Goal: Find specific page/section: Find specific page/section

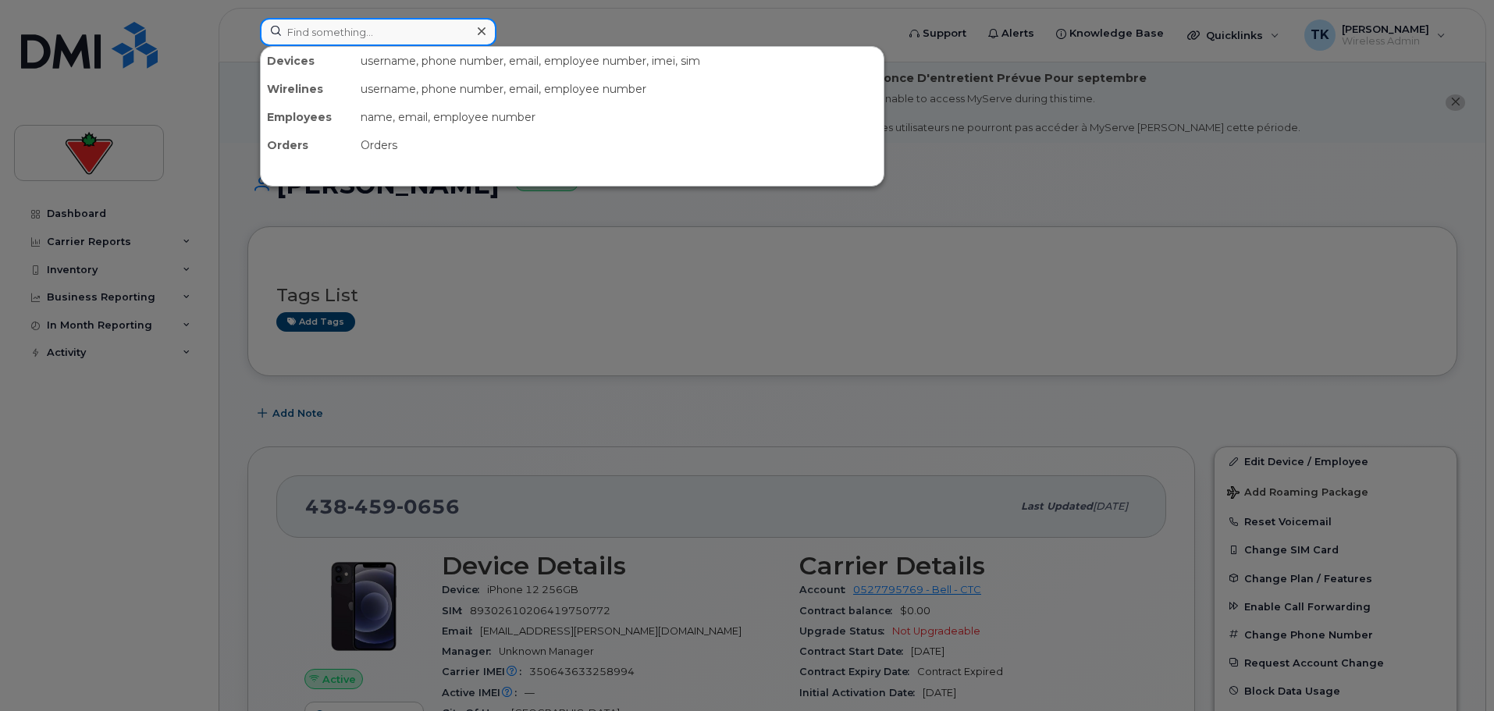
click at [326, 31] on input at bounding box center [378, 32] width 236 height 28
paste input "[PERSON_NAME]"
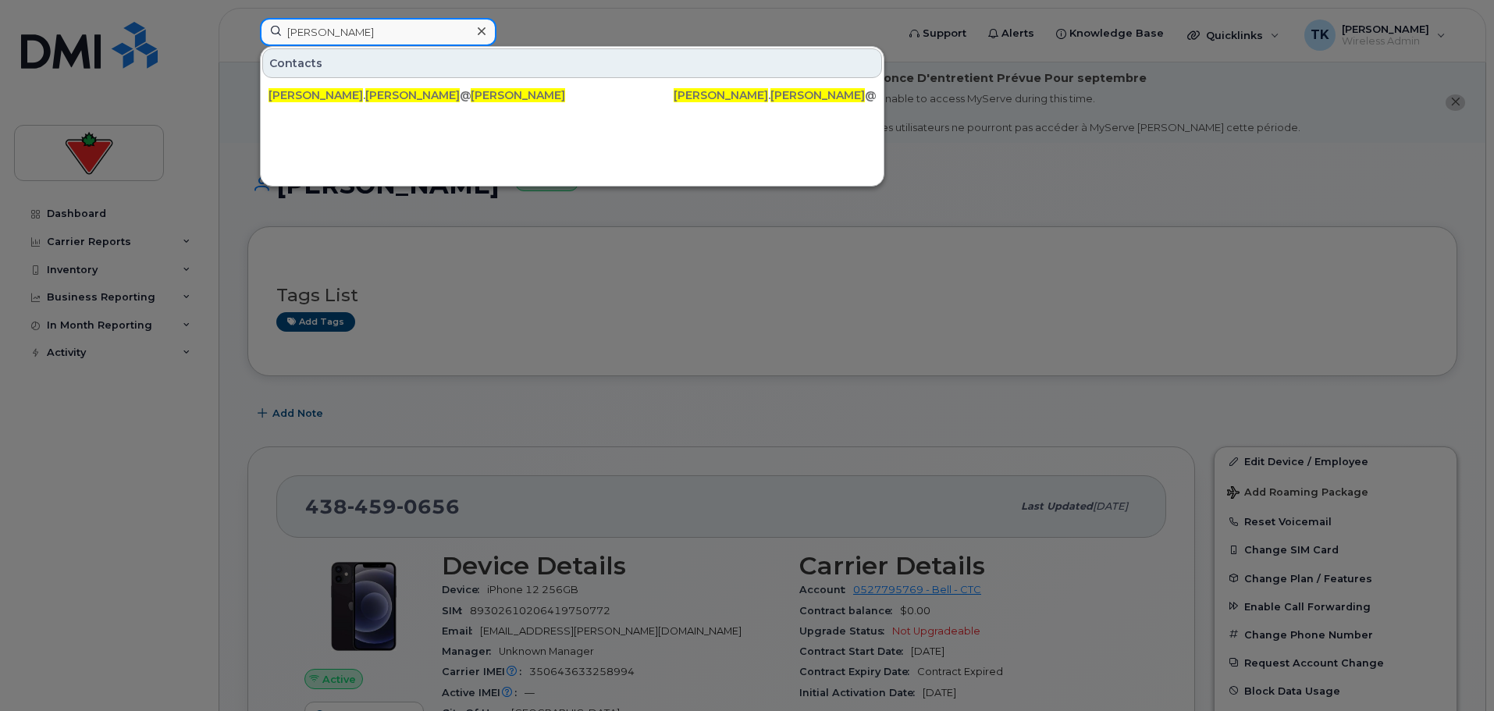
drag, startPoint x: 418, startPoint y: 35, endPoint x: 161, endPoint y: 35, distance: 257.5
click at [247, 35] on div "[PERSON_NAME] Contacts [PERSON_NAME] . [PERSON_NAME] @[DOMAIN_NAME] [PERSON_NAM…" at bounding box center [572, 35] width 651 height 34
paste input "[PERSON_NAME]-[PERSON_NAME]"
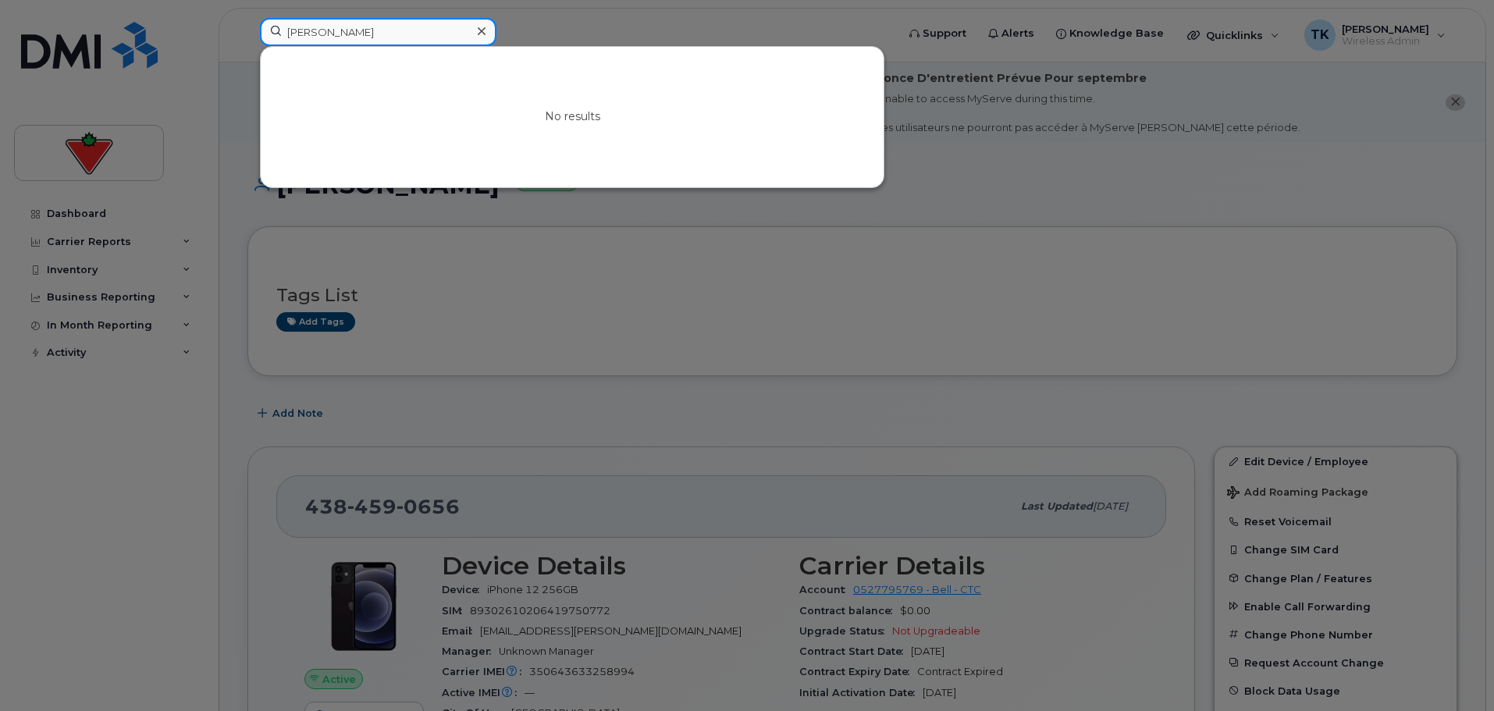
drag, startPoint x: 422, startPoint y: 32, endPoint x: 76, endPoint y: -3, distance: 348.3
paste input "[PERSON_NAME]"
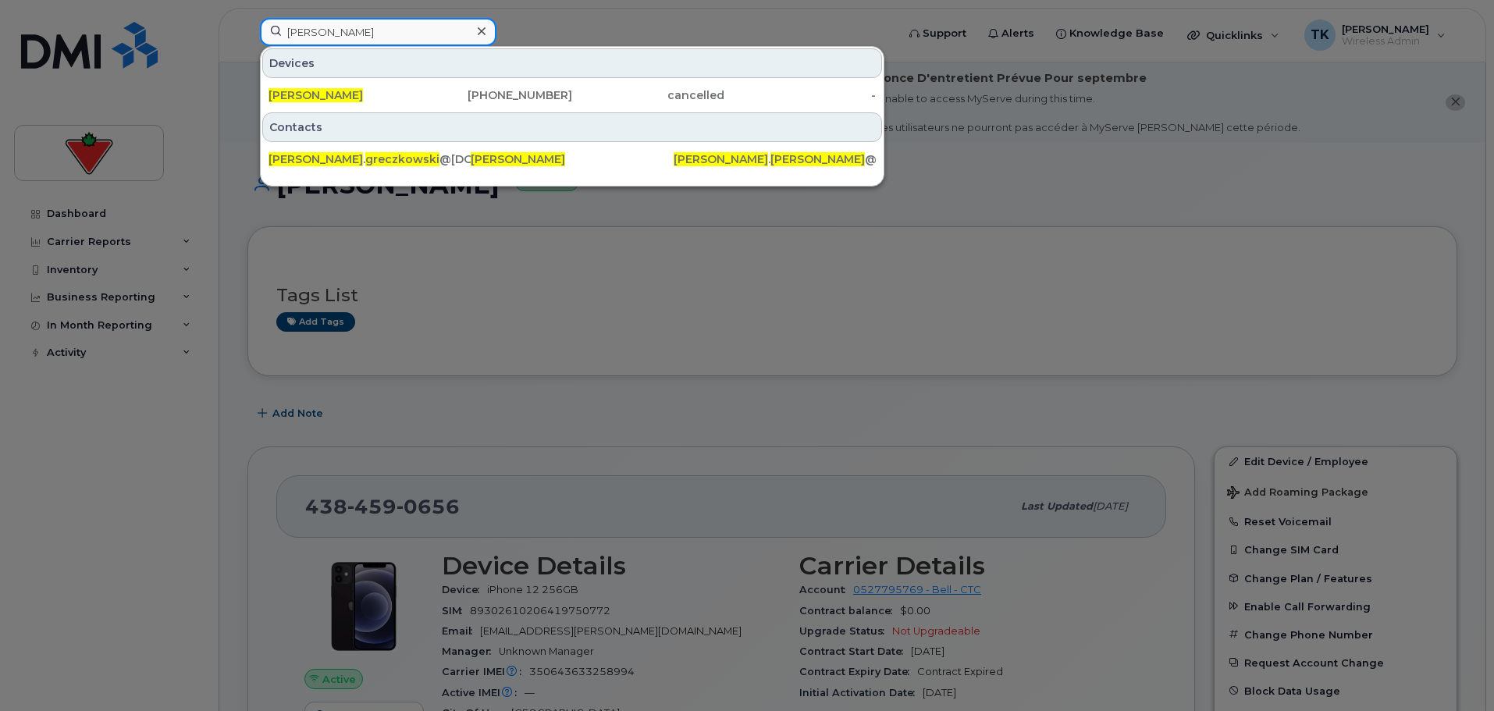
drag, startPoint x: 411, startPoint y: 33, endPoint x: 41, endPoint y: 33, distance: 370.7
click at [247, 33] on div "[PERSON_NAME] Devices [PERSON_NAME] [PHONE_NUMBER] cancelled - Contacts [PERSON…" at bounding box center [572, 35] width 651 height 34
paste input "[PERSON_NAME]"
drag, startPoint x: 405, startPoint y: 38, endPoint x: 133, endPoint y: 12, distance: 272.9
click at [247, 18] on div "[PERSON_NAME] Devices [PERSON_NAME] [PHONE_NUMBER] active - Contacts will . [PE…" at bounding box center [572, 35] width 651 height 34
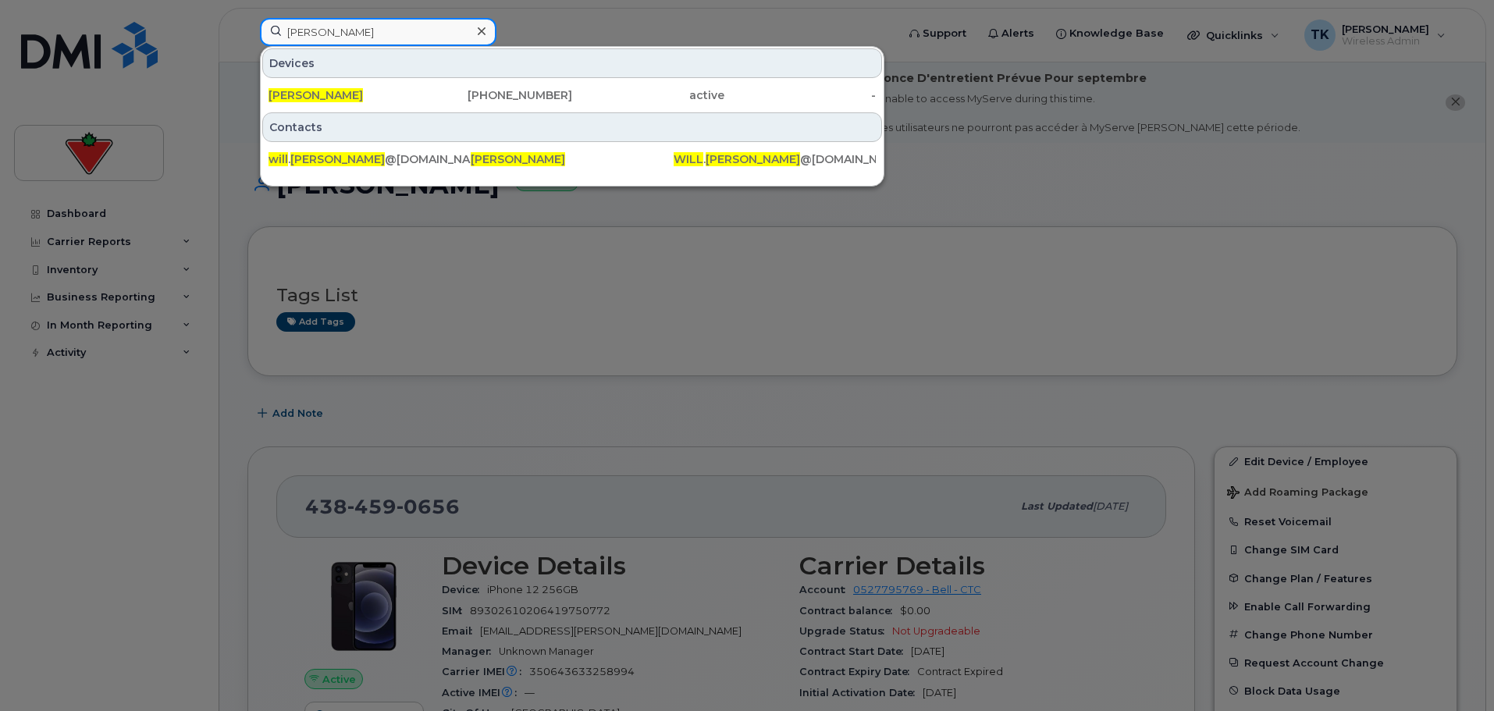
paste input "[PERSON_NAME]"
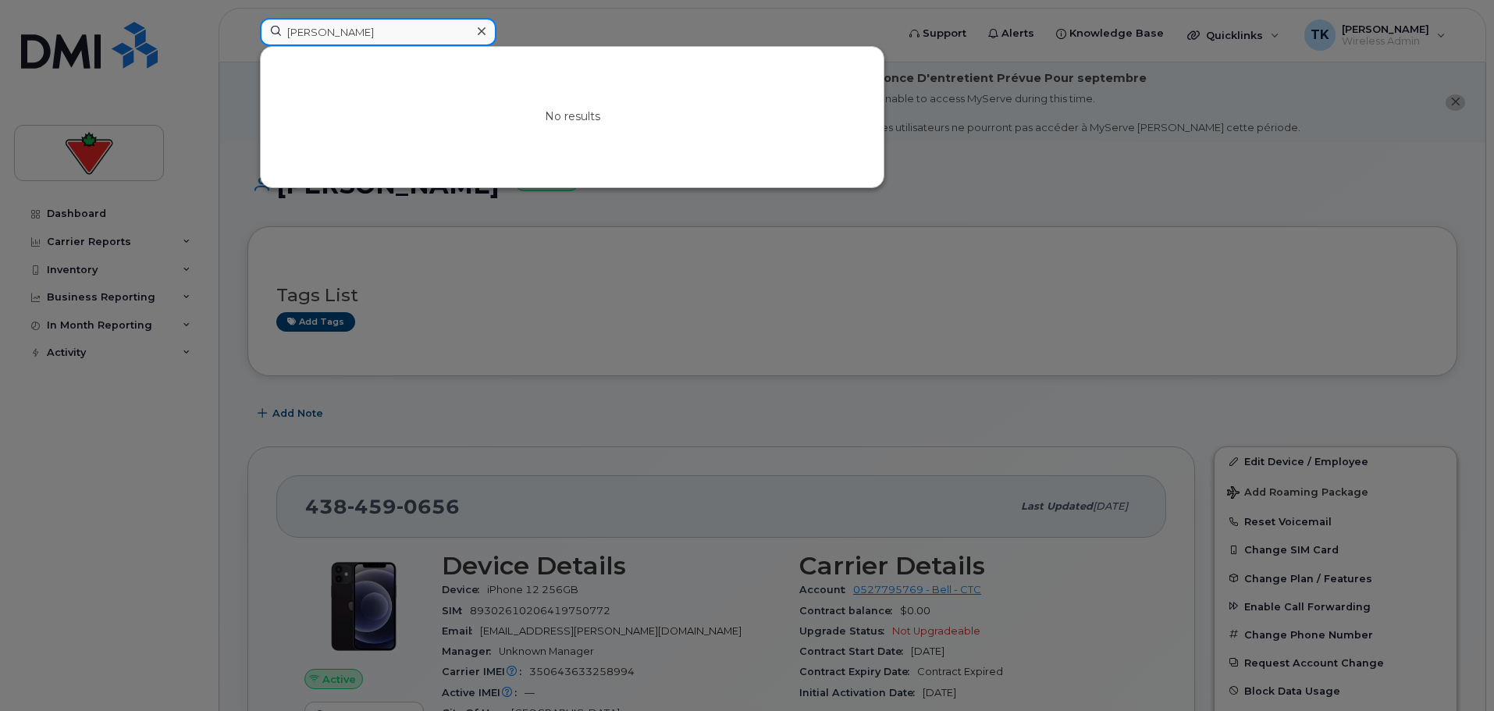
drag, startPoint x: 391, startPoint y: 31, endPoint x: -7, endPoint y: 30, distance: 398.0
paste input "[PERSON_NAME]"
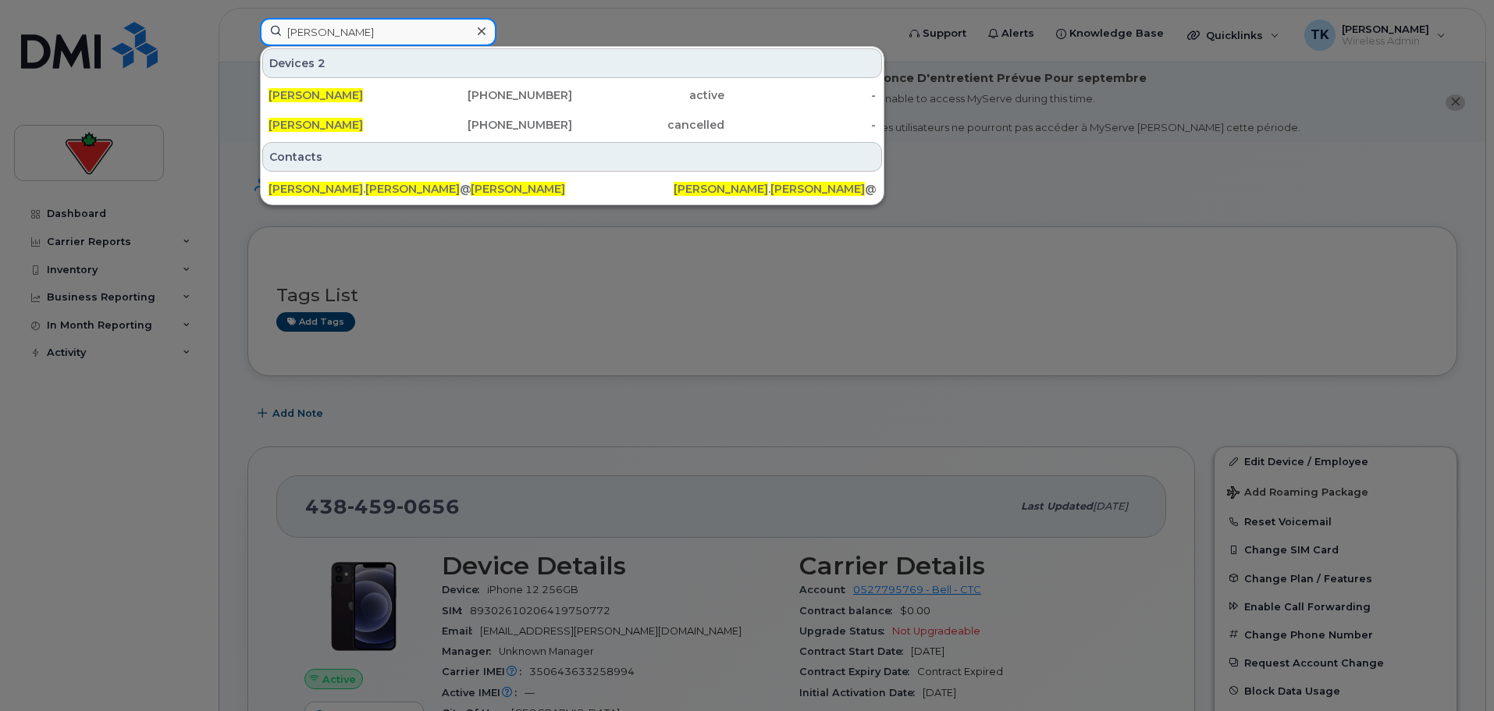
drag, startPoint x: 394, startPoint y: 31, endPoint x: 148, endPoint y: 24, distance: 245.9
click at [247, 24] on div "[PERSON_NAME] Devices 2 [PERSON_NAME] [PHONE_NUMBER] active - [PERSON_NAME] [PH…" at bounding box center [572, 35] width 651 height 34
paste input "[PERSON_NAME]"
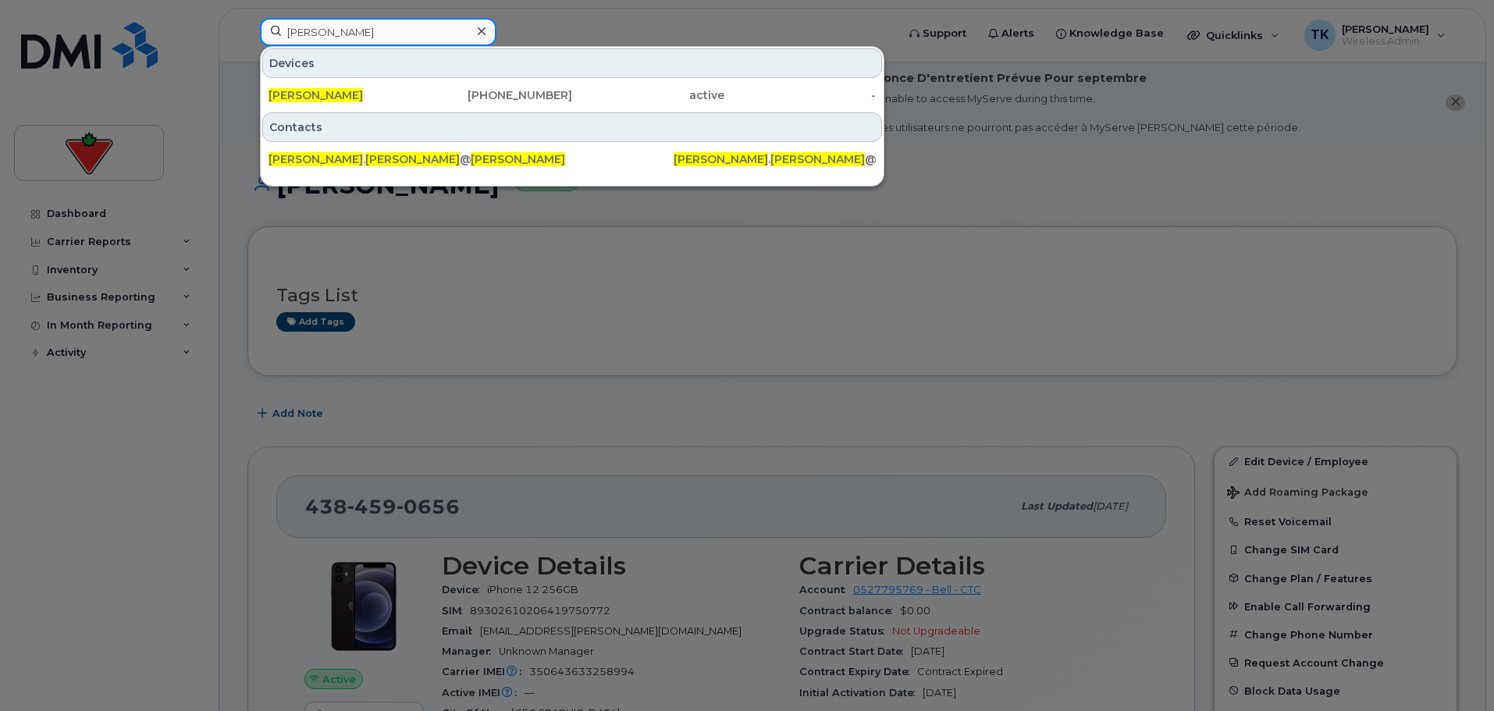
drag, startPoint x: 228, startPoint y: 26, endPoint x: 219, endPoint y: 26, distance: 8.6
click at [247, 26] on div "[PERSON_NAME] Devices [PERSON_NAME] [PHONE_NUMBER] active - Contacts [PERSON_NA…" at bounding box center [572, 35] width 651 height 34
paste input "[PERSON_NAME]"
drag, startPoint x: 388, startPoint y: 34, endPoint x: 130, endPoint y: 12, distance: 259.3
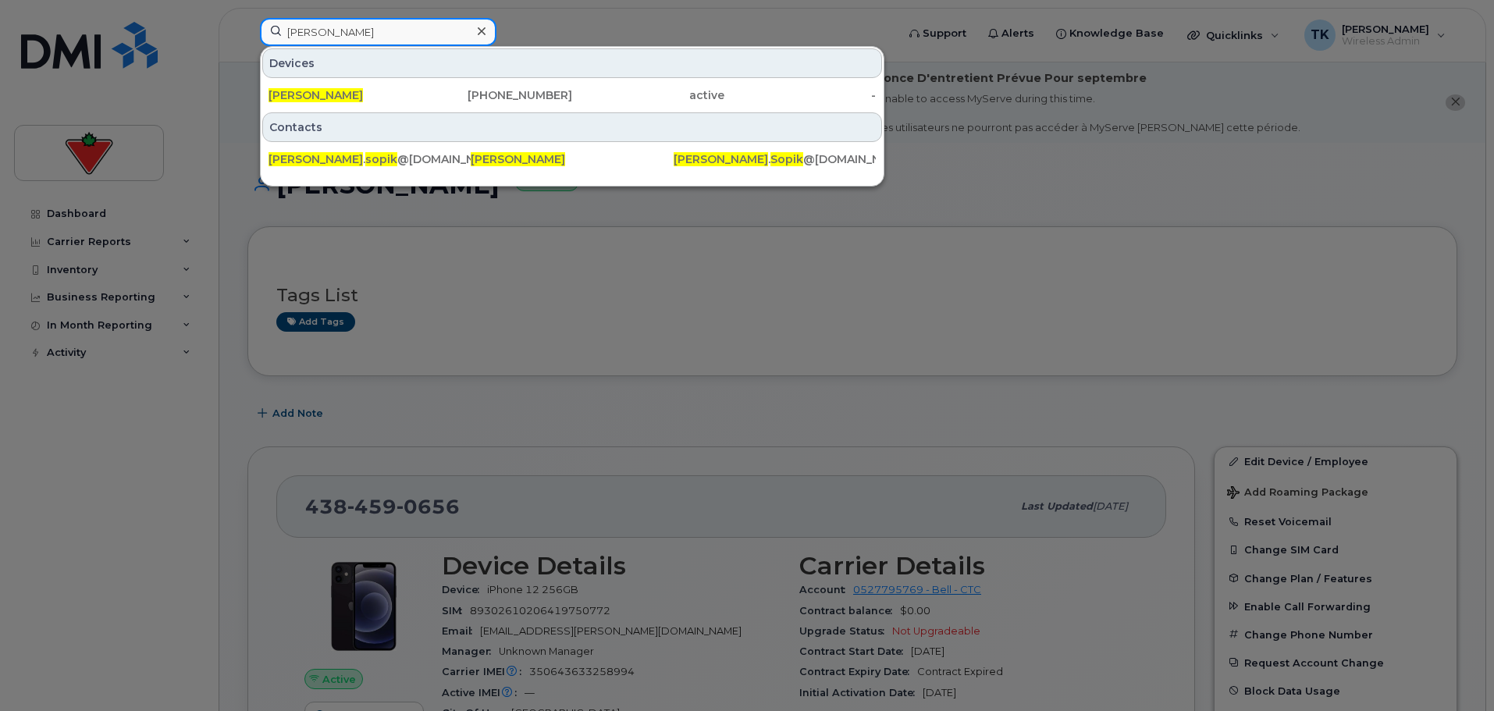
click at [247, 18] on div "[PERSON_NAME] [PERSON_NAME] [PHONE_NUMBER] active - Contacts [PERSON_NAME] . [P…" at bounding box center [572, 35] width 651 height 34
drag, startPoint x: 398, startPoint y: 30, endPoint x: 217, endPoint y: 17, distance: 181.5
click at [247, 18] on div "[PERSON_NAME] Devices [PERSON_NAME] [PHONE_NUMBER] active - Contacts [PERSON_NA…" at bounding box center [572, 35] width 651 height 34
paste input "i [PERSON_NAME]"
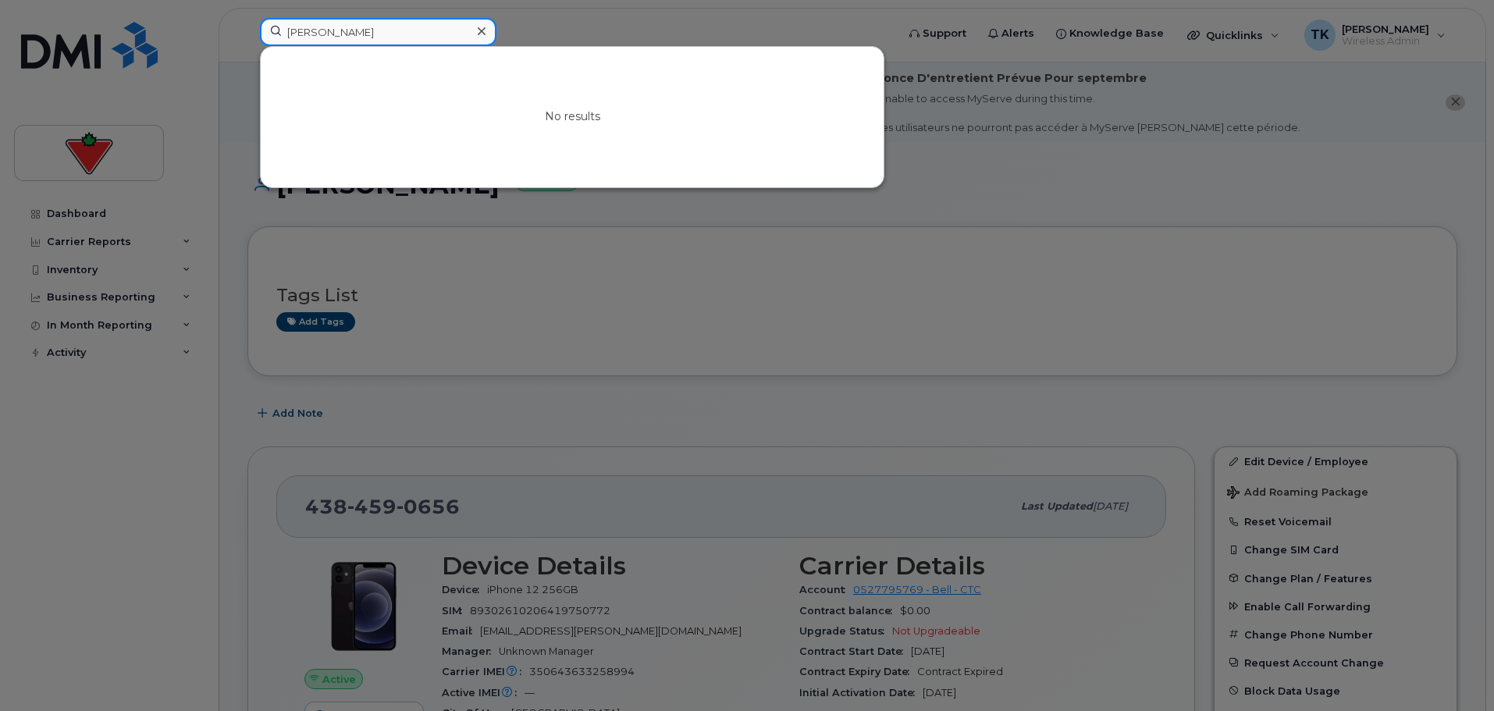
drag, startPoint x: 407, startPoint y: 25, endPoint x: 157, endPoint y: 46, distance: 251.4
click at [247, 46] on div "[PERSON_NAME] No results" at bounding box center [572, 35] width 651 height 34
paste input "[PERSON_NAME]"
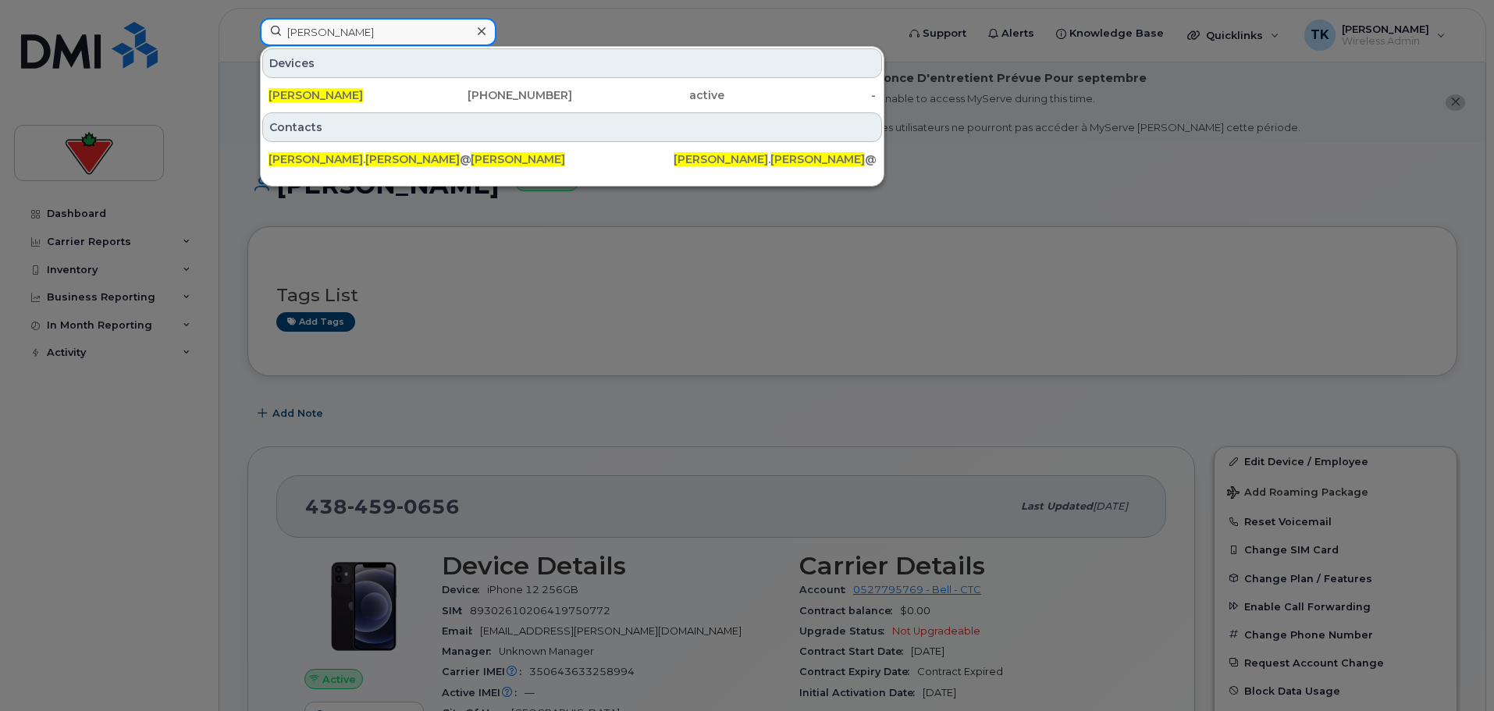
drag, startPoint x: 382, startPoint y: 34, endPoint x: 187, endPoint y: 37, distance: 195.1
click at [247, 37] on div "[PERSON_NAME] Devices [PERSON_NAME] [PHONE_NUMBER] active - Contacts [PERSON_NA…" at bounding box center [572, 35] width 651 height 34
paste input "[PERSON_NAME]"
drag, startPoint x: 364, startPoint y: 38, endPoint x: 229, endPoint y: 31, distance: 135.2
click at [247, 31] on div "[PERSON_NAME] Devices [PERSON_NAME] [PHONE_NUMBER] active - Contacts [PERSON_NA…" at bounding box center [572, 35] width 651 height 34
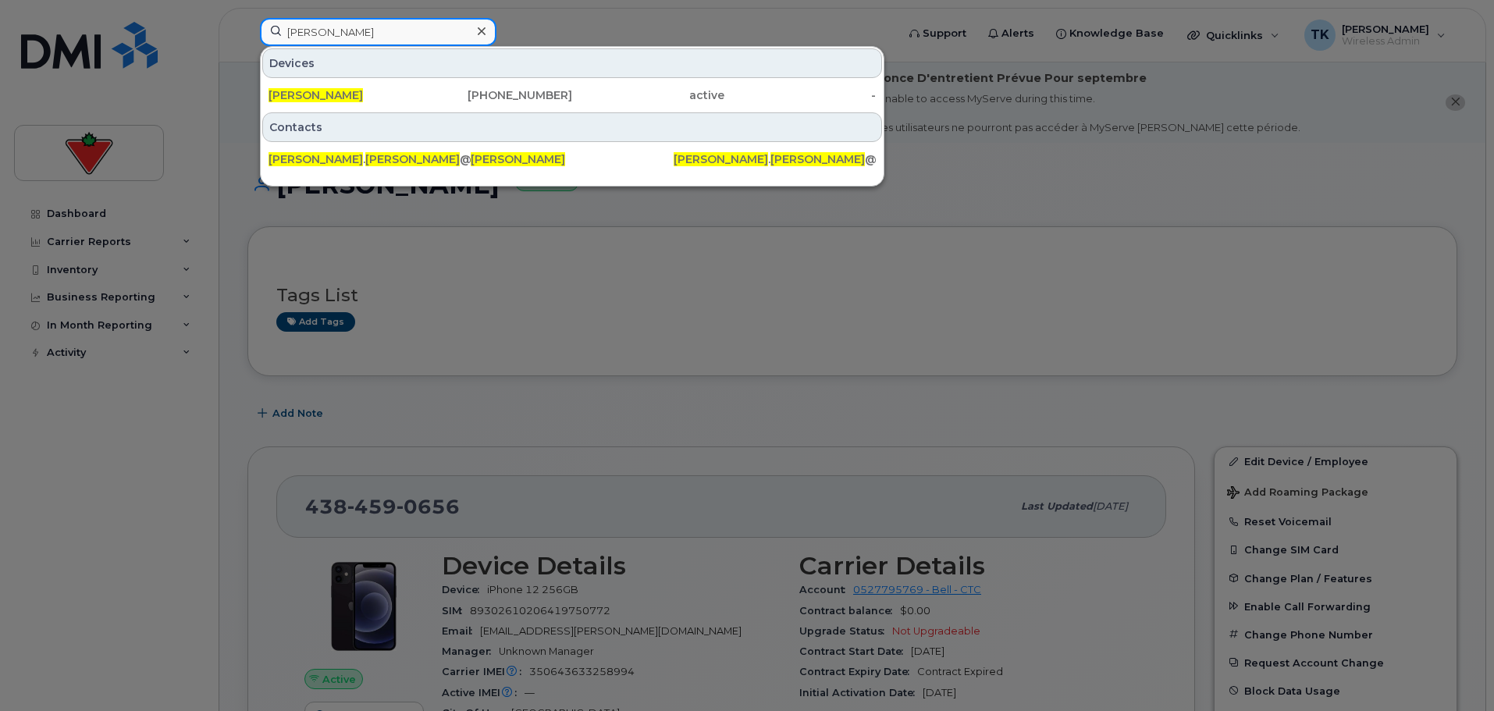
paste input "[PERSON_NAME]"
drag, startPoint x: 387, startPoint y: 20, endPoint x: 192, endPoint y: 23, distance: 195.1
click at [247, 23] on div "[PERSON_NAME] Devices [PERSON_NAME] [PHONE_NUMBER] active - Contacts rob . [PER…" at bounding box center [572, 35] width 651 height 34
paste input "[PERSON_NAME]"
drag, startPoint x: 385, startPoint y: 40, endPoint x: 213, endPoint y: 28, distance: 172.1
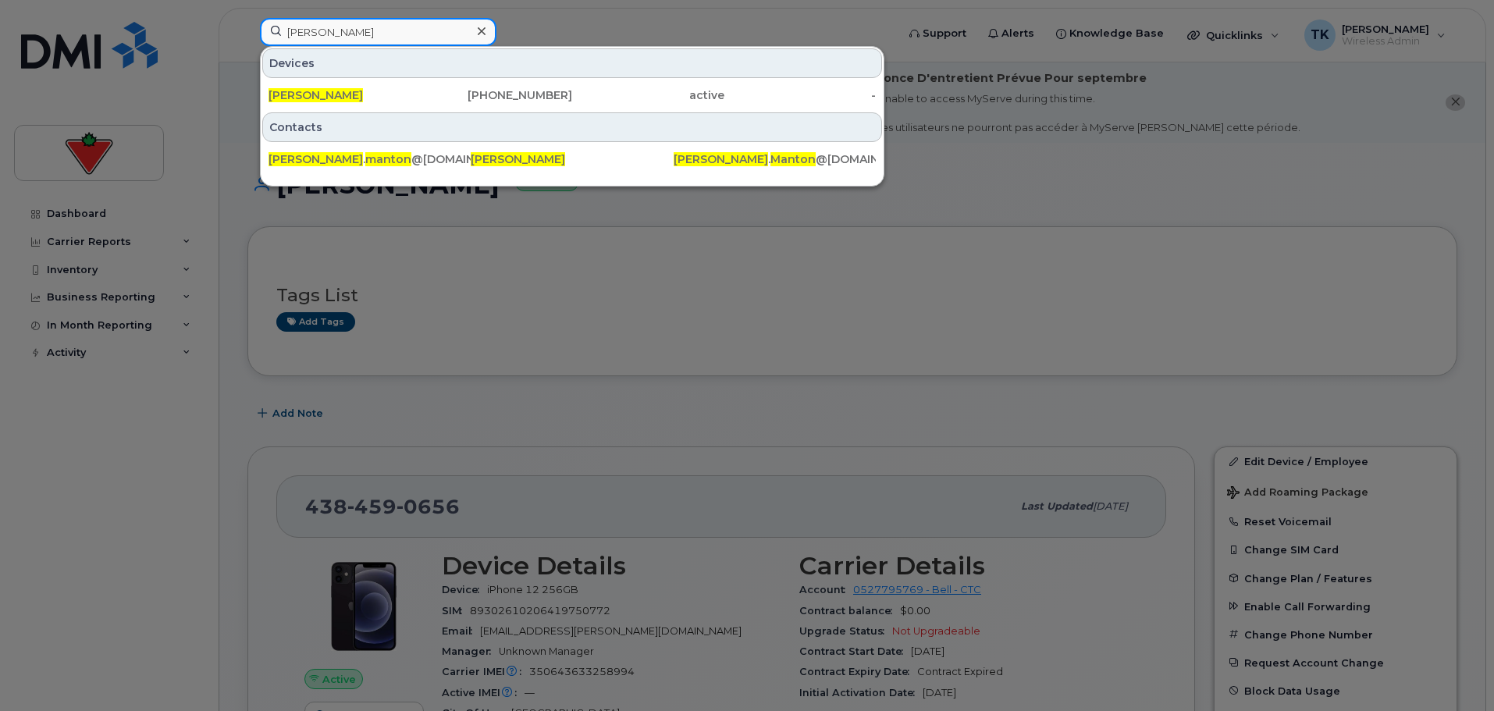
click at [247, 30] on div "[PERSON_NAME] [PERSON_NAME] [PHONE_NUMBER] active - Contacts [PERSON_NAME] . [P…" at bounding box center [572, 35] width 651 height 34
paste input "Chartre"
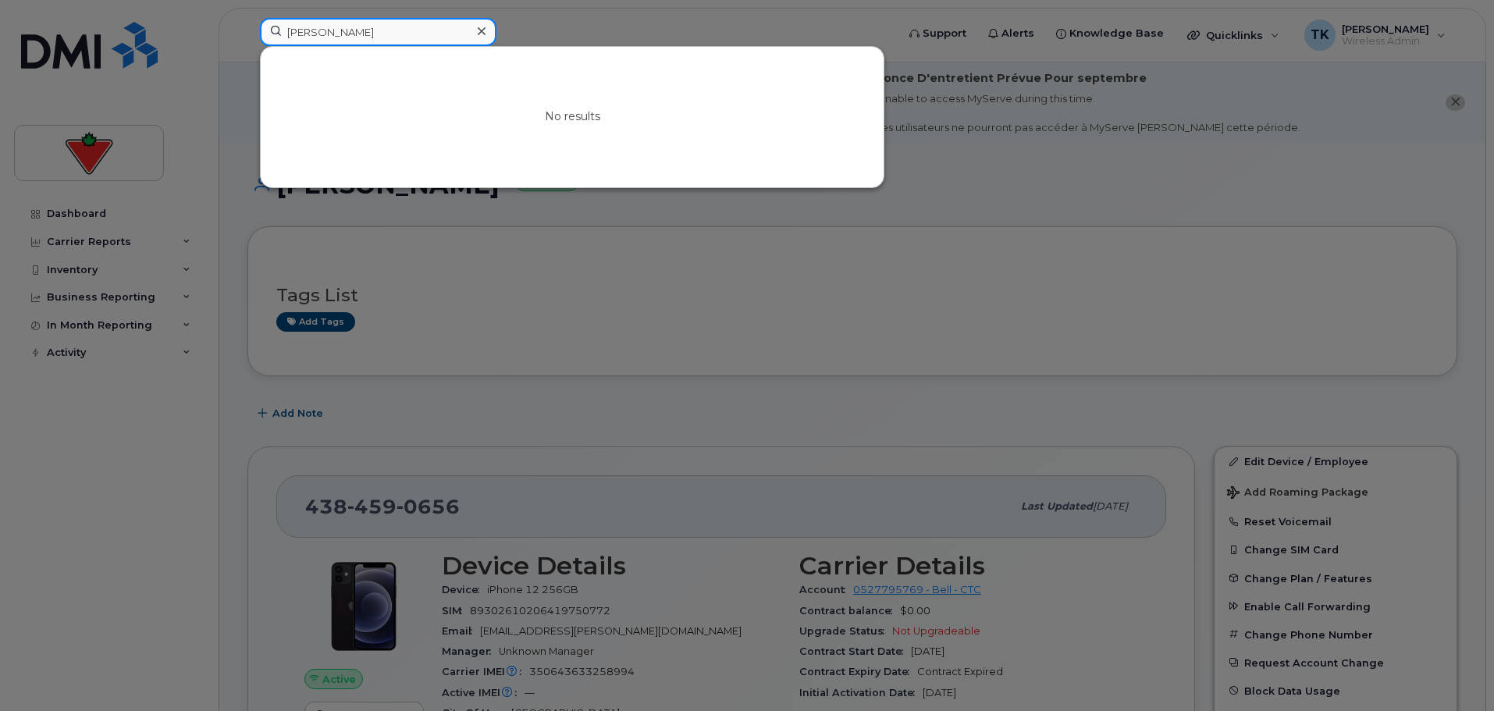
drag, startPoint x: 390, startPoint y: 29, endPoint x: 56, endPoint y: 29, distance: 334.0
click at [247, 29] on div "[PERSON_NAME] No results" at bounding box center [572, 35] width 651 height 34
paste input "[PERSON_NAME]"
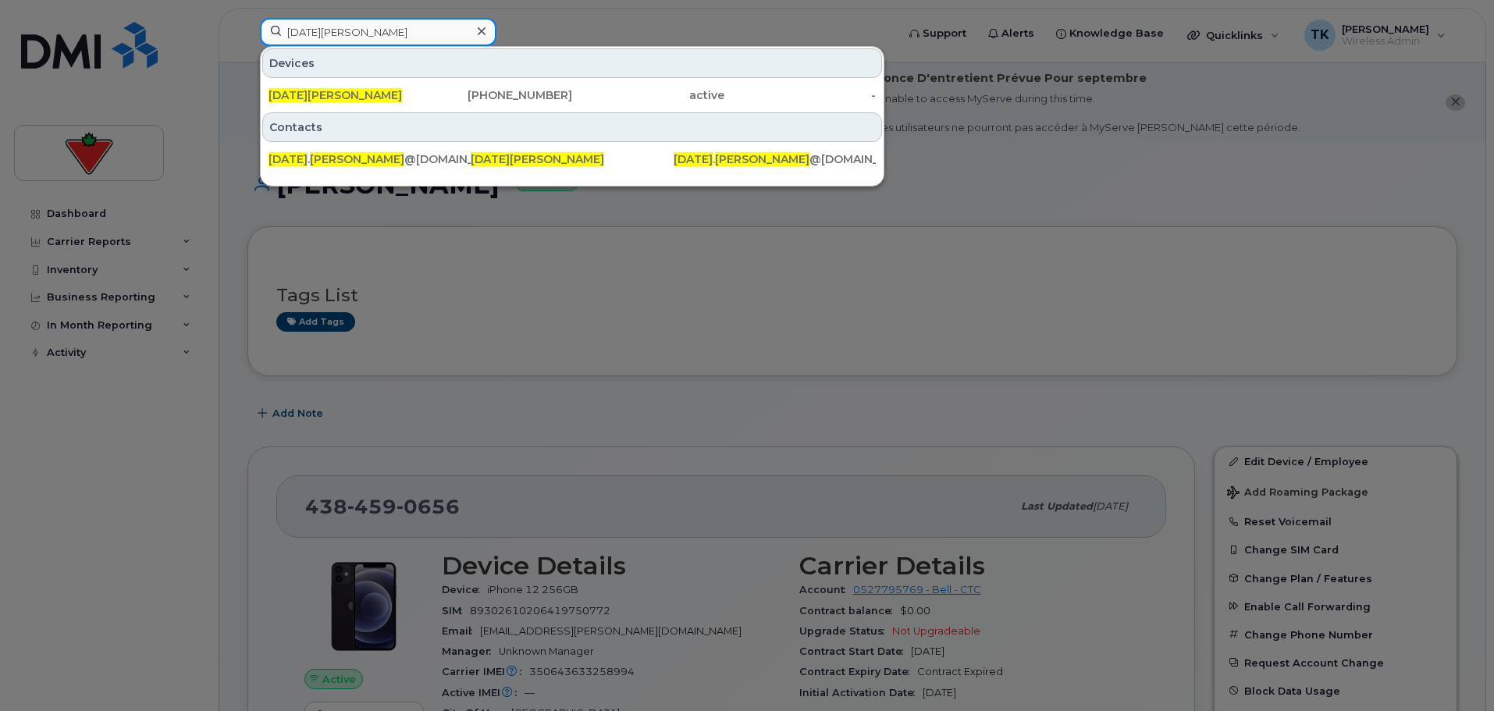
drag, startPoint x: 363, startPoint y: 29, endPoint x: 165, endPoint y: 54, distance: 199.0
click at [247, 52] on div "[DATE][PERSON_NAME] Devices [DATE][PERSON_NAME] [PHONE_NUMBER] active - Contact…" at bounding box center [572, 35] width 651 height 34
paste input "[PERSON_NAME]"
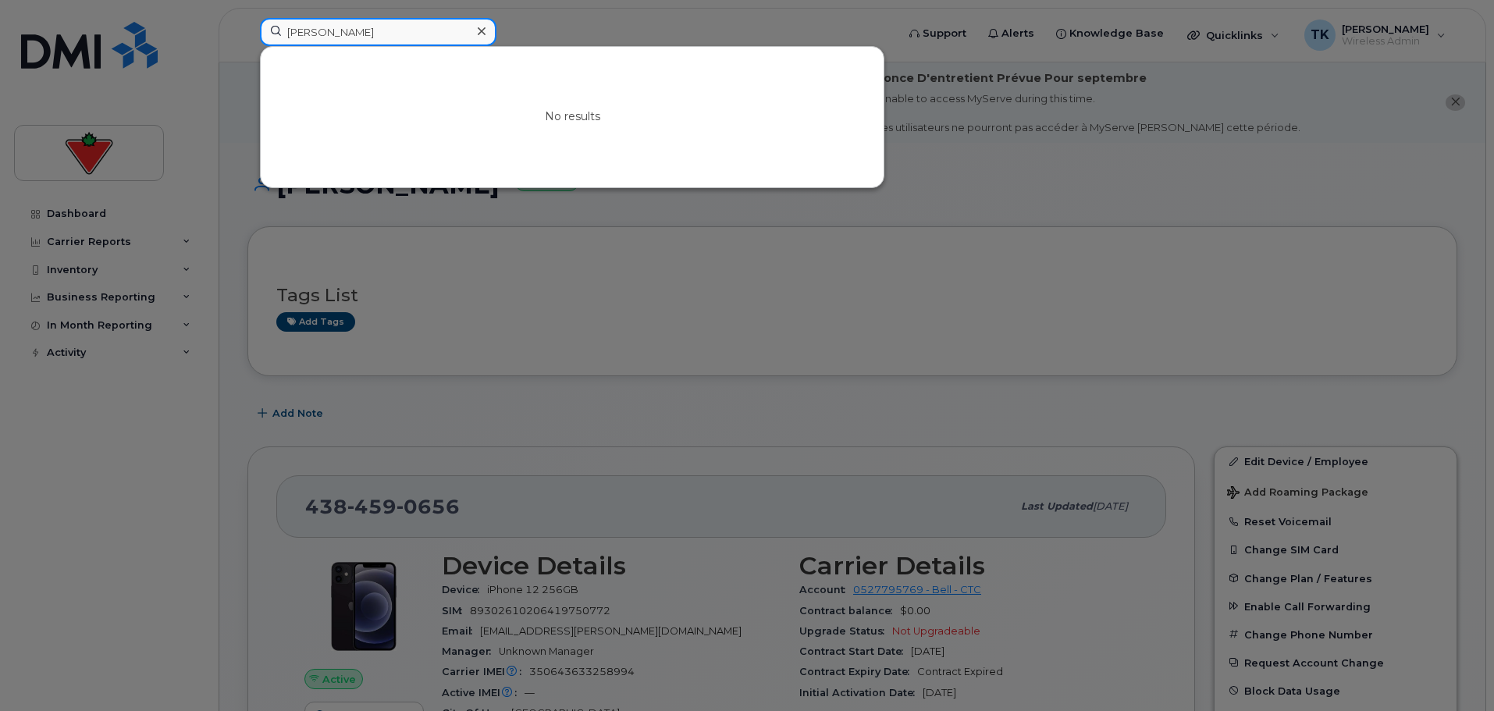
drag, startPoint x: 379, startPoint y: 37, endPoint x: 105, endPoint y: 24, distance: 275.0
click at [247, 25] on div "[PERSON_NAME] No results" at bounding box center [572, 35] width 651 height 34
paste input "eter Den [PERSON_NAME]"
drag, startPoint x: 396, startPoint y: 30, endPoint x: 45, endPoint y: 30, distance: 350.4
click at [247, 30] on div "[PERSON_NAME] Den [PERSON_NAME] No results" at bounding box center [572, 35] width 651 height 34
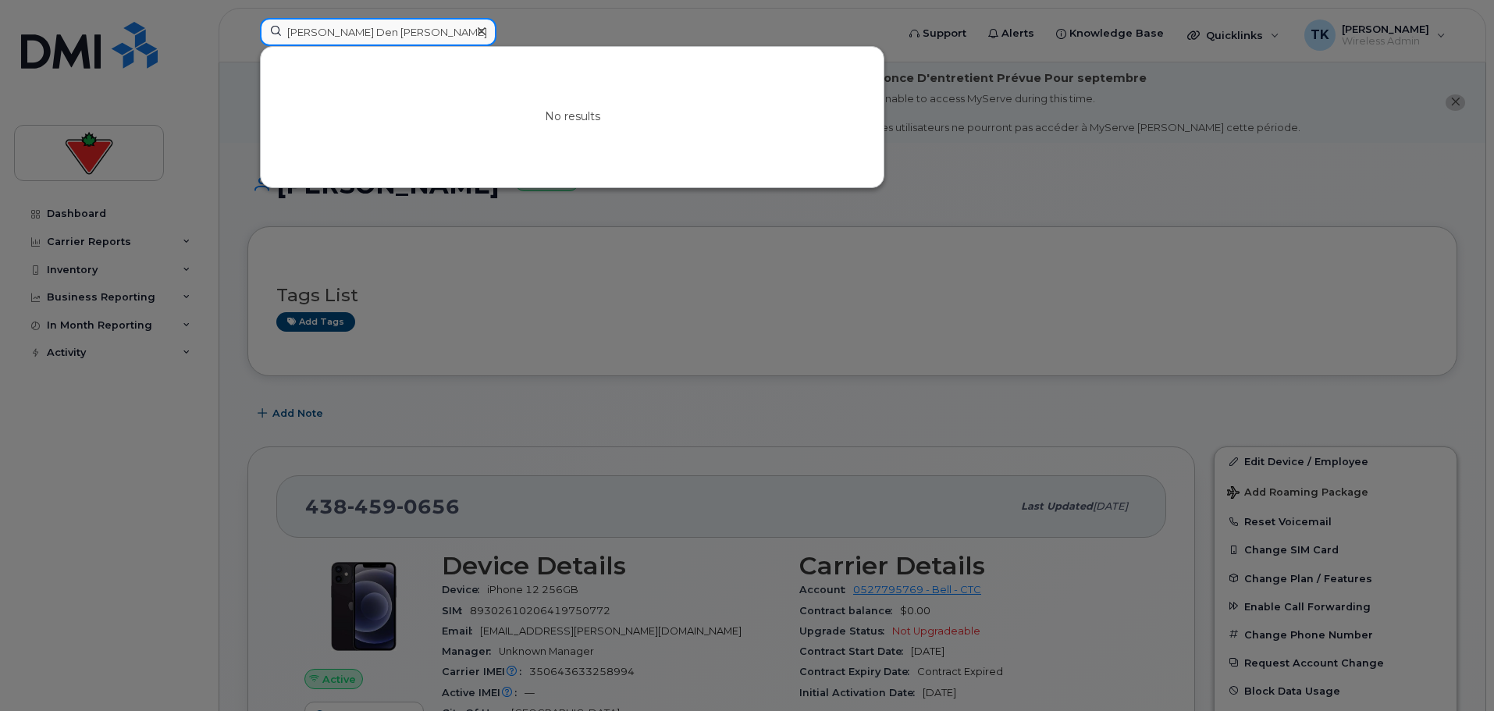
paste input "[PERSON_NAME] Zwbaze"
drag, startPoint x: 466, startPoint y: 37, endPoint x: 81, endPoint y: 1, distance: 386.4
click at [247, 18] on div "[PERSON_NAME] Douanla Zwbaze No results" at bounding box center [572, 35] width 651 height 34
paste input "[PERSON_NAME]"
drag, startPoint x: 382, startPoint y: 27, endPoint x: 165, endPoint y: 27, distance: 216.2
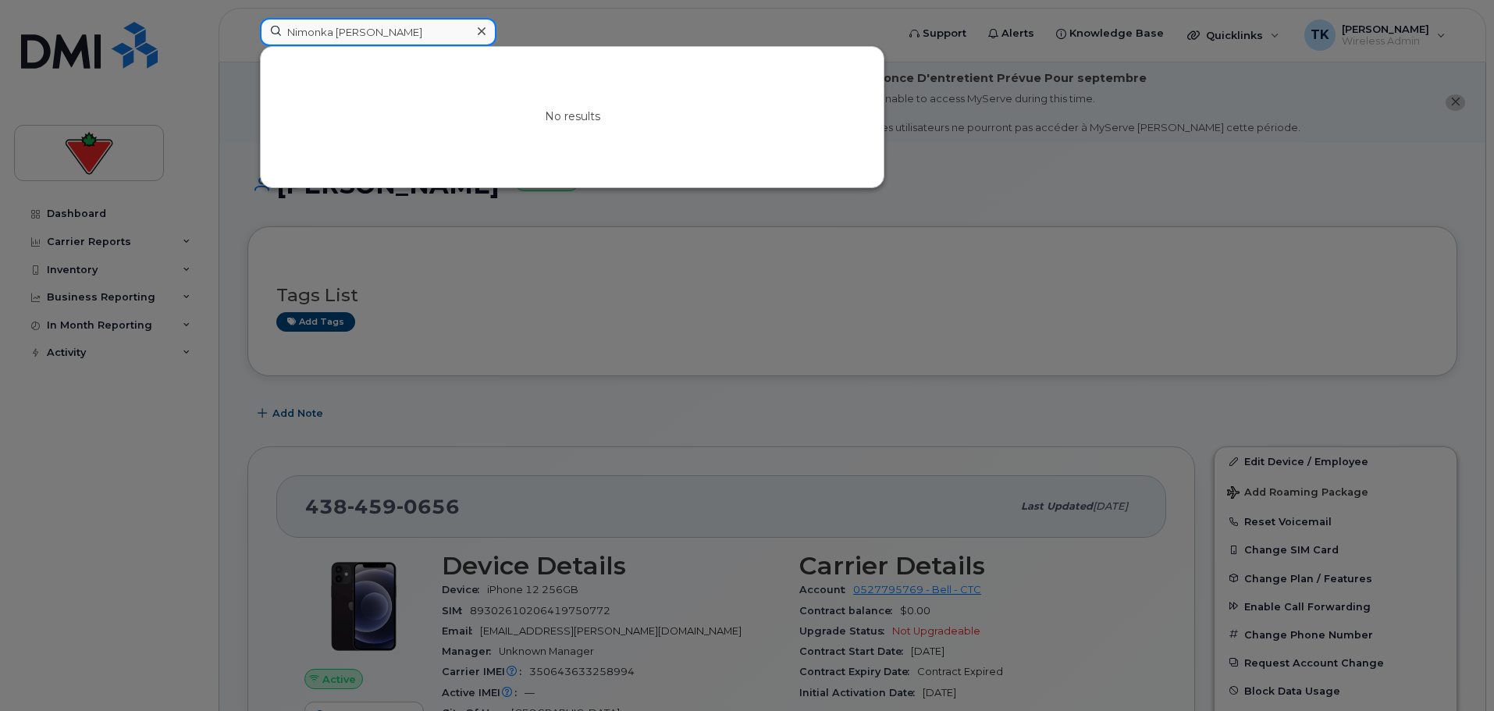
click at [247, 27] on div "Nimonka [PERSON_NAME] No results" at bounding box center [572, 35] width 651 height 34
paste input "[PERSON_NAME]"
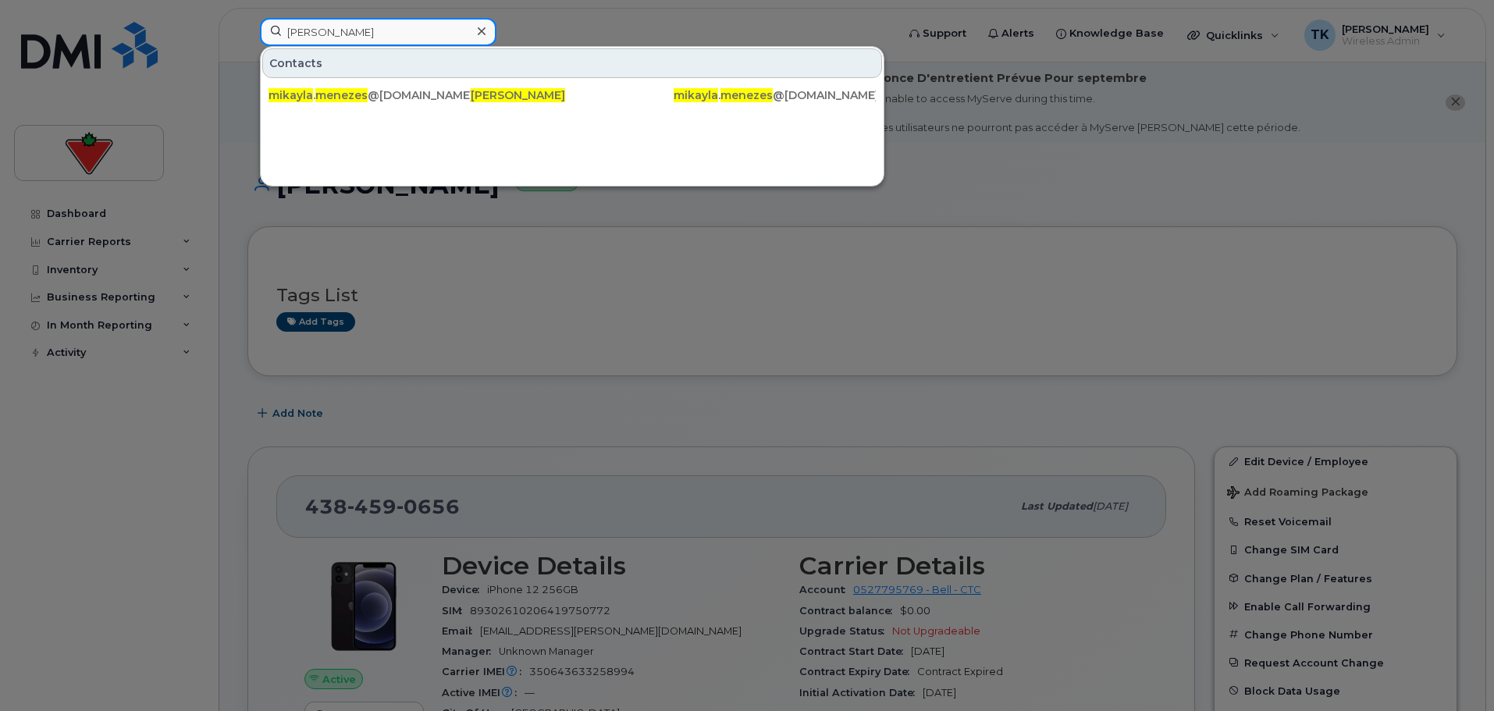
drag, startPoint x: 386, startPoint y: 32, endPoint x: 38, endPoint y: -2, distance: 349.0
paste input "[PERSON_NAME]"
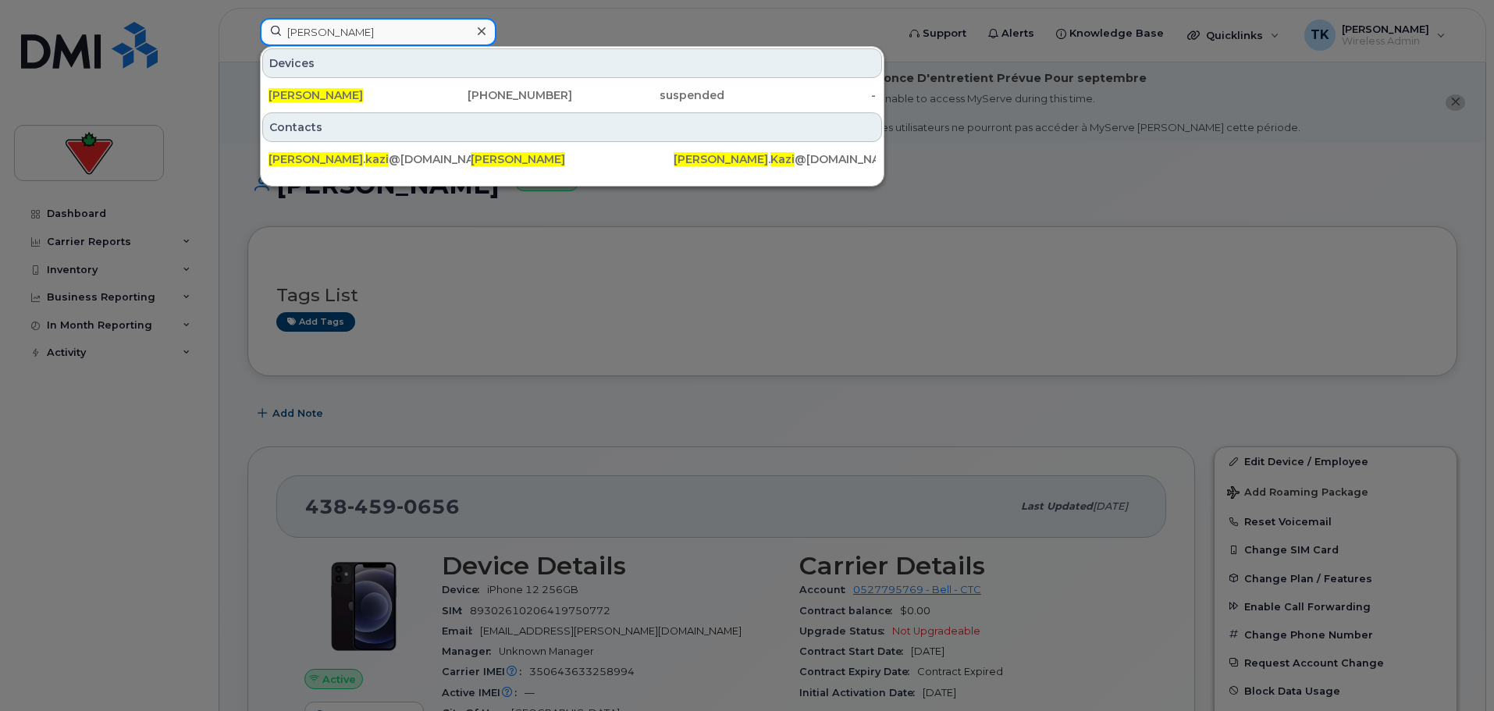
drag, startPoint x: 364, startPoint y: 29, endPoint x: 39, endPoint y: 11, distance: 325.1
click at [247, 18] on div "[PERSON_NAME] Devices [PERSON_NAME] [PHONE_NUMBER] suspended - Contacts [PERSON…" at bounding box center [572, 35] width 651 height 34
paste input "Nimonka [PERSON_NAME]"
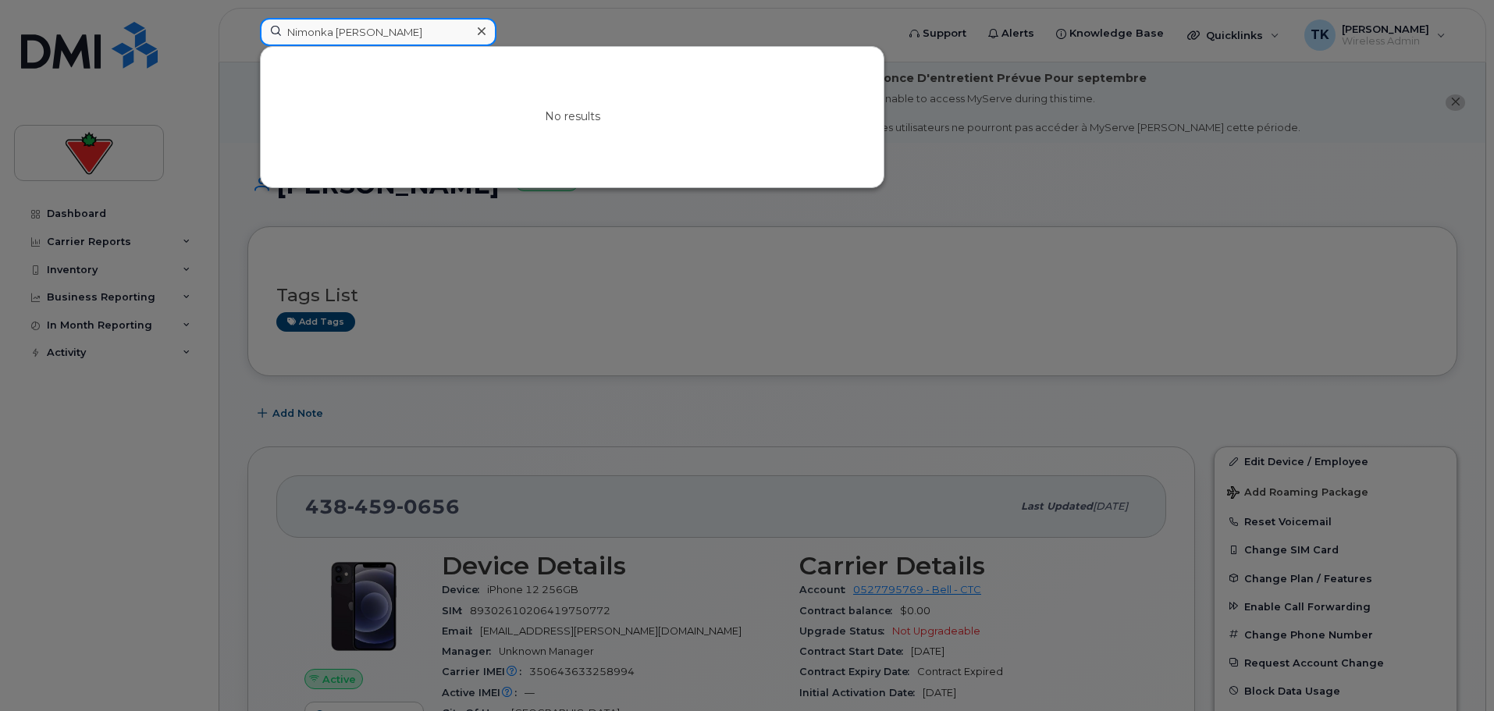
drag, startPoint x: 399, startPoint y: 34, endPoint x: -27, endPoint y: 27, distance: 425.4
paste input "[PERSON_NAME]"
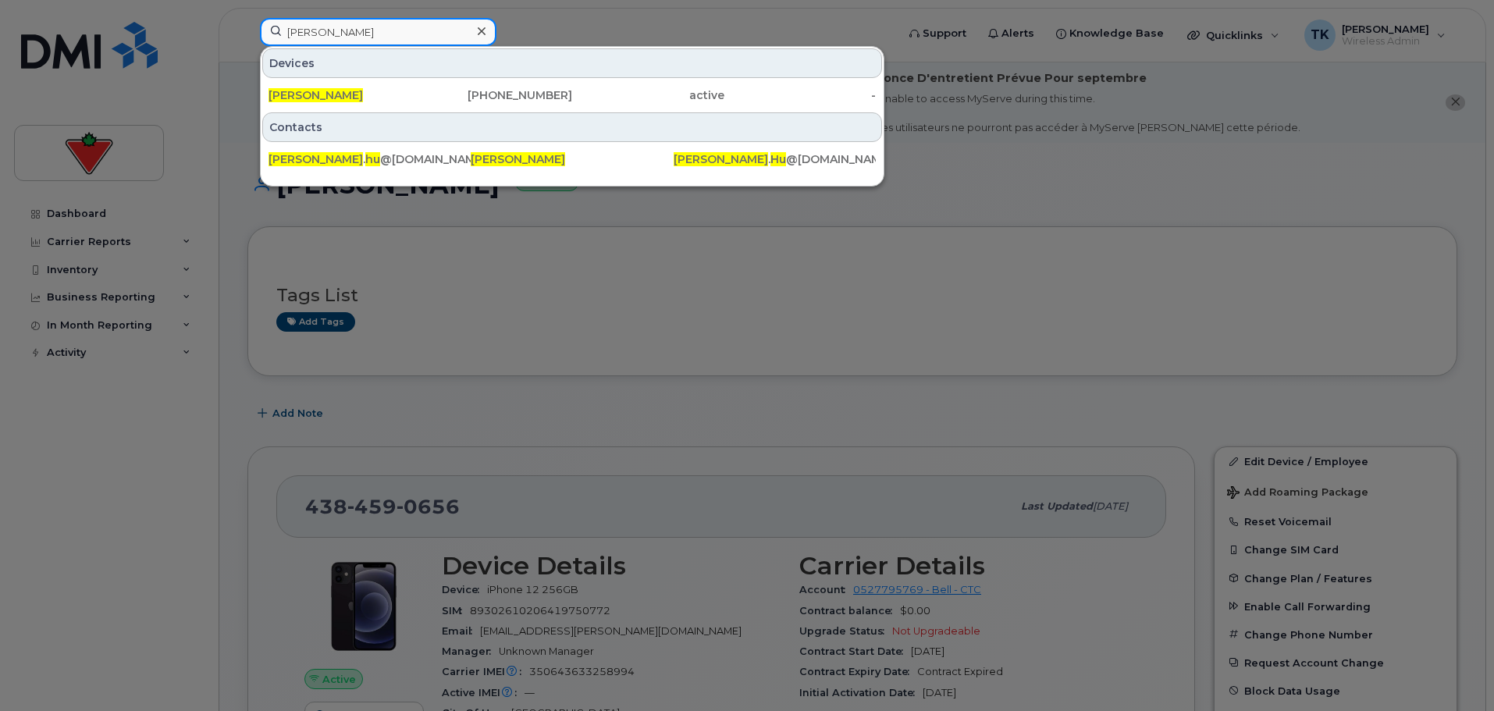
drag, startPoint x: 414, startPoint y: 33, endPoint x: 149, endPoint y: 30, distance: 265.4
click at [247, 30] on div "[PERSON_NAME] Devices [PERSON_NAME] [PHONE_NUMBER] active - Contacts [PERSON_NA…" at bounding box center [572, 35] width 651 height 34
paste input "dmavathi [PERSON_NAME]"
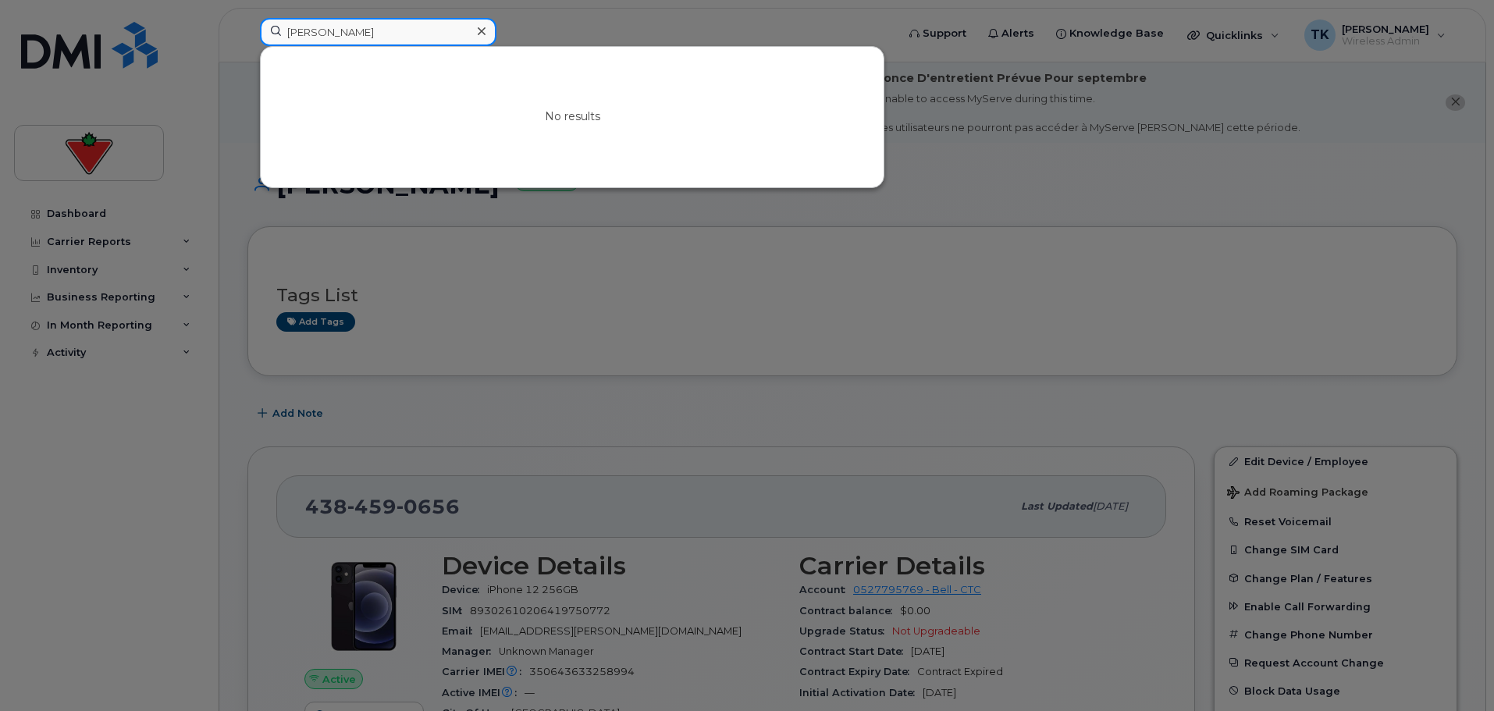
drag, startPoint x: 411, startPoint y: 33, endPoint x: 76, endPoint y: 36, distance: 334.8
click at [247, 38] on div "[PERSON_NAME] No results" at bounding box center [572, 35] width 651 height 34
paste input "[PERSON_NAME]"
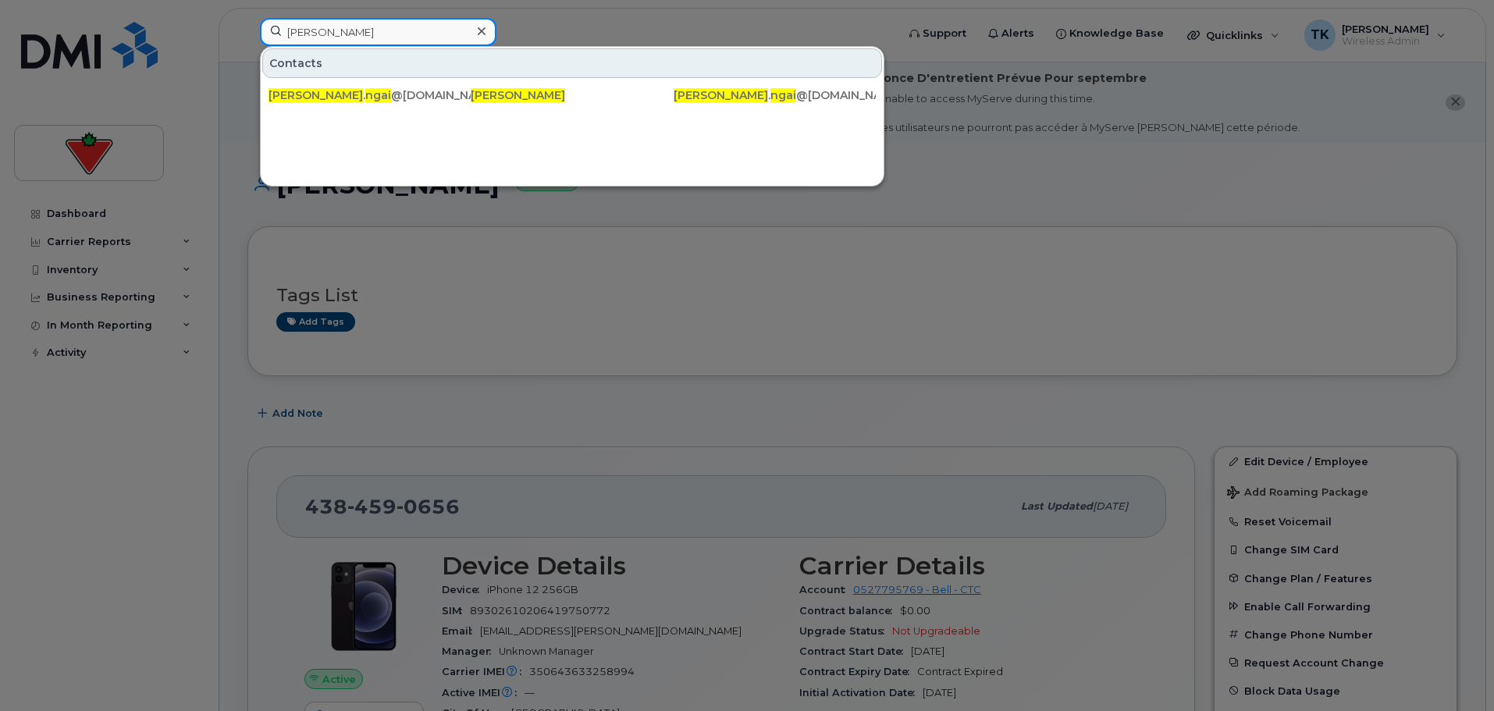
paste input "[PERSON_NAME]"
drag, startPoint x: 358, startPoint y: 32, endPoint x: 206, endPoint y: 29, distance: 152.2
click at [247, 29] on div "[PERSON_NAME] Contacts [PERSON_NAME] . [PERSON_NAME] @[DOMAIN_NAME] [PERSON_NAM…" at bounding box center [572, 35] width 651 height 34
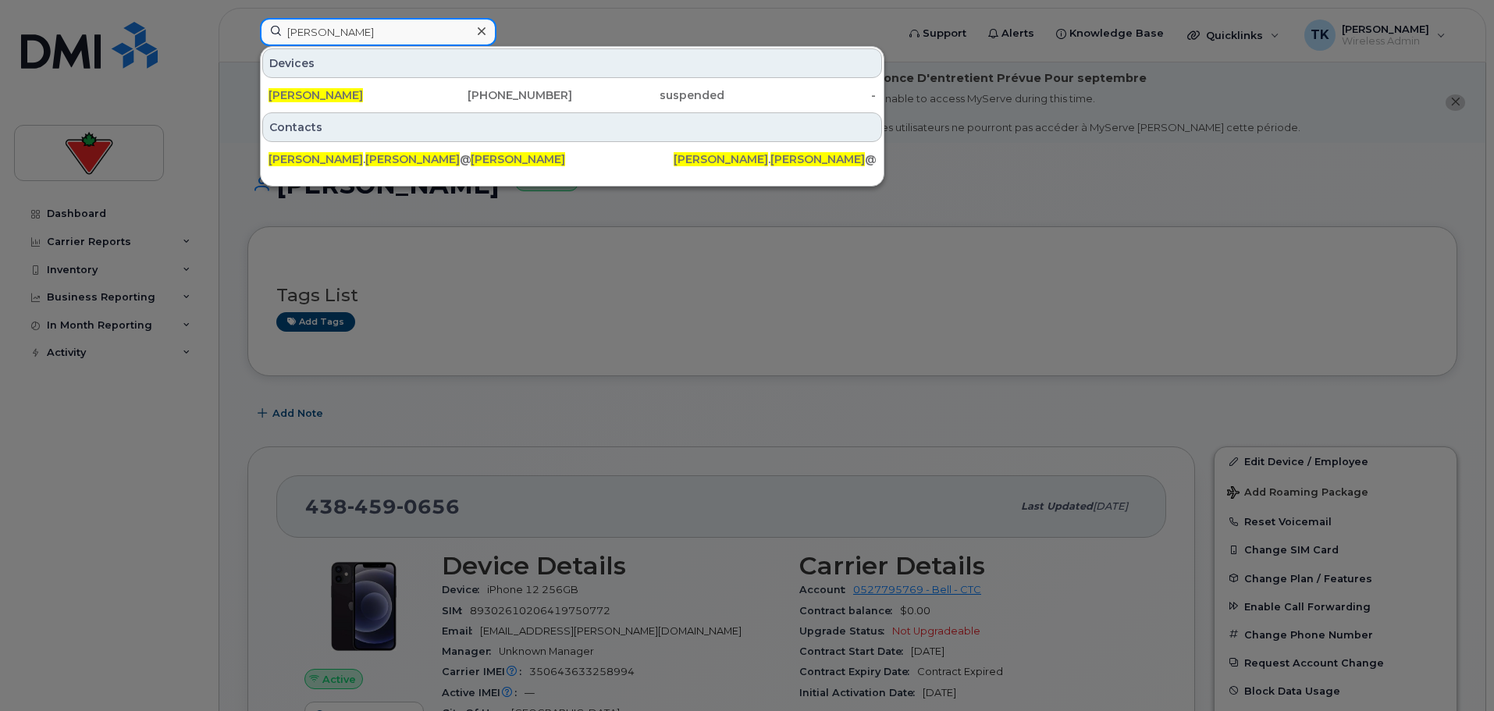
paste input "[PERSON_NAME]"
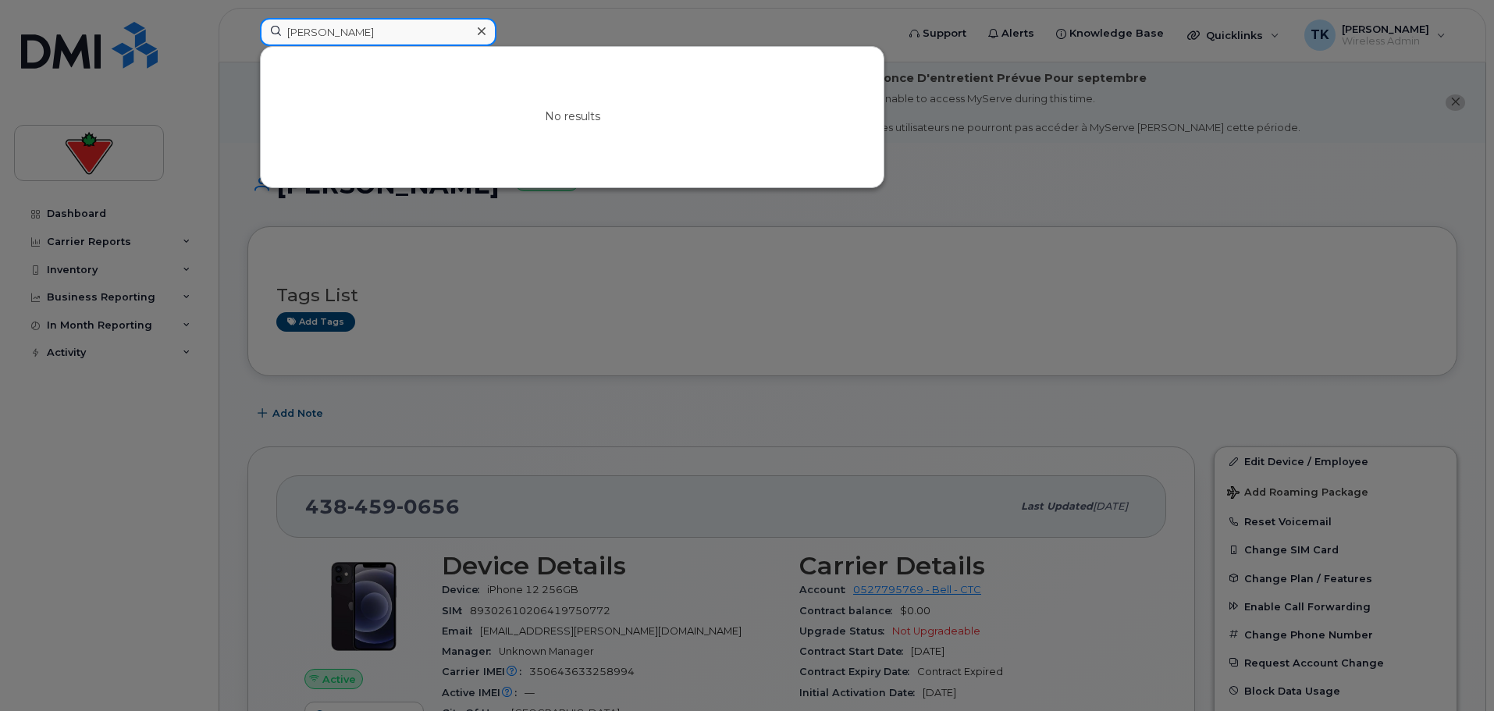
drag, startPoint x: 407, startPoint y: 37, endPoint x: 203, endPoint y: 34, distance: 204.5
click at [247, 34] on div "[PERSON_NAME] No results" at bounding box center [572, 35] width 651 height 34
paste input "[PERSON_NAME]"
drag, startPoint x: 387, startPoint y: 42, endPoint x: 155, endPoint y: 39, distance: 231.8
click at [247, 39] on div "Medhini Vydula No results" at bounding box center [572, 35] width 651 height 34
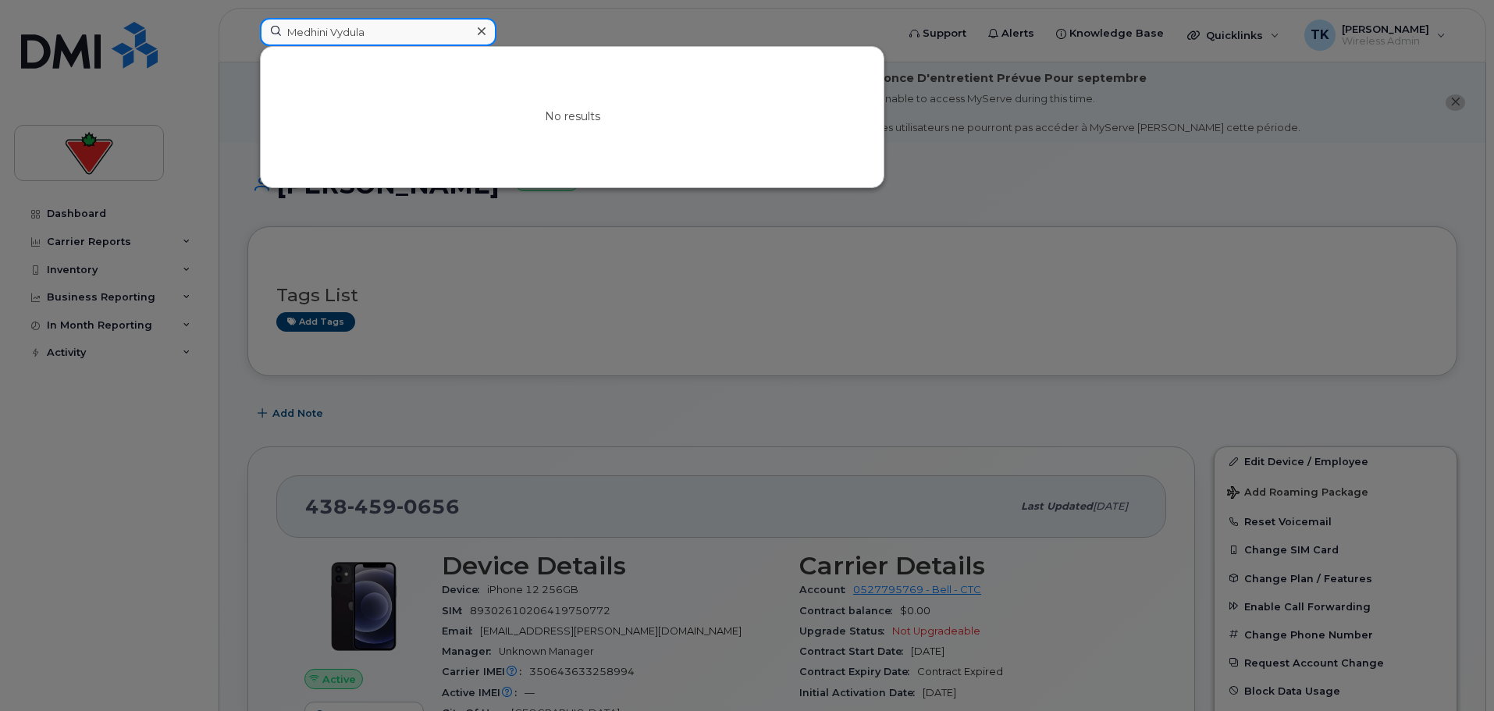
paste input "[PERSON_NAME]"
drag, startPoint x: 357, startPoint y: 30, endPoint x: 190, endPoint y: 22, distance: 167.2
click at [247, 22] on div "[PERSON_NAME] No results" at bounding box center [572, 35] width 651 height 34
paste input "[PERSON_NAME]"
drag, startPoint x: 393, startPoint y: 40, endPoint x: 149, endPoint y: 24, distance: 244.8
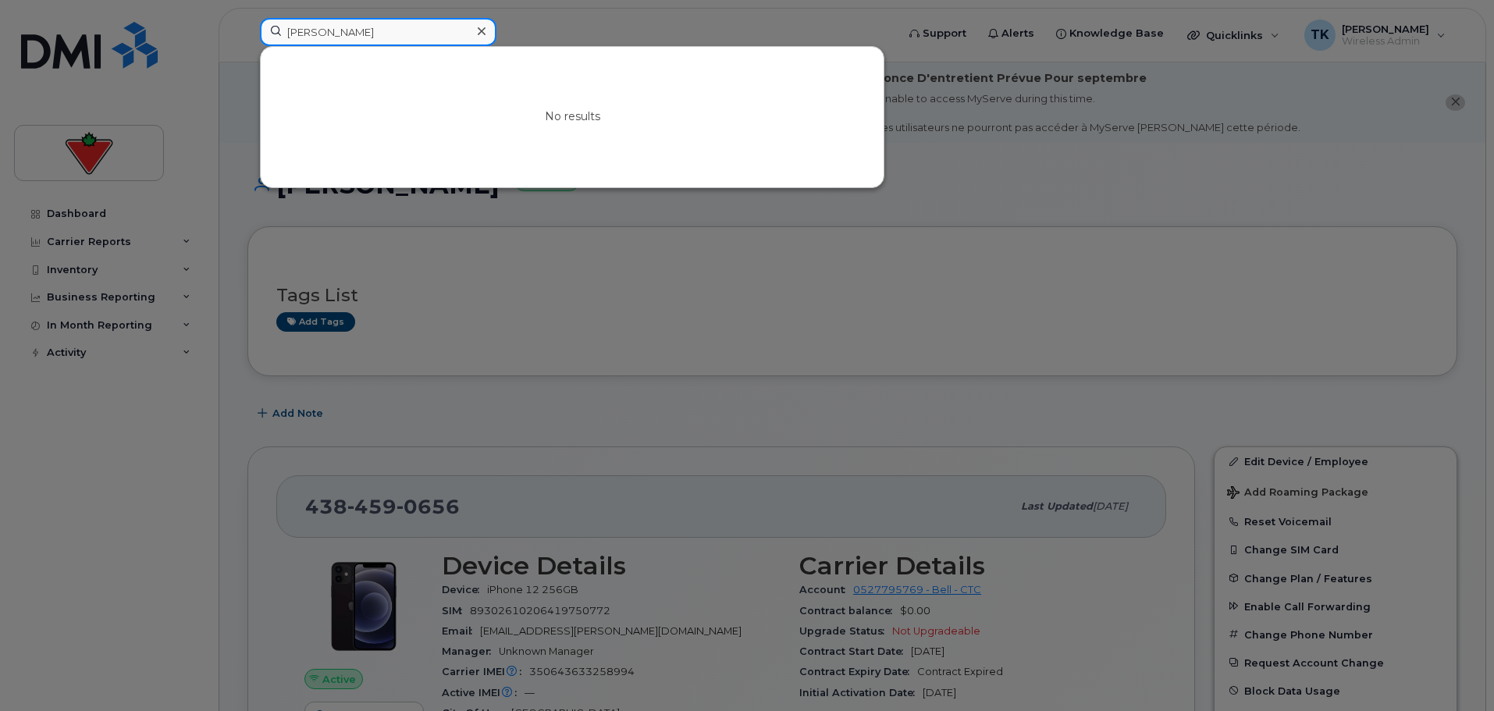
click at [247, 24] on div "[PERSON_NAME] No results" at bounding box center [572, 35] width 651 height 34
paste input "[PERSON_NAME]"
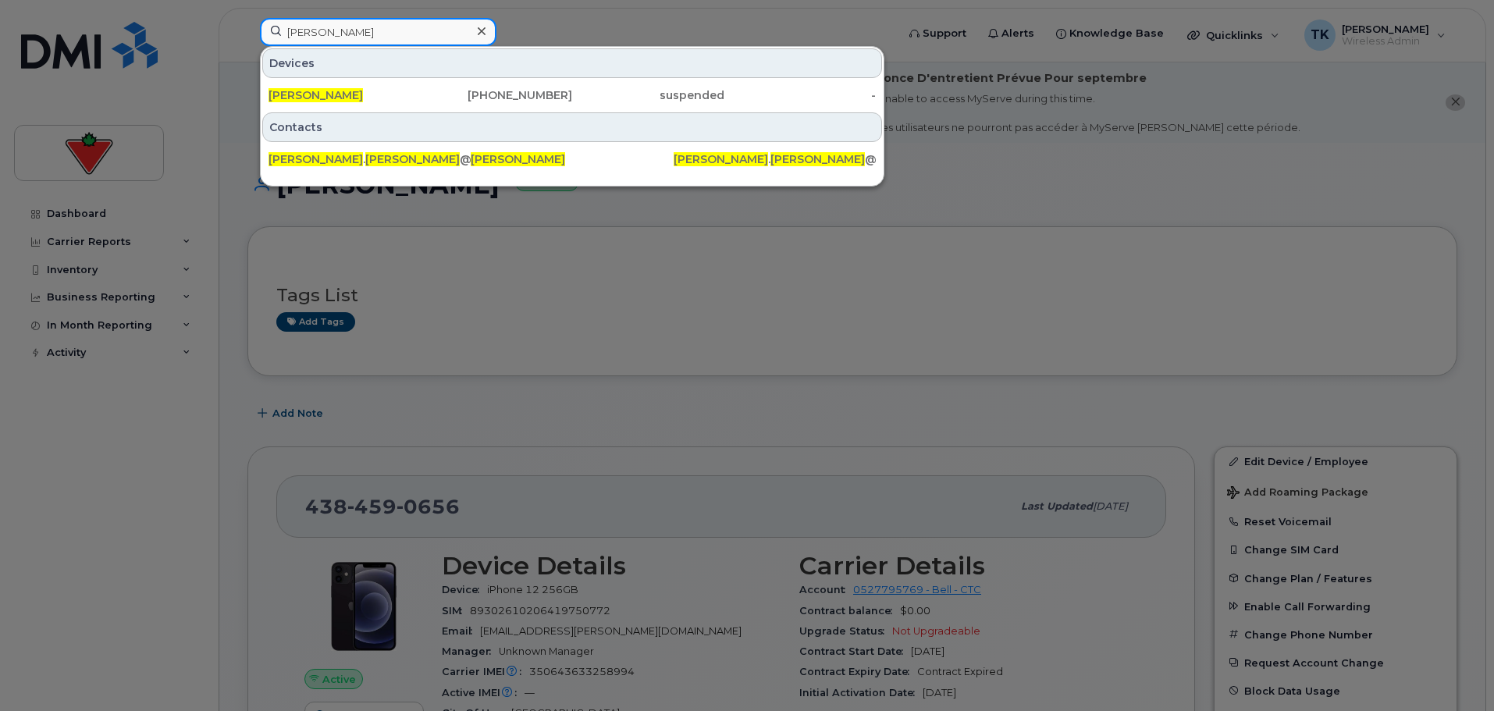
drag, startPoint x: 359, startPoint y: 31, endPoint x: 191, endPoint y: 20, distance: 168.1
click at [247, 22] on div "[PERSON_NAME] Devices [PERSON_NAME] [PHONE_NUMBER] suspended - Contacts [PERSON…" at bounding box center [572, 35] width 651 height 34
paste input "[PERSON_NAME]"
click at [816, 275] on div at bounding box center [747, 355] width 1494 height 711
drag, startPoint x: 372, startPoint y: 36, endPoint x: 193, endPoint y: 30, distance: 179.6
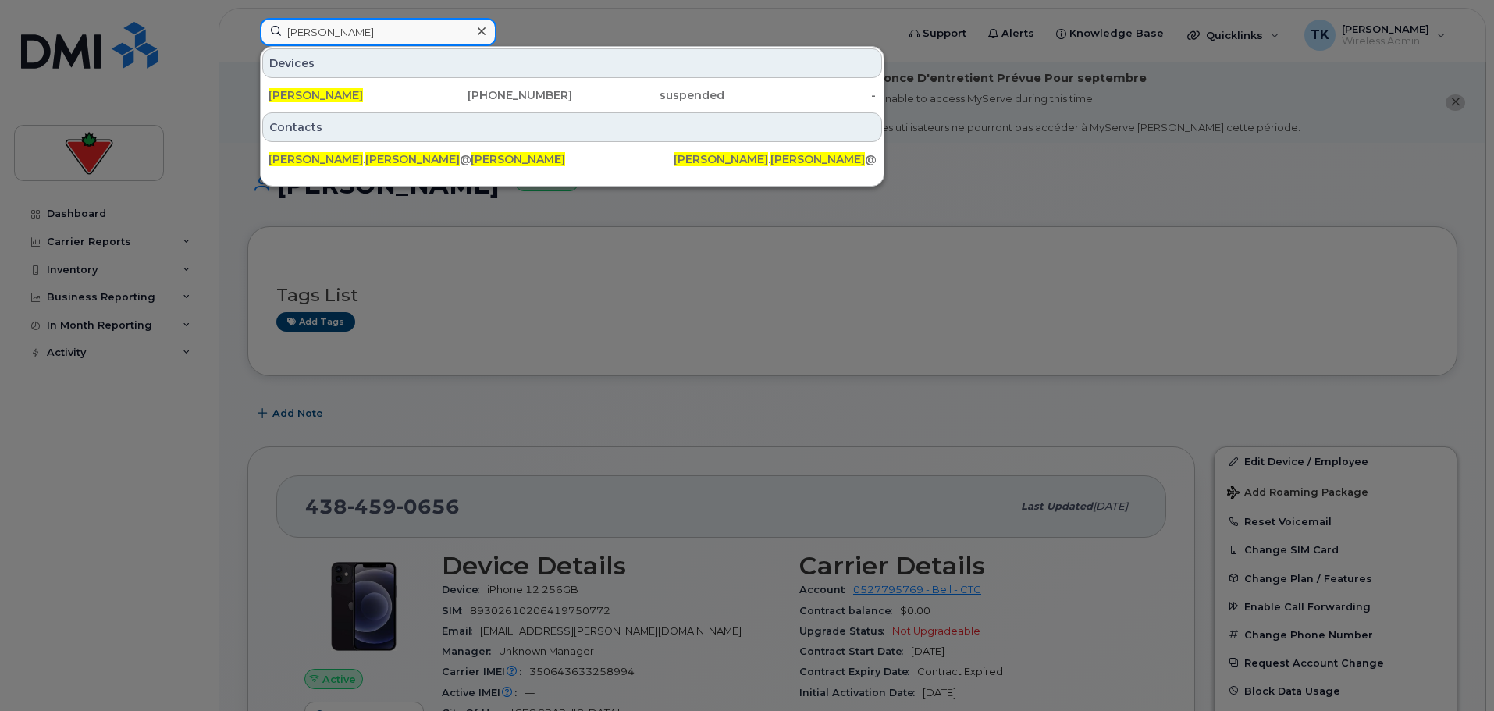
click at [247, 30] on div "[PERSON_NAME] Devices [PERSON_NAME] [PHONE_NUMBER] suspended - Contacts [PERSON…" at bounding box center [572, 35] width 651 height 34
paste input "[PERSON_NAME]"
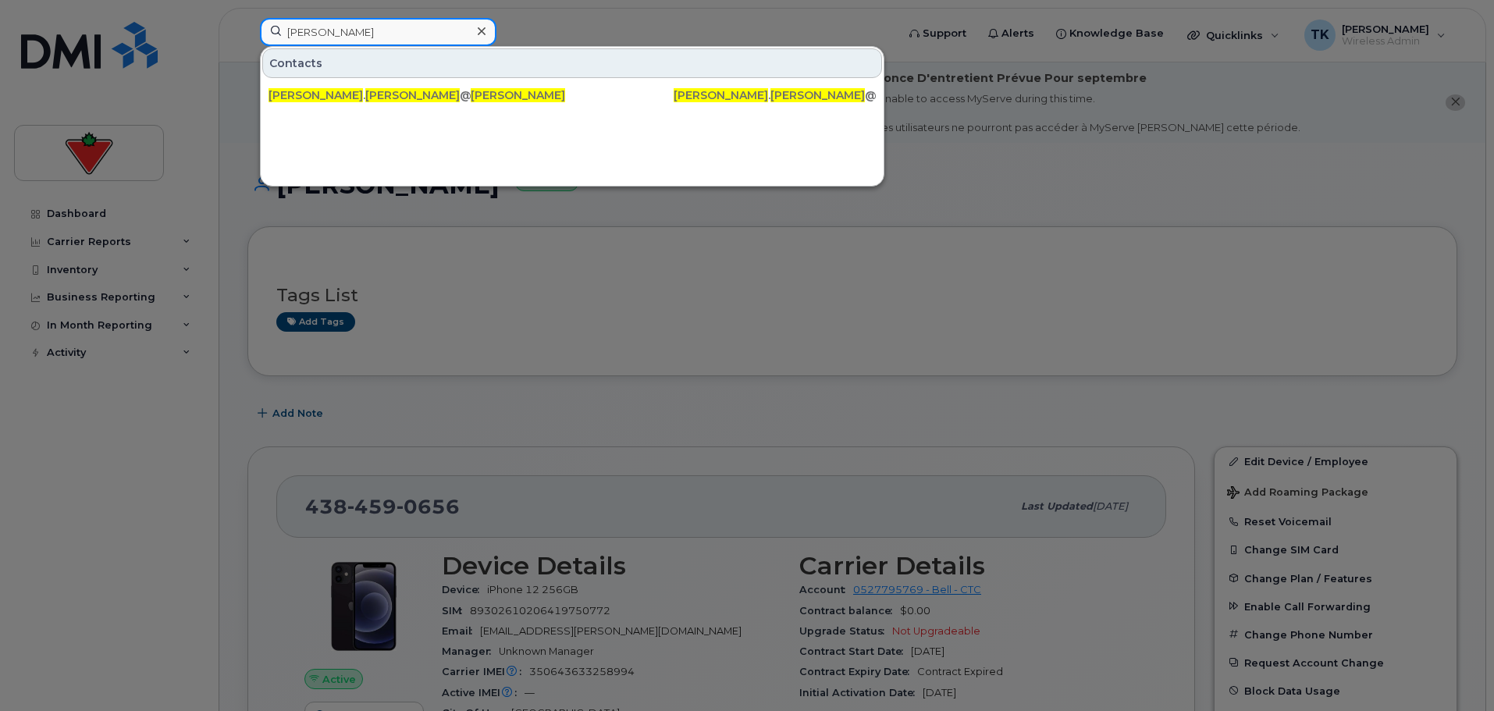
drag, startPoint x: 391, startPoint y: 38, endPoint x: 86, endPoint y: -2, distance: 307.8
paste input "[DATE][PERSON_NAME]"
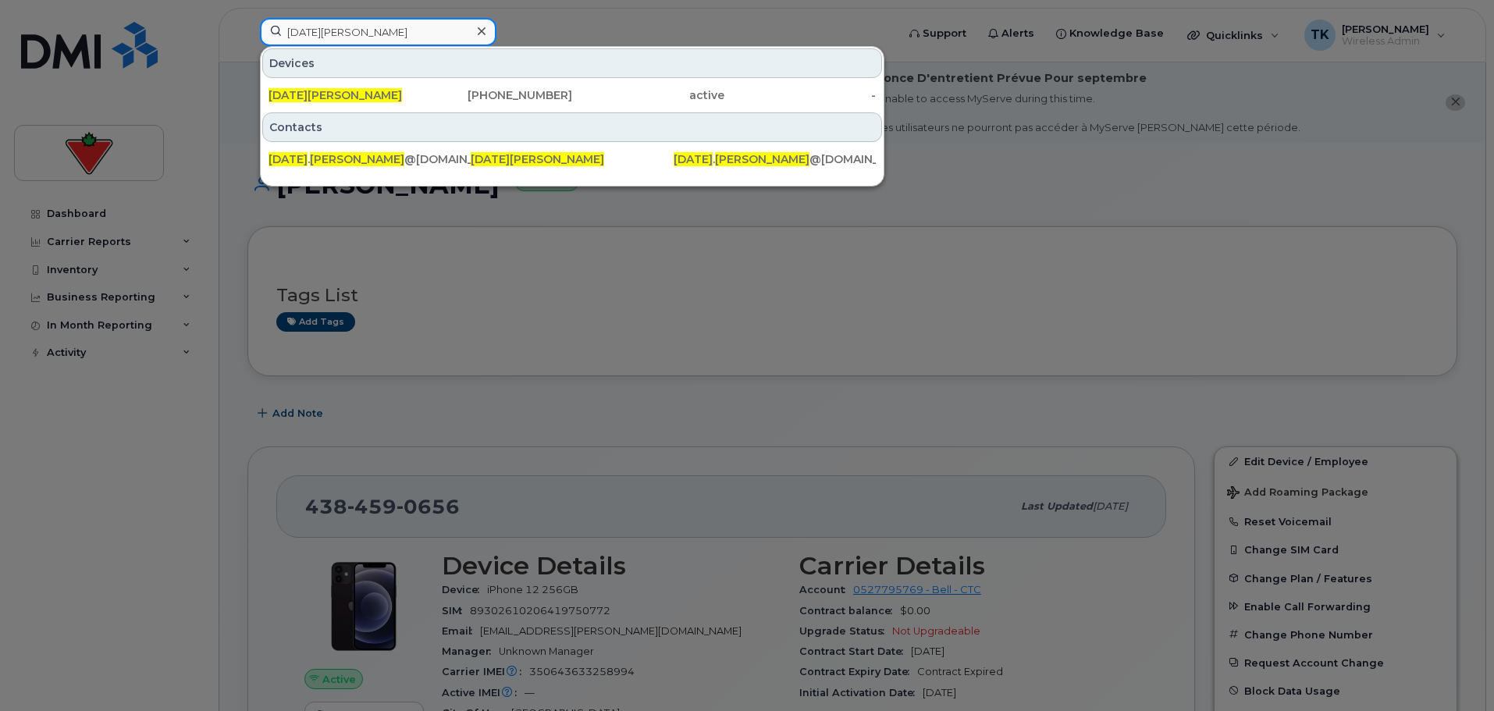
drag, startPoint x: 393, startPoint y: 33, endPoint x: 119, endPoint y: 1, distance: 275.8
click at [247, 18] on div "[DATE][PERSON_NAME] Devices [DATE][PERSON_NAME] [PHONE_NUMBER] active - Contact…" at bounding box center [572, 35] width 651 height 34
paste input "[PERSON_NAME]"
drag, startPoint x: 385, startPoint y: 32, endPoint x: 118, endPoint y: -1, distance: 268.9
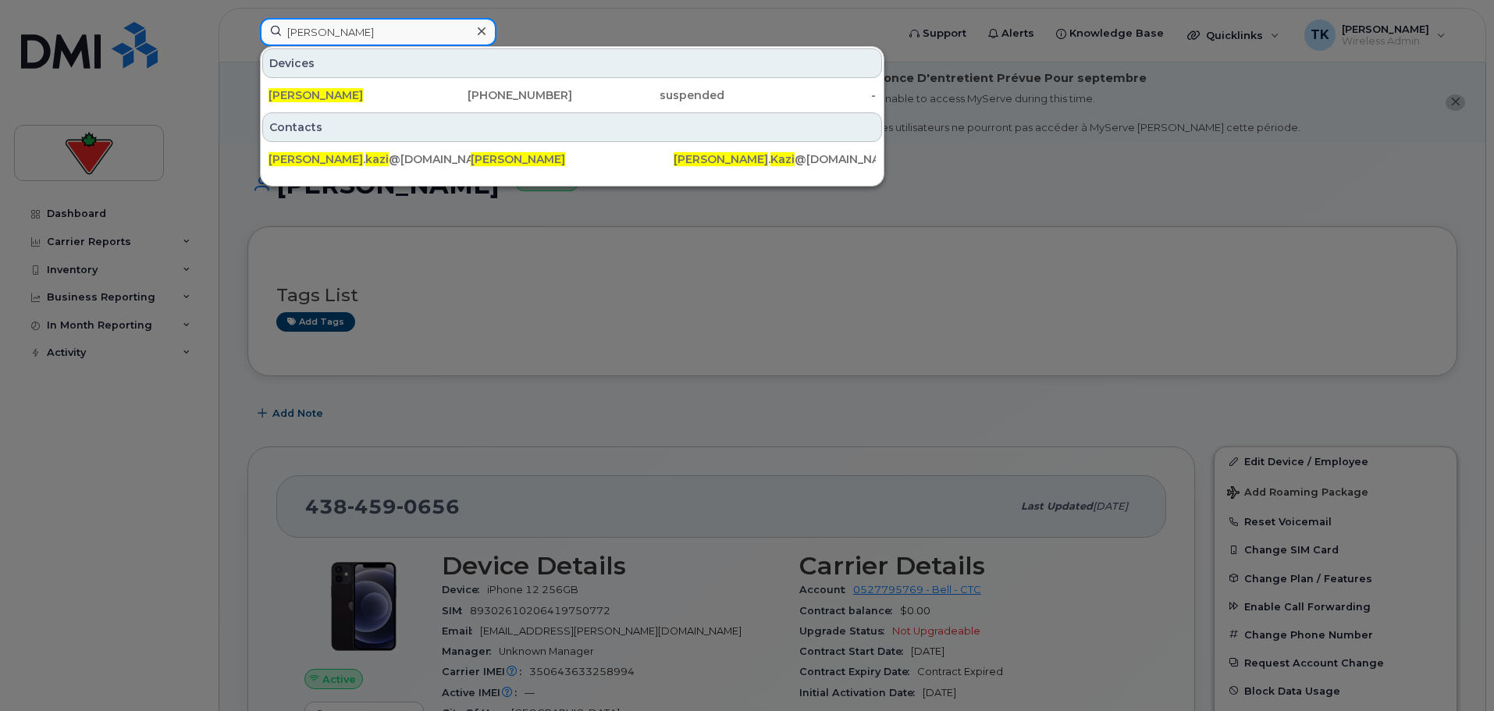
paste input "[PERSON_NAME]"
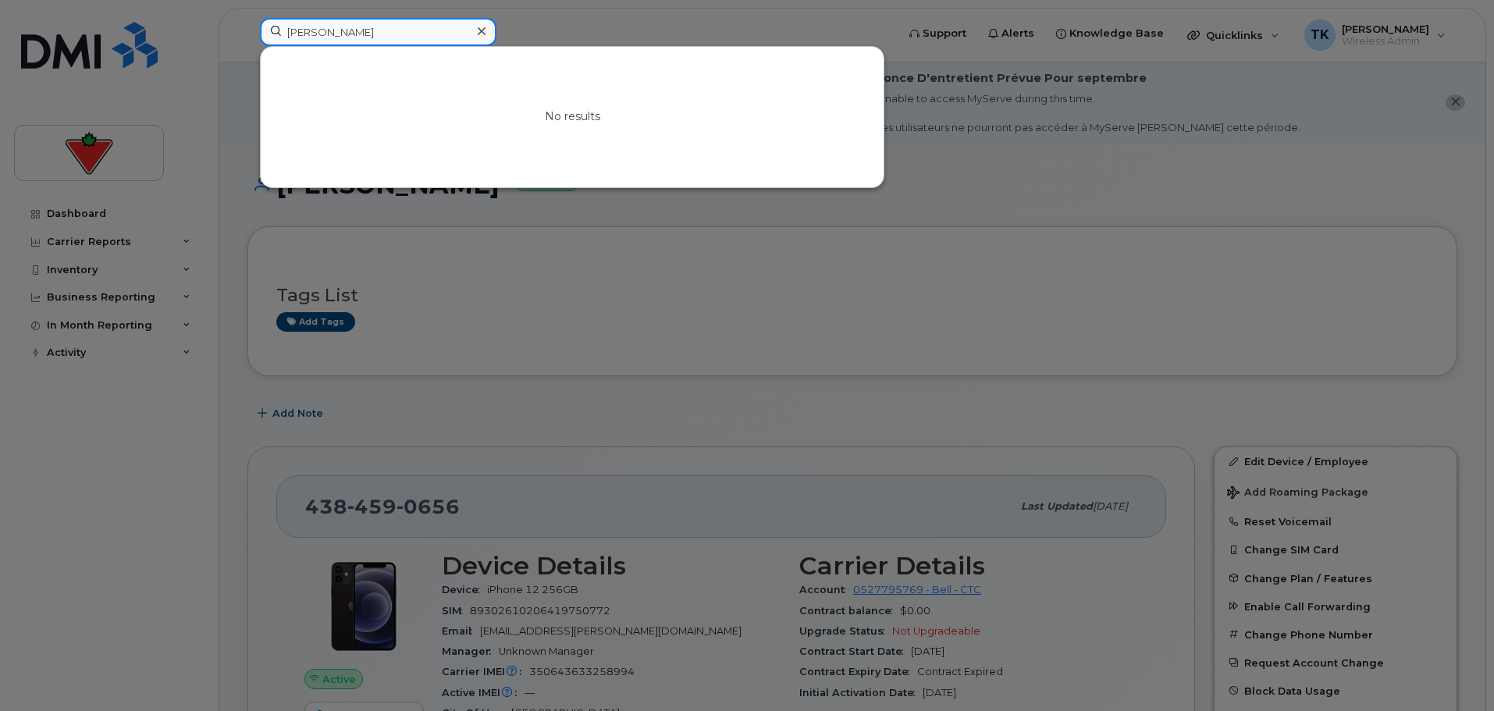
drag, startPoint x: 372, startPoint y: 34, endPoint x: 138, endPoint y: 32, distance: 234.1
click at [247, 33] on div "[PERSON_NAME] No results" at bounding box center [572, 35] width 651 height 34
paste input "rysa Kohaykewych"
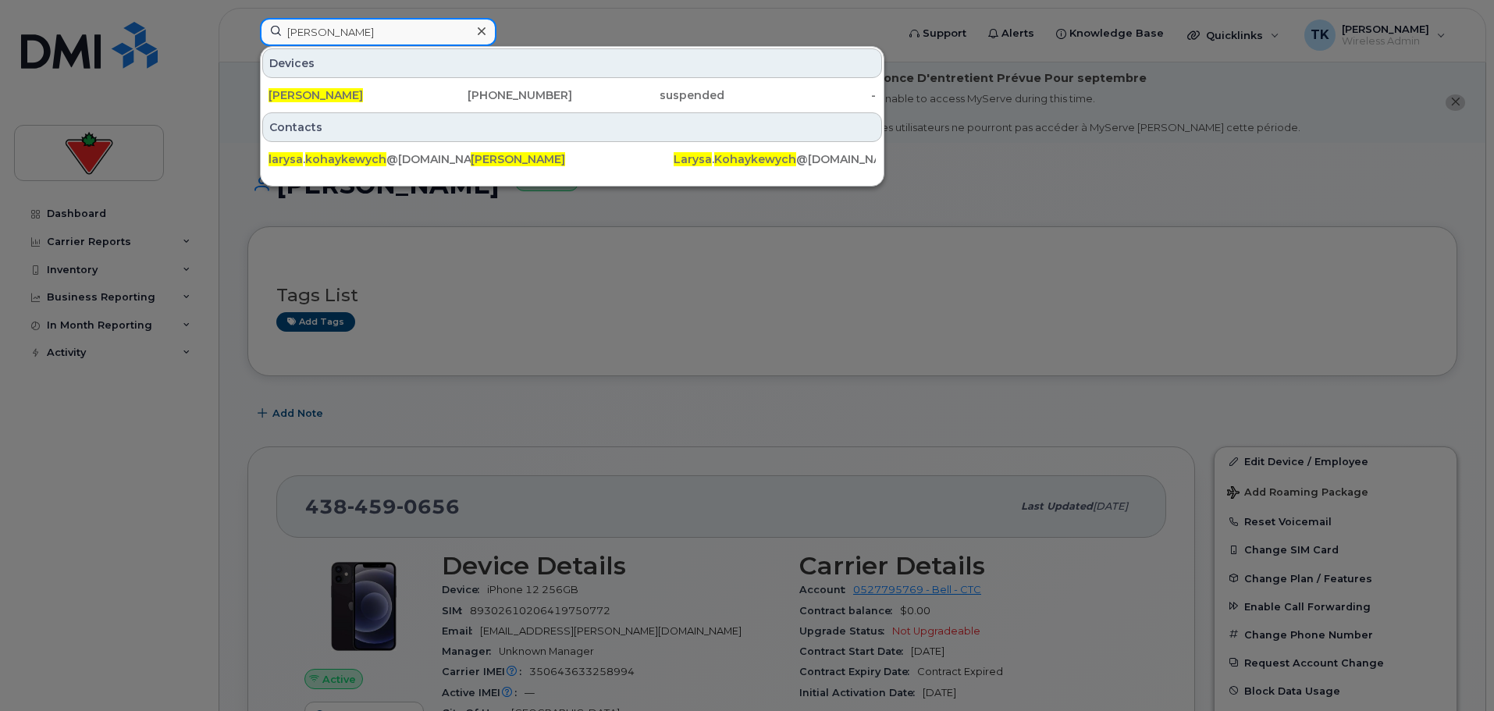
drag, startPoint x: 415, startPoint y: 31, endPoint x: 290, endPoint y: 9, distance: 126.8
click at [360, 20] on input "[PERSON_NAME]" at bounding box center [378, 32] width 236 height 28
paste input "[PERSON_NAME]"
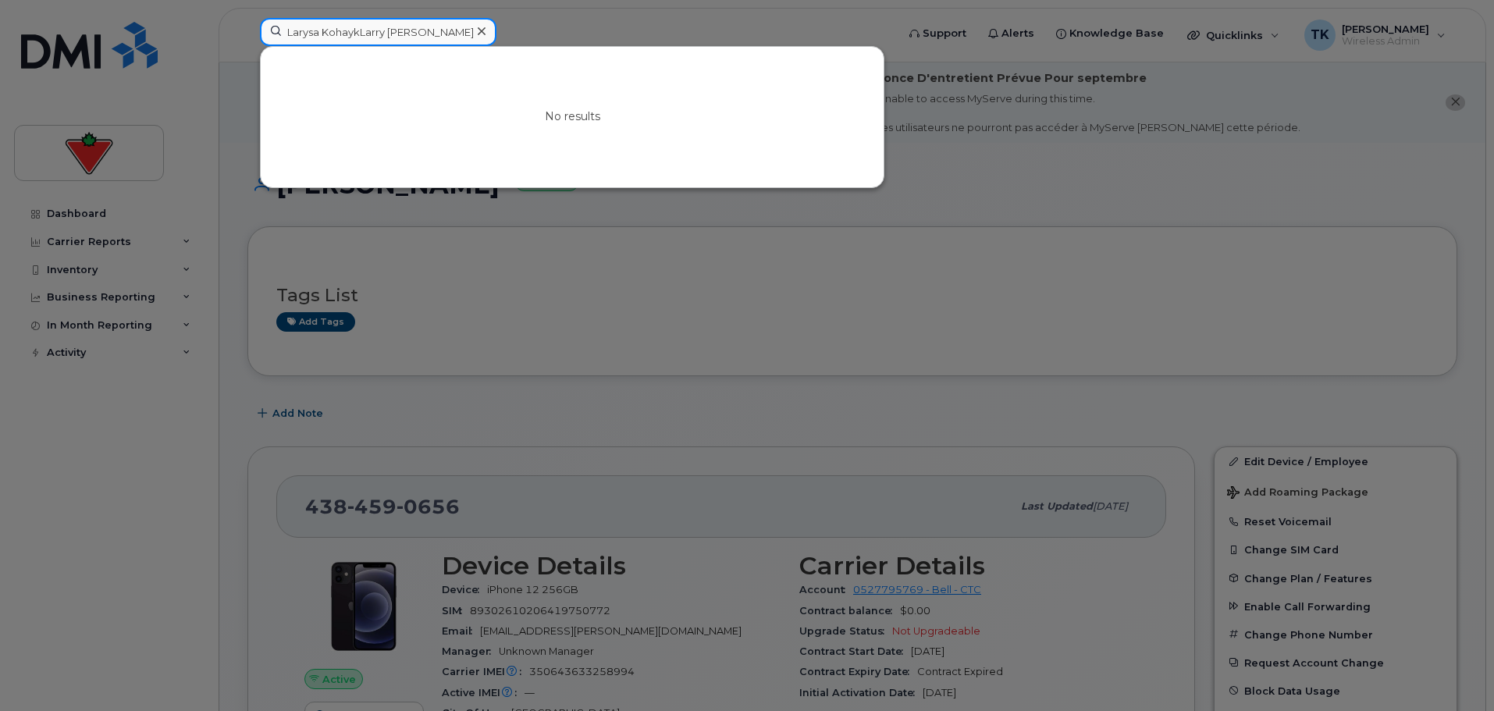
drag, startPoint x: 440, startPoint y: 36, endPoint x: 16, endPoint y: 5, distance: 424.9
click at [247, 18] on div "Larysa KohaykLarry [PERSON_NAME] No results" at bounding box center [572, 35] width 651 height 34
paste input
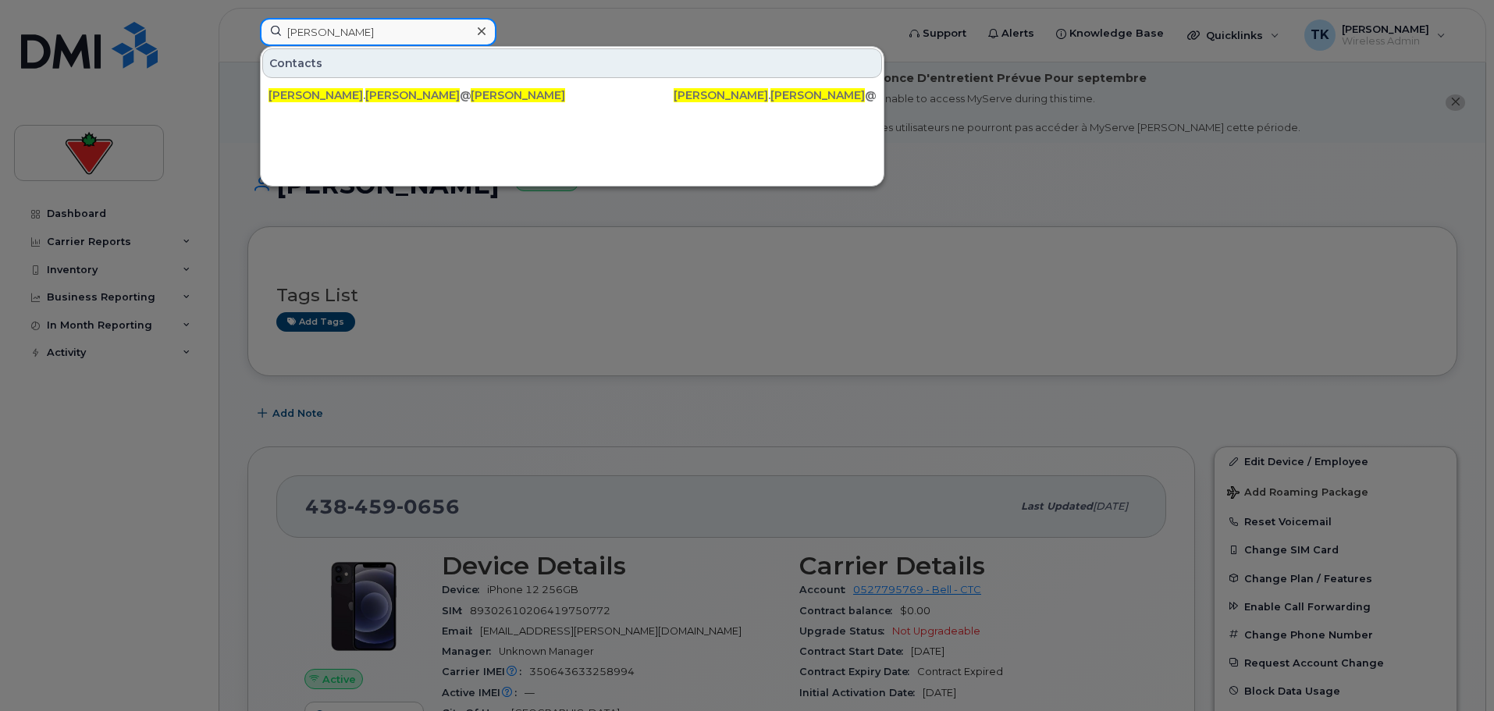
drag, startPoint x: 368, startPoint y: 32, endPoint x: 48, endPoint y: 32, distance: 320.0
click at [247, 32] on div "[PERSON_NAME] Contacts [PERSON_NAME] . [PERSON_NAME] @[DOMAIN_NAME] [PERSON_NAM…" at bounding box center [572, 35] width 651 height 34
paste input "ith [PERSON_NAME]"
drag, startPoint x: 377, startPoint y: 27, endPoint x: 222, endPoint y: 11, distance: 156.2
click at [247, 18] on div "[PERSON_NAME] Contacts laith . [PERSON_NAME] @[DOMAIN_NAME] [PERSON_NAME] [PERS…" at bounding box center [572, 35] width 651 height 34
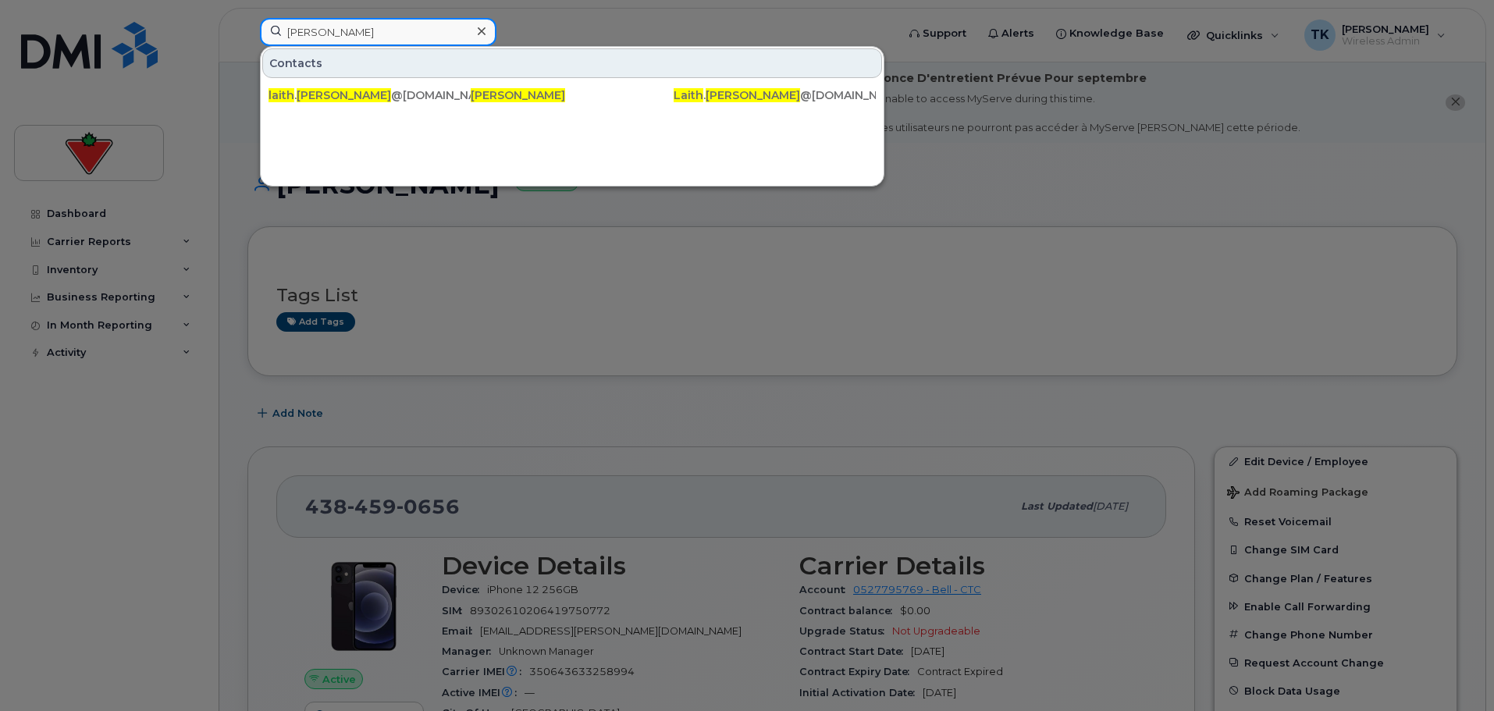
paste input "[MEDICAL_DATA][PERSON_NAME]"
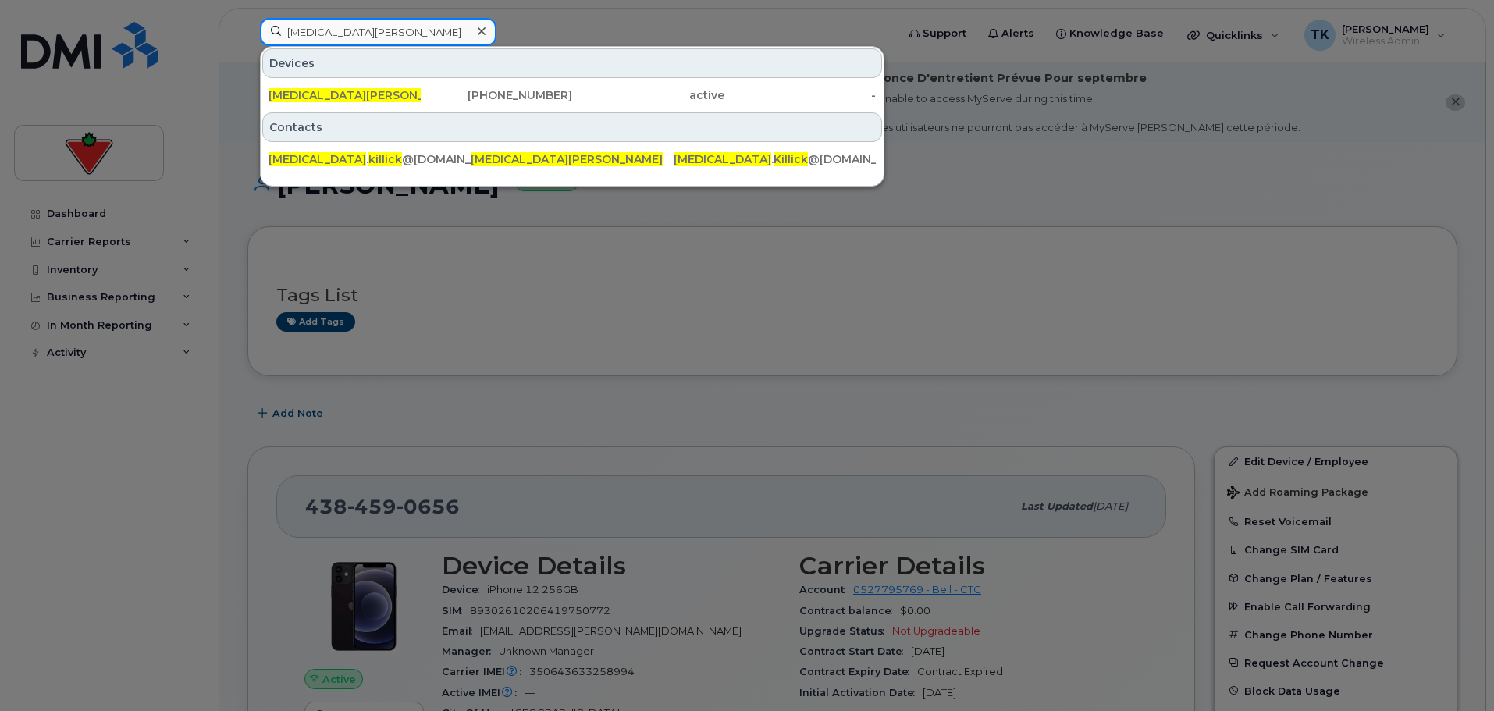
drag, startPoint x: 367, startPoint y: 33, endPoint x: 211, endPoint y: 12, distance: 157.5
click at [247, 18] on div "[MEDICAL_DATA][PERSON_NAME] Devices [MEDICAL_DATA][PERSON_NAME] [PHONE_NUMBER] …" at bounding box center [572, 35] width 651 height 34
paste input "[PERSON_NAME]"
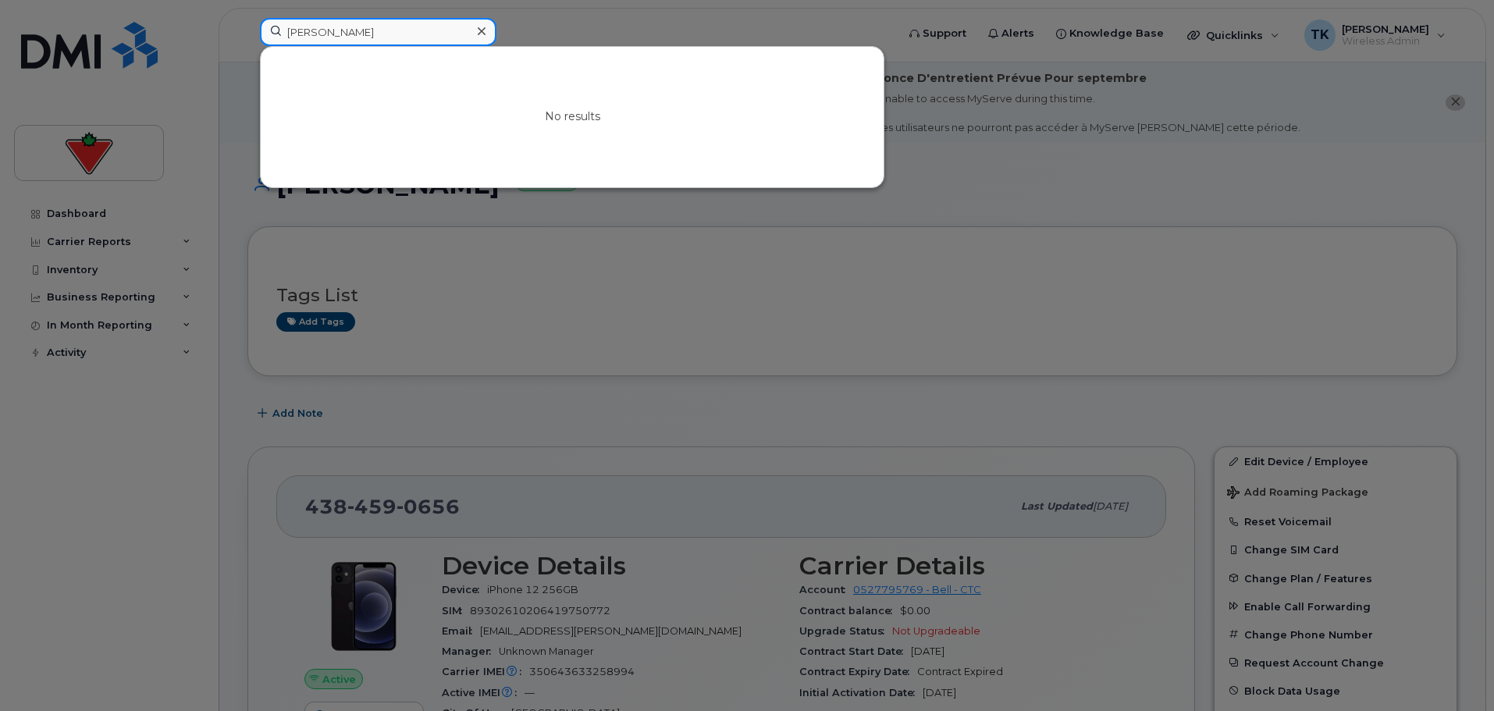
drag, startPoint x: 386, startPoint y: 31, endPoint x: 123, endPoint y: -5, distance: 265.5
paste input "[PERSON_NAME]"
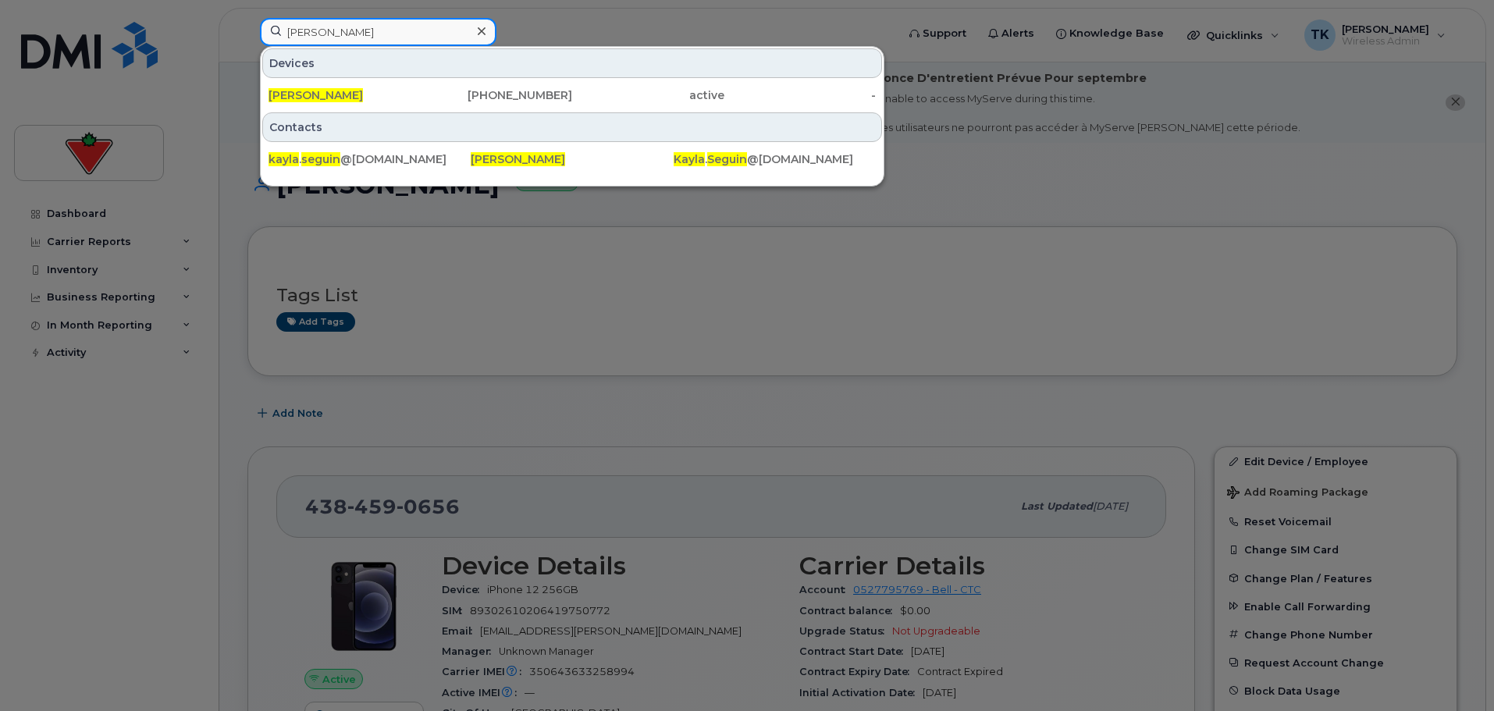
drag, startPoint x: 388, startPoint y: 34, endPoint x: 176, endPoint y: 2, distance: 214.7
click at [247, 18] on div "[PERSON_NAME] Devices [PERSON_NAME] [PHONE_NUMBER] active - Contacts [PERSON_NA…" at bounding box center [572, 35] width 651 height 34
paste input "[PERSON_NAME]"
drag, startPoint x: 391, startPoint y: 36, endPoint x: 82, endPoint y: -10, distance: 312.5
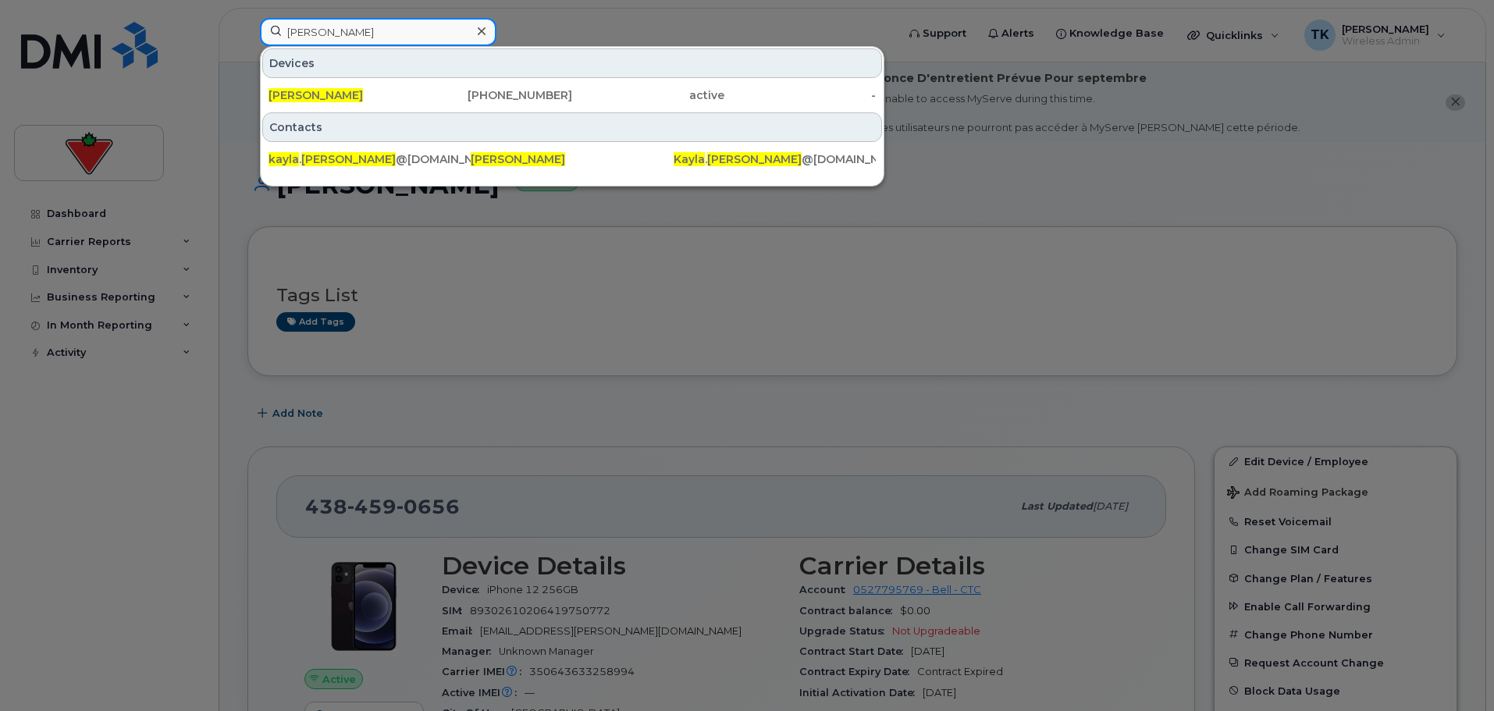
paste input "[PERSON_NAME]"
paste input "tie [PERSON_NAME]"
drag, startPoint x: 407, startPoint y: 29, endPoint x: 233, endPoint y: 19, distance: 173.5
click at [247, 19] on div "[PERSON_NAME] Devices [PERSON_NAME] [PHONE_NUMBER] cancelled - Contacts [PERSON…" at bounding box center [572, 35] width 651 height 34
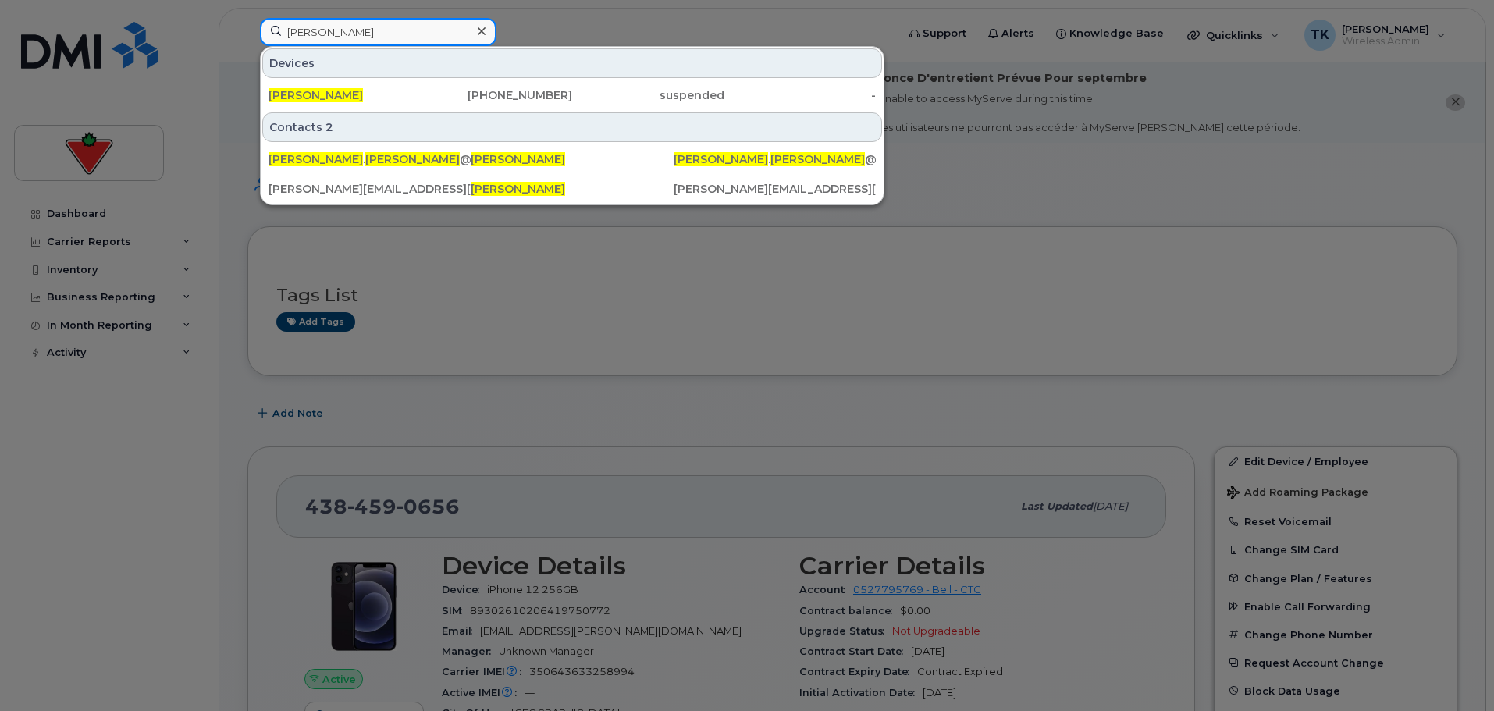
paste input "[PERSON_NAME]"
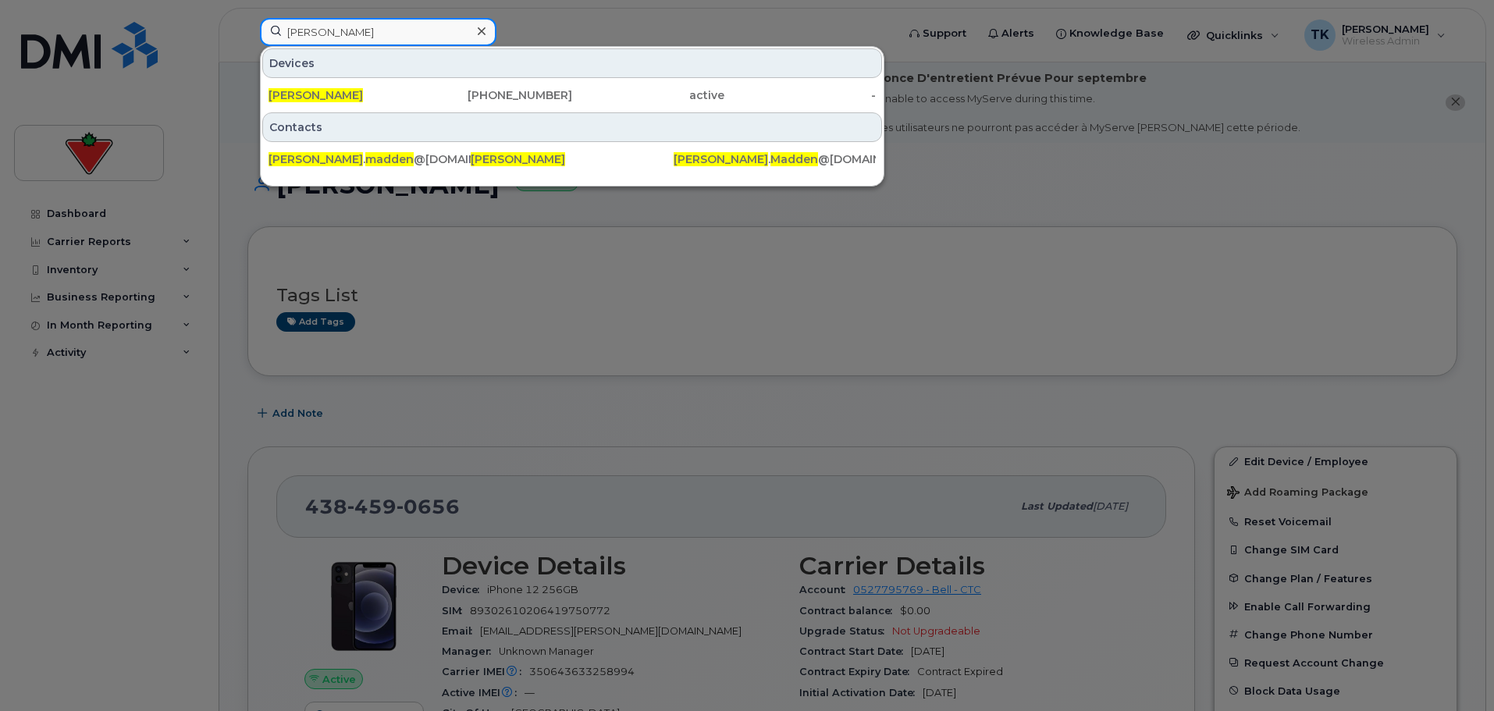
drag, startPoint x: 387, startPoint y: 30, endPoint x: 248, endPoint y: 20, distance: 139.3
click at [262, 22] on input "[PERSON_NAME]" at bounding box center [378, 32] width 236 height 28
paste input "[PERSON_NAME][GEOGRAPHIC_DATA]"
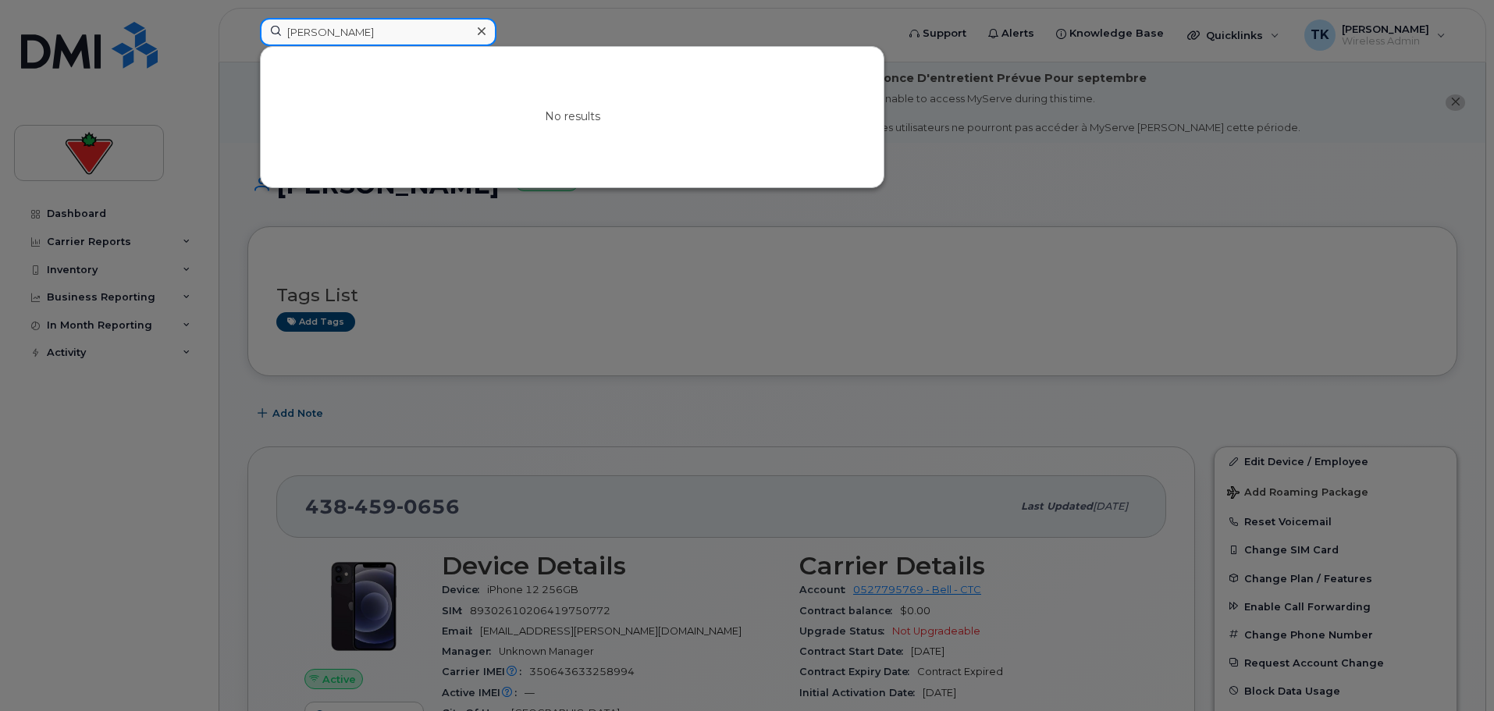
drag, startPoint x: 419, startPoint y: 26, endPoint x: 268, endPoint y: 26, distance: 150.6
click at [272, 26] on input "[PERSON_NAME]" at bounding box center [378, 32] width 236 height 28
paste input "[PERSON_NAME]"
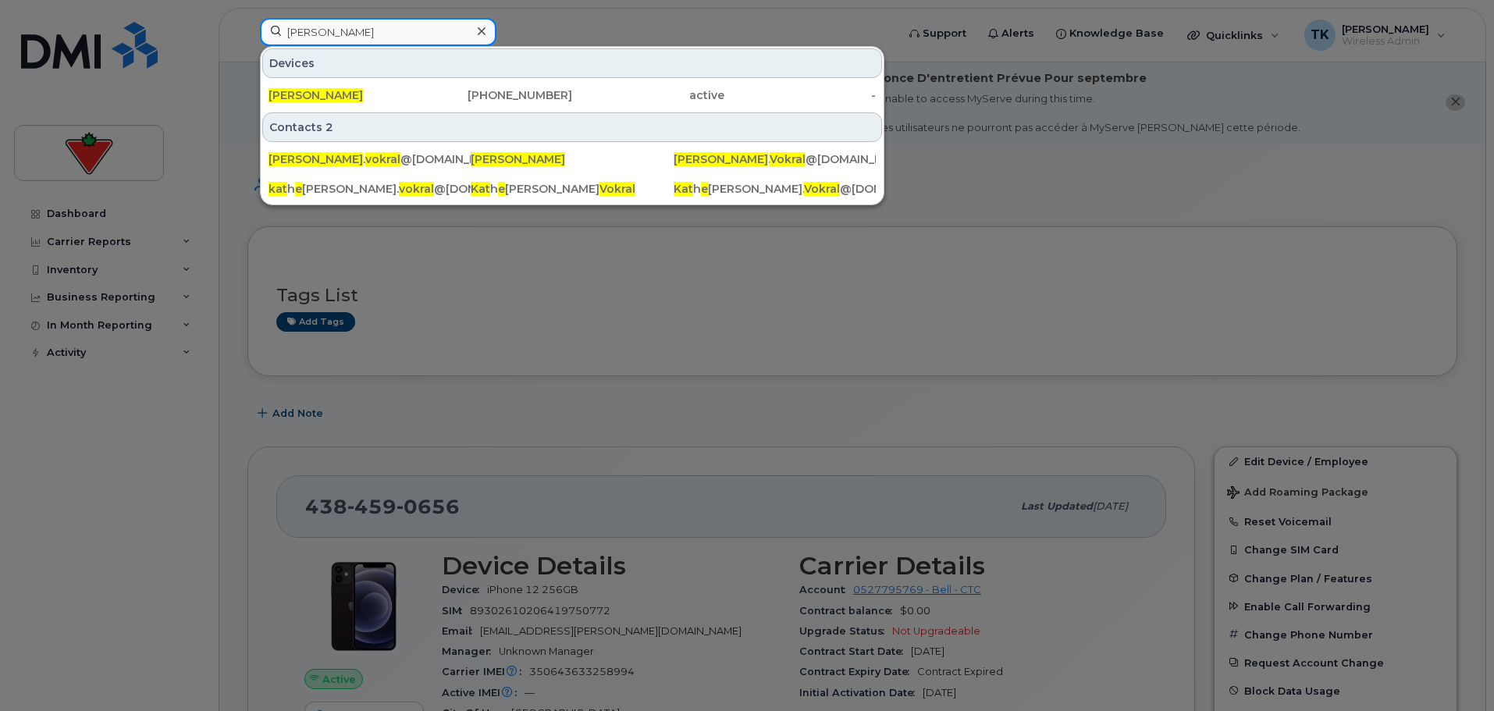
drag, startPoint x: 382, startPoint y: 34, endPoint x: 166, endPoint y: 7, distance: 217.9
click at [247, 18] on div "[PERSON_NAME] Devices [PERSON_NAME] [PHONE_NUMBER] active - Contacts 2 [PERSON_…" at bounding box center [572, 35] width 651 height 34
paste input "[PERSON_NAME]"
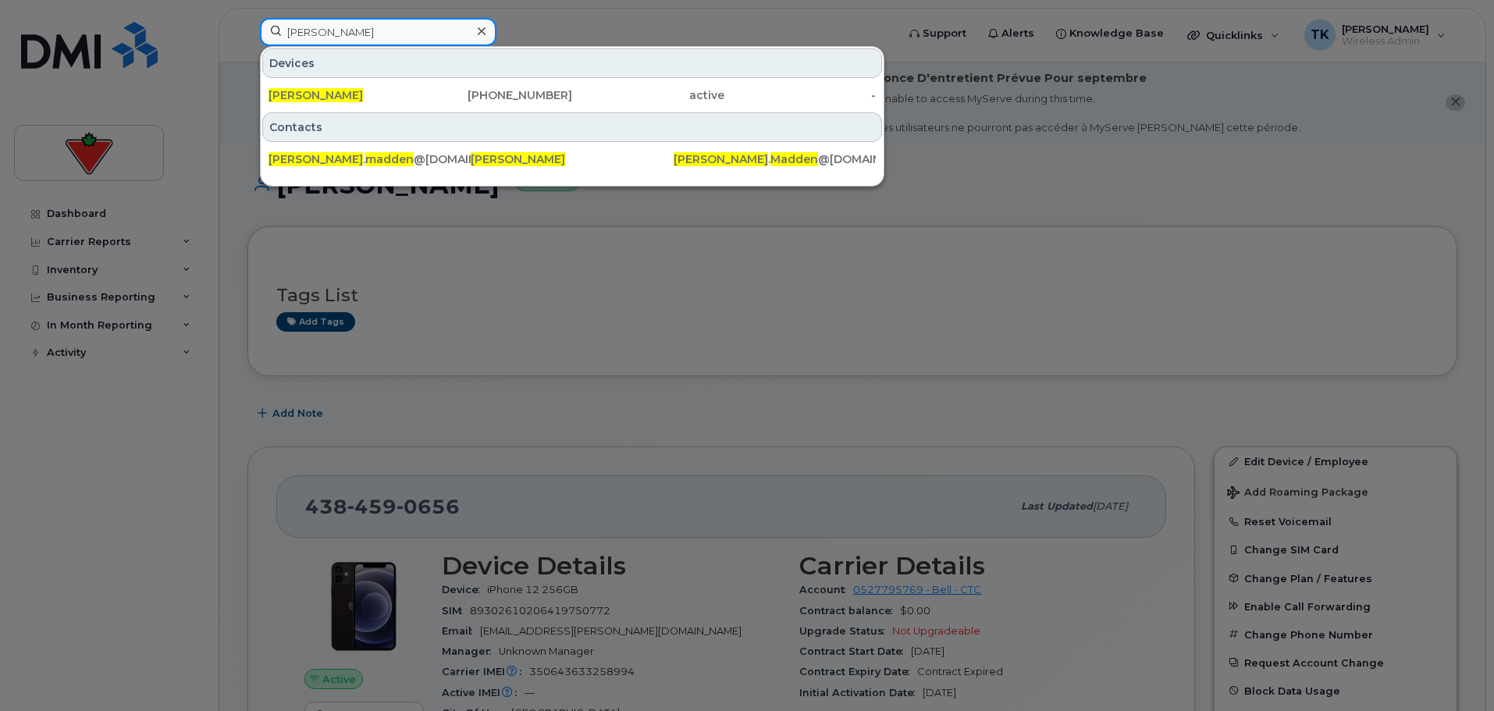
drag, startPoint x: 389, startPoint y: 32, endPoint x: 100, endPoint y: 17, distance: 289.1
click at [247, 20] on div "[PERSON_NAME] [PERSON_NAME] [PHONE_NUMBER] active - Contacts [PERSON_NAME] . [P…" at bounding box center [572, 35] width 651 height 34
paste input "[PERSON_NAME]"
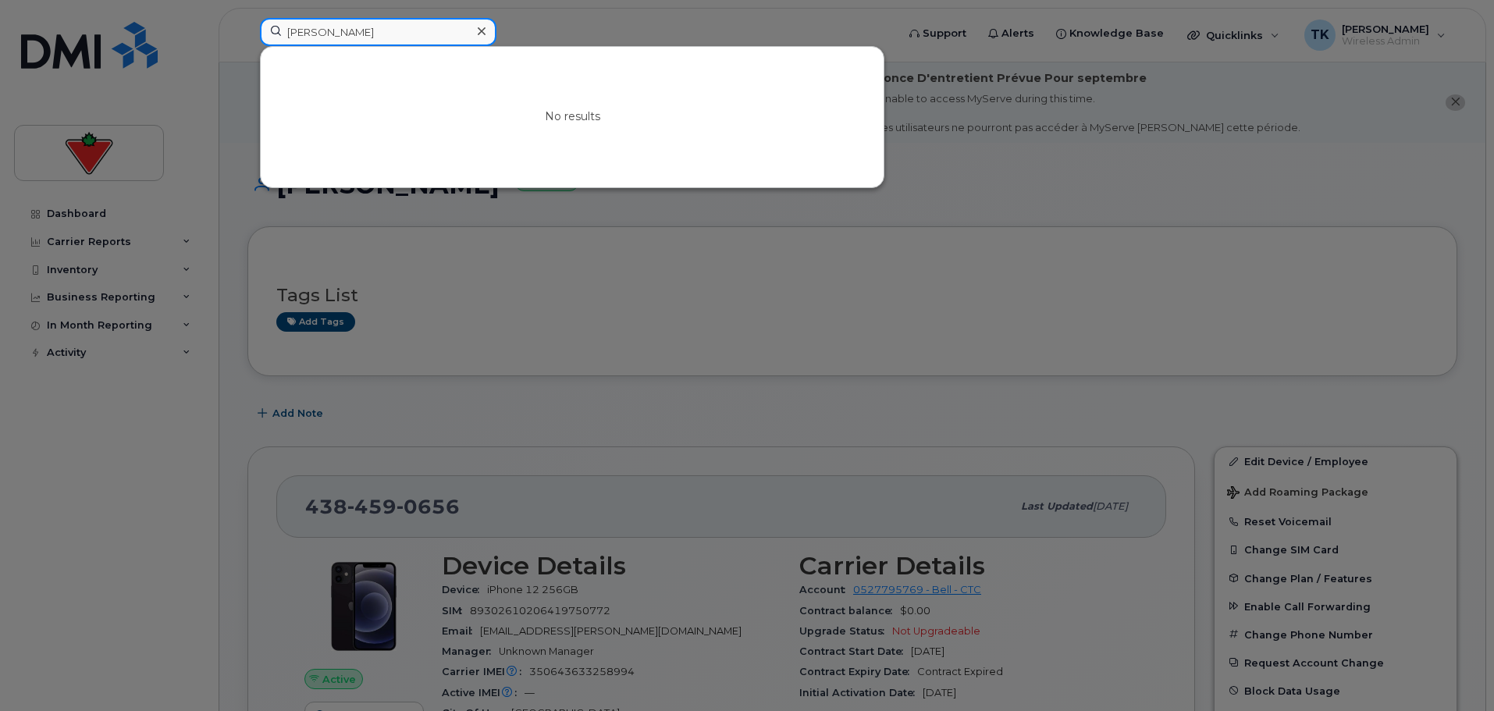
drag, startPoint x: 375, startPoint y: 30, endPoint x: 90, endPoint y: 30, distance: 284.8
click at [247, 30] on div "[PERSON_NAME] No results" at bounding box center [572, 35] width 651 height 34
paste input "[PERSON_NAME]"
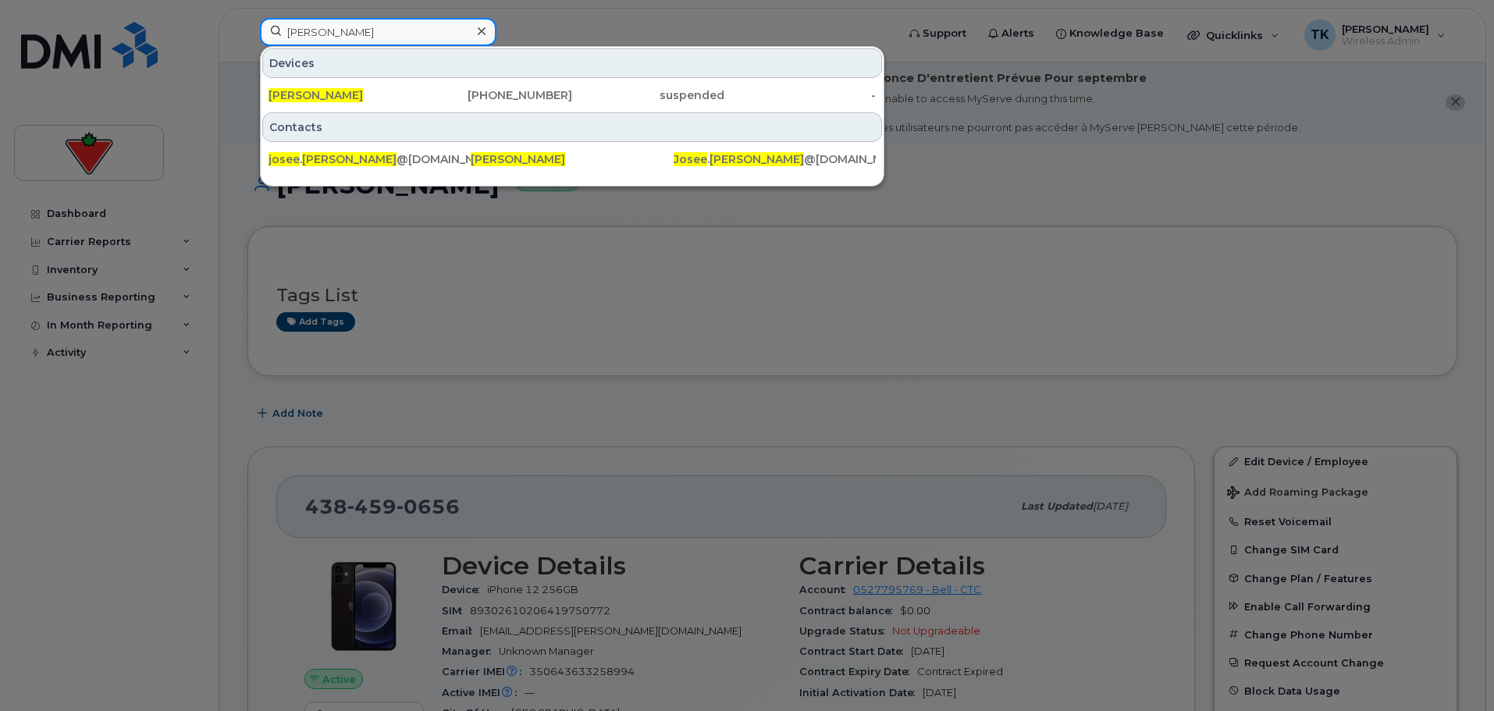
drag, startPoint x: 368, startPoint y: 30, endPoint x: 168, endPoint y: 4, distance: 202.3
click at [247, 18] on div "[PERSON_NAME] [PERSON_NAME] [PHONE_NUMBER] suspended - Contacts josee . [PERSON…" at bounding box center [572, 35] width 651 height 34
paste input "[PERSON_NAME]"
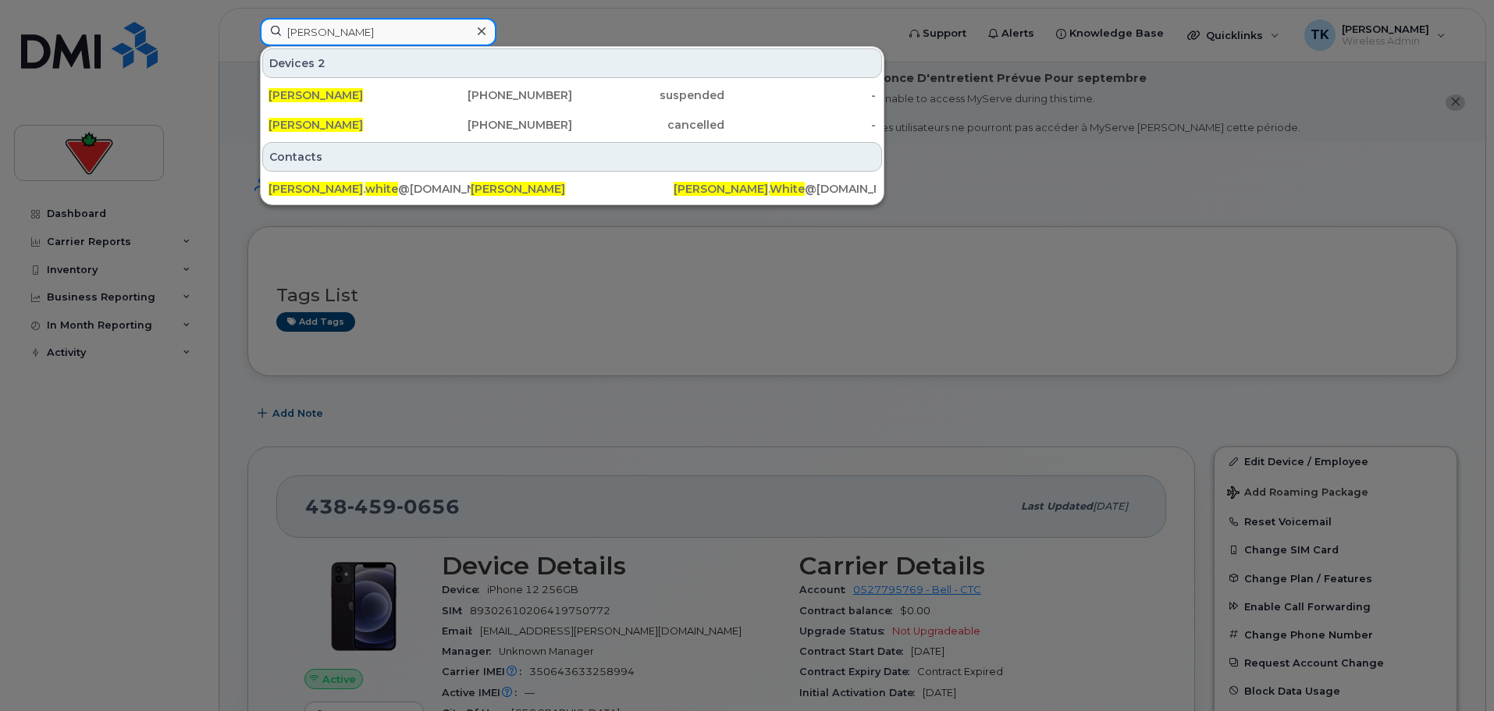
click at [406, 25] on input "[PERSON_NAME]" at bounding box center [378, 32] width 236 height 28
drag, startPoint x: 247, startPoint y: 30, endPoint x: 30, endPoint y: -5, distance: 218.9
paste input "[PERSON_NAME]"
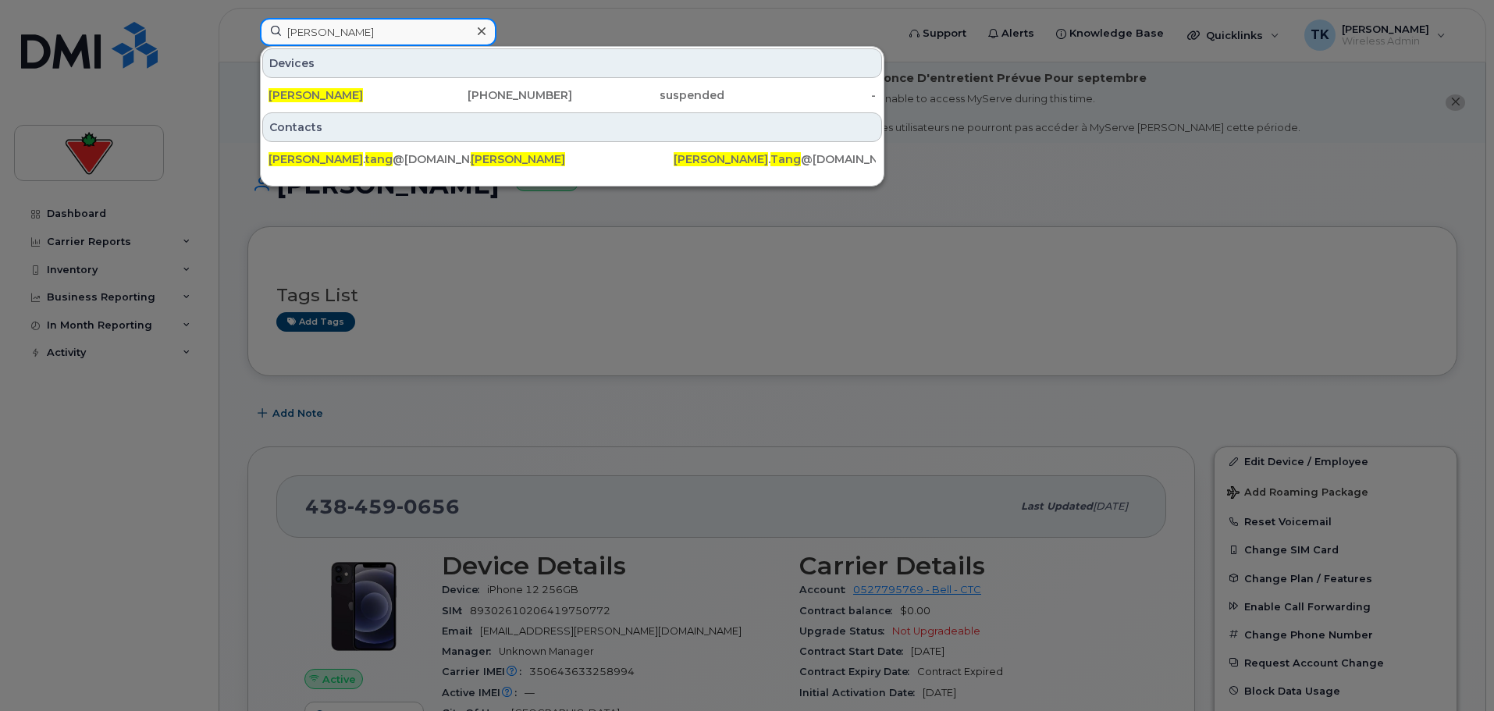
drag, startPoint x: 402, startPoint y: 37, endPoint x: 98, endPoint y: 3, distance: 306.3
click at [247, 18] on div "[PERSON_NAME] Devices [PERSON_NAME] [PHONE_NUMBER] suspended - Contacts [PERSON…" at bounding box center [572, 35] width 651 height 34
paste input "e [PERSON_NAME]"
drag, startPoint x: 380, startPoint y: 31, endPoint x: 75, endPoint y: 0, distance: 306.7
click at [247, 18] on div "[PERSON_NAME] Devices [PERSON_NAME] [PHONE_NUMBER] suspended - Contacts [PERSON…" at bounding box center [572, 35] width 651 height 34
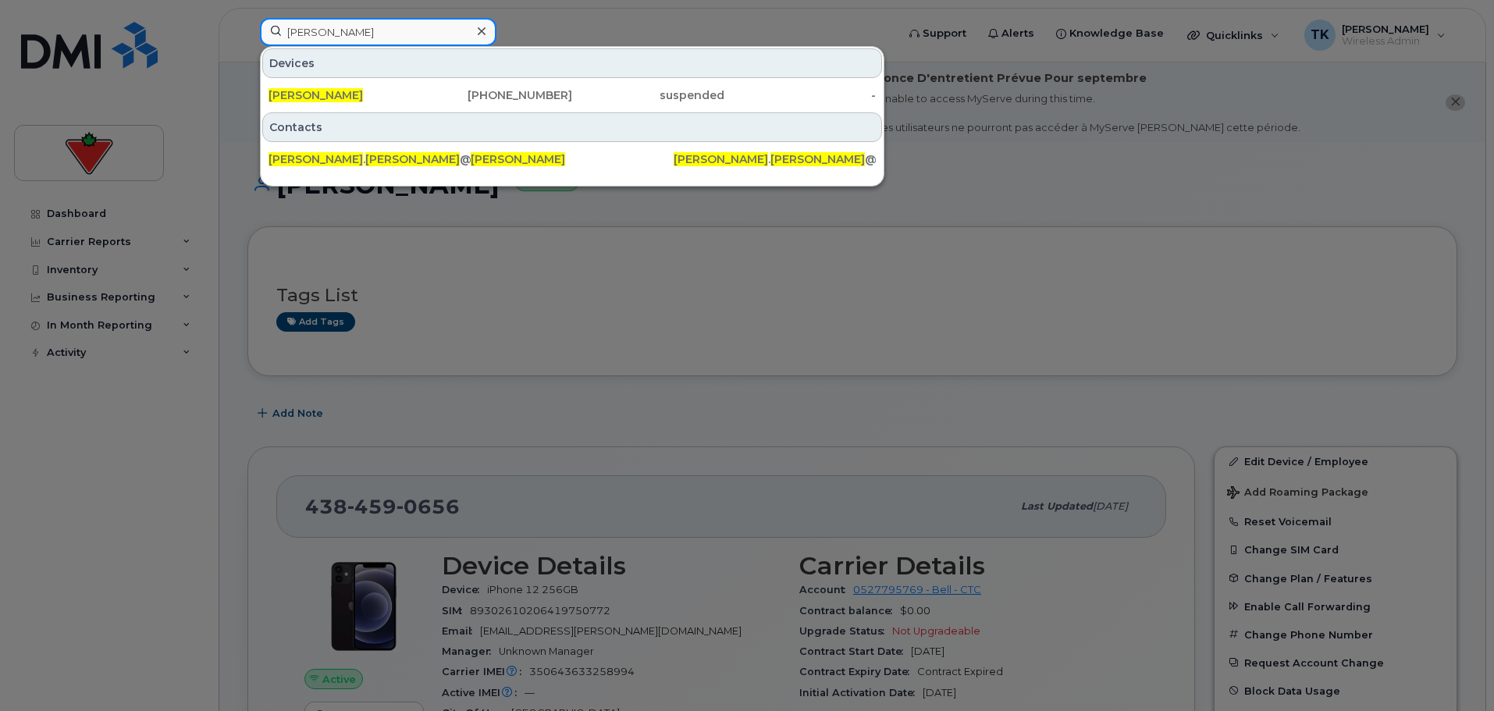
paste input "an Babiry"
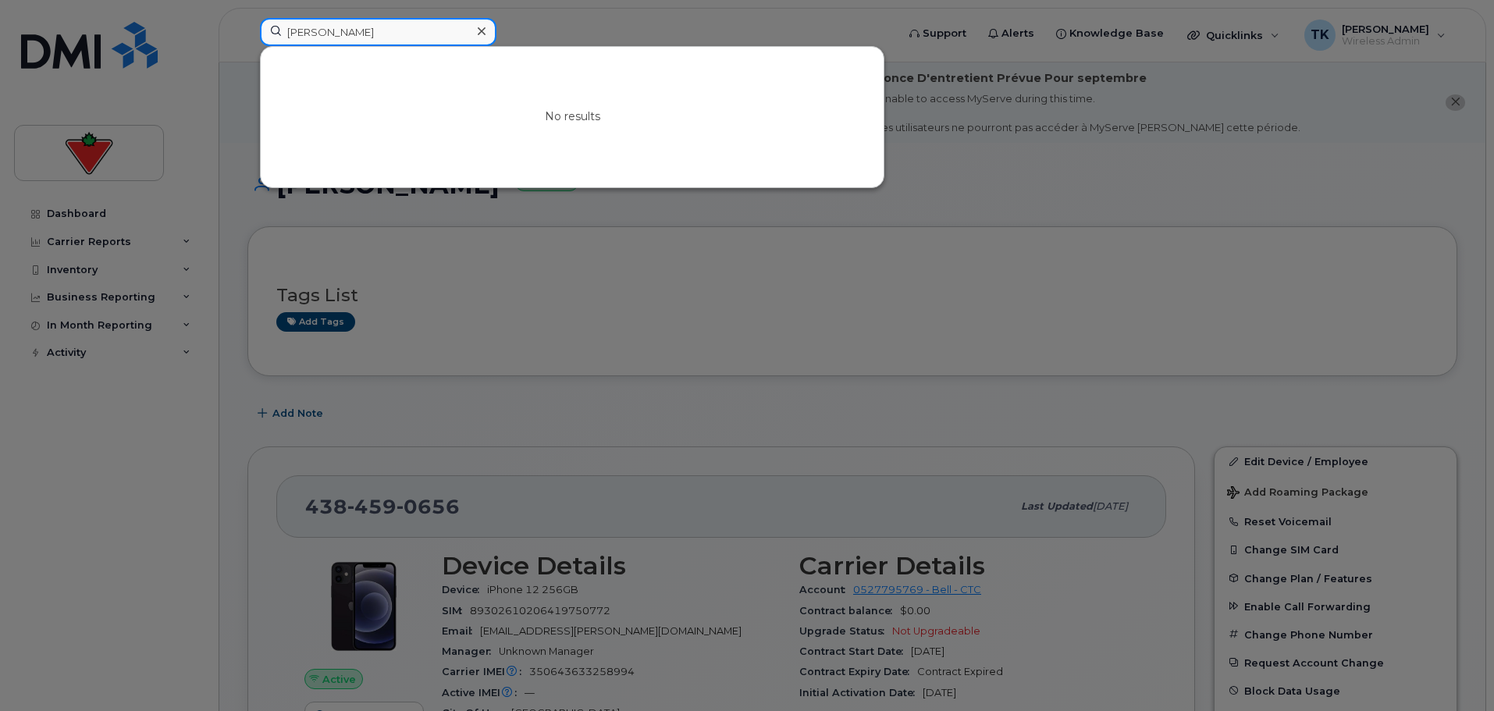
drag, startPoint x: 401, startPoint y: 36, endPoint x: 77, endPoint y: -2, distance: 326.1
paste input "ean [PERSON_NAME]"
drag, startPoint x: 428, startPoint y: 33, endPoint x: 91, endPoint y: 12, distance: 337.0
click at [247, 18] on div "[PERSON_NAME] No results" at bounding box center [572, 35] width 651 height 34
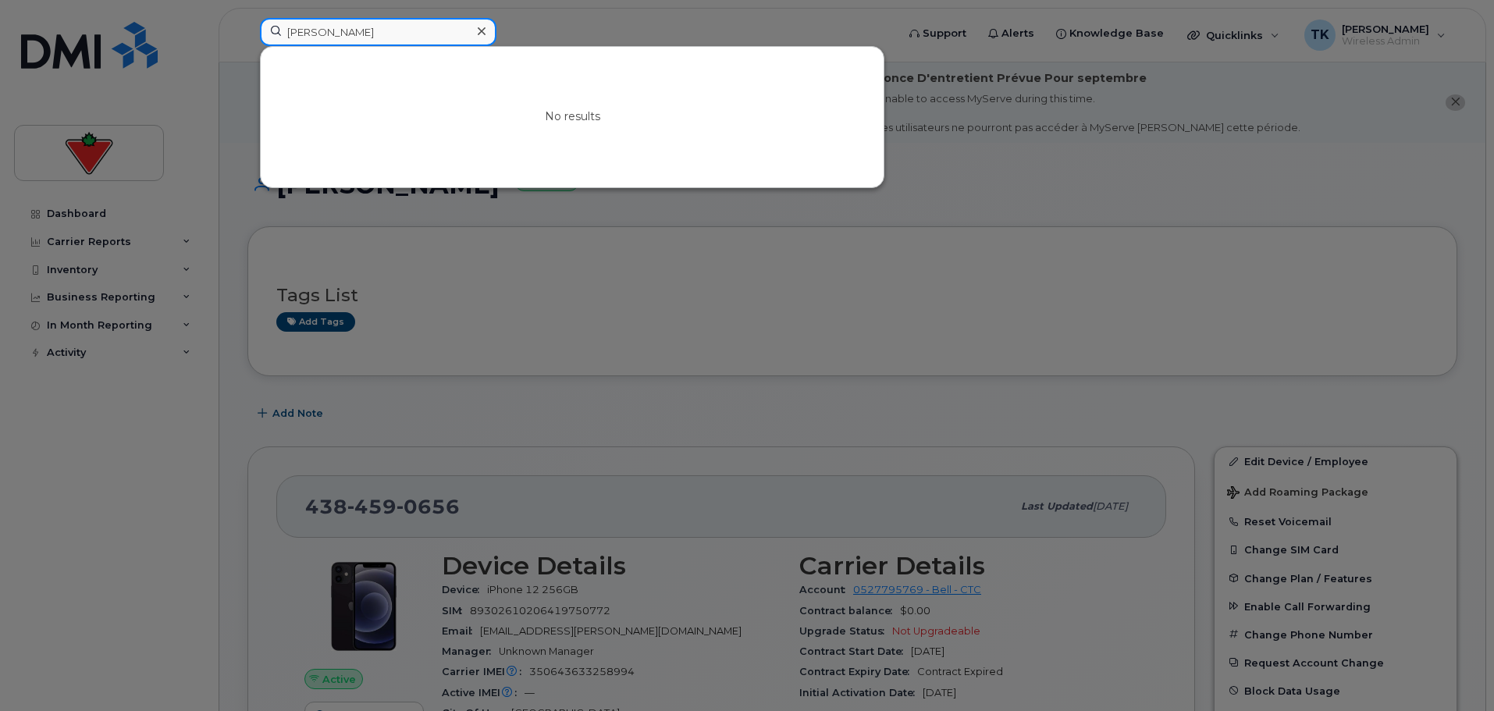
paste input "[PERSON_NAME]"
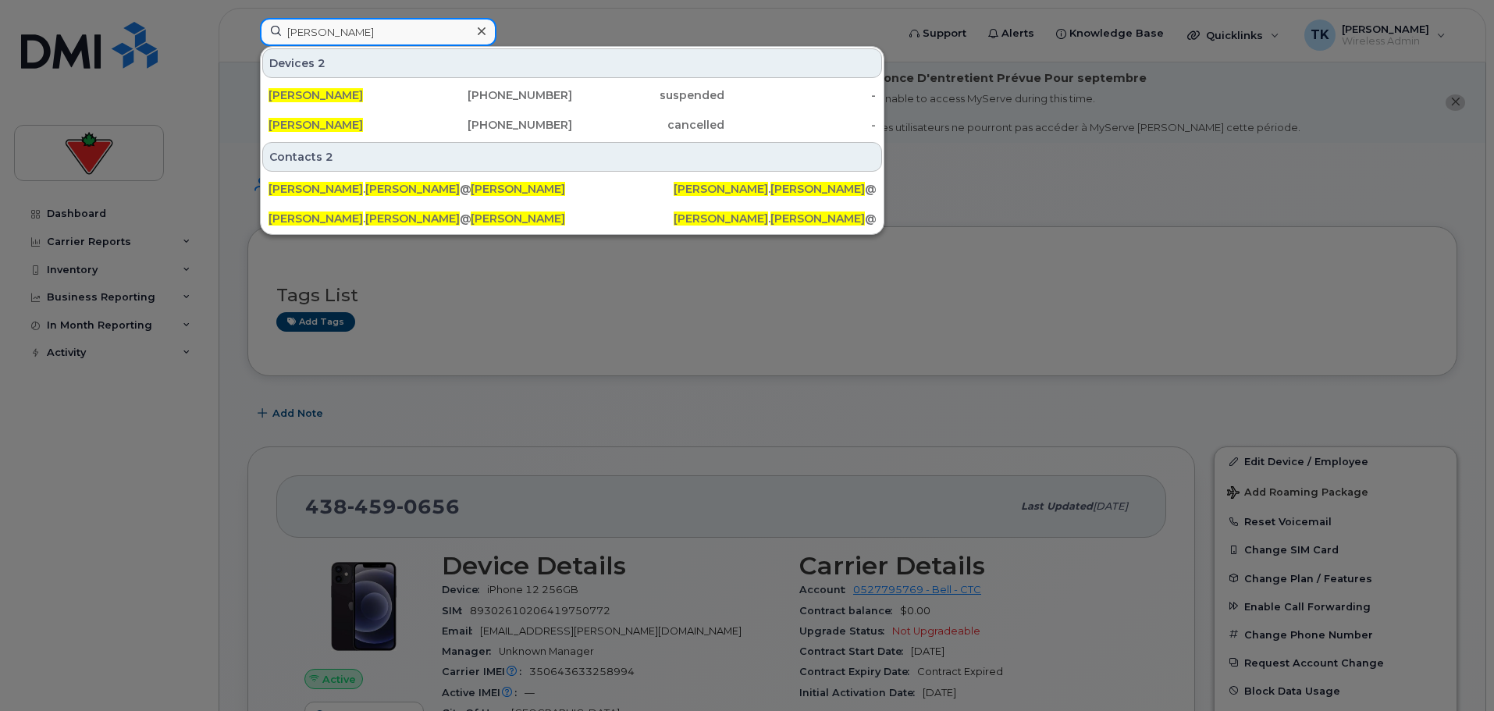
drag, startPoint x: 382, startPoint y: 30, endPoint x: 69, endPoint y: 30, distance: 313.7
click at [247, 30] on div "[PERSON_NAME] Devices 2 [PERSON_NAME] [PHONE_NUMBER] suspended - [PERSON_NAME] …" at bounding box center [572, 35] width 651 height 34
paste input "ime [PERSON_NAME]"
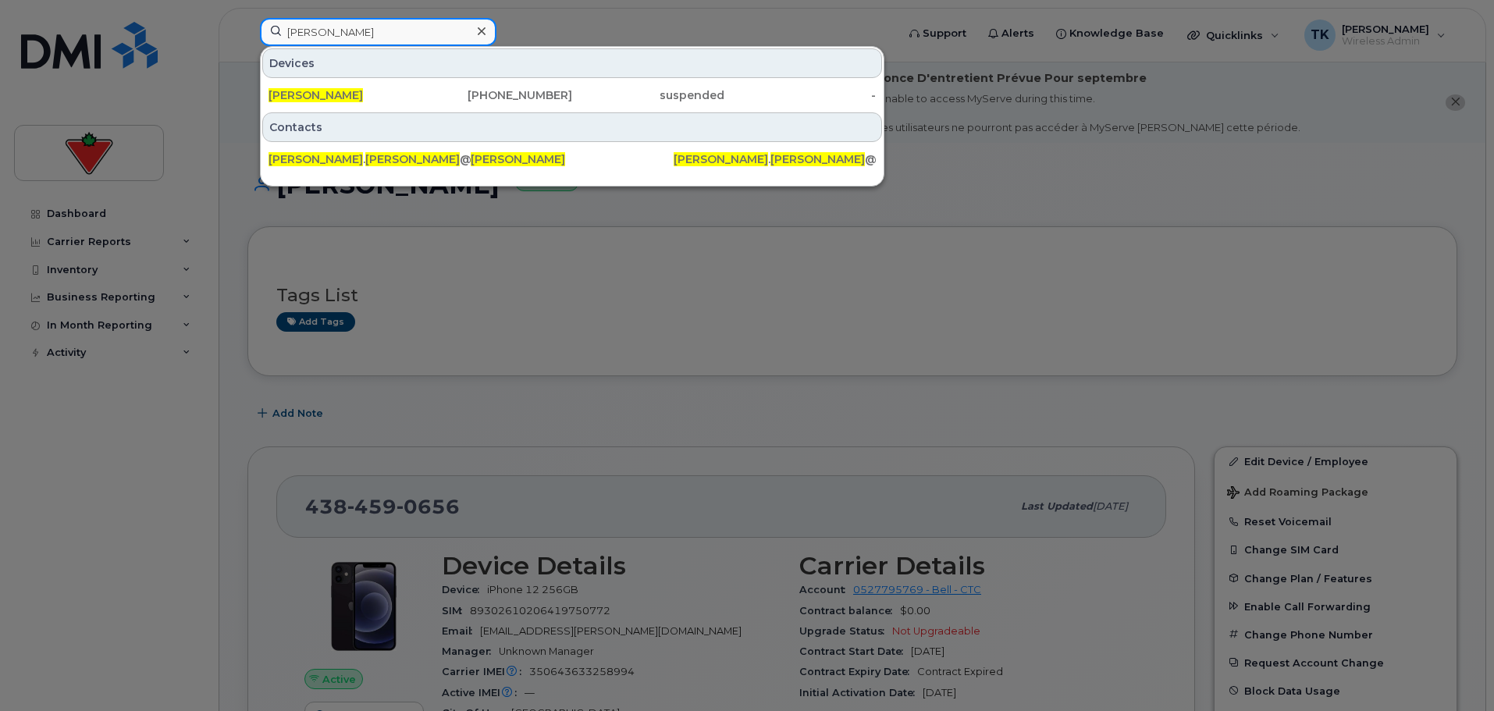
drag, startPoint x: 382, startPoint y: 37, endPoint x: 139, endPoint y: 10, distance: 244.2
click at [247, 18] on div "[PERSON_NAME] Devices [PERSON_NAME] [PHONE_NUMBER] suspended - Contacts [PERSON…" at bounding box center [572, 35] width 651 height 34
paste input "Mittal"
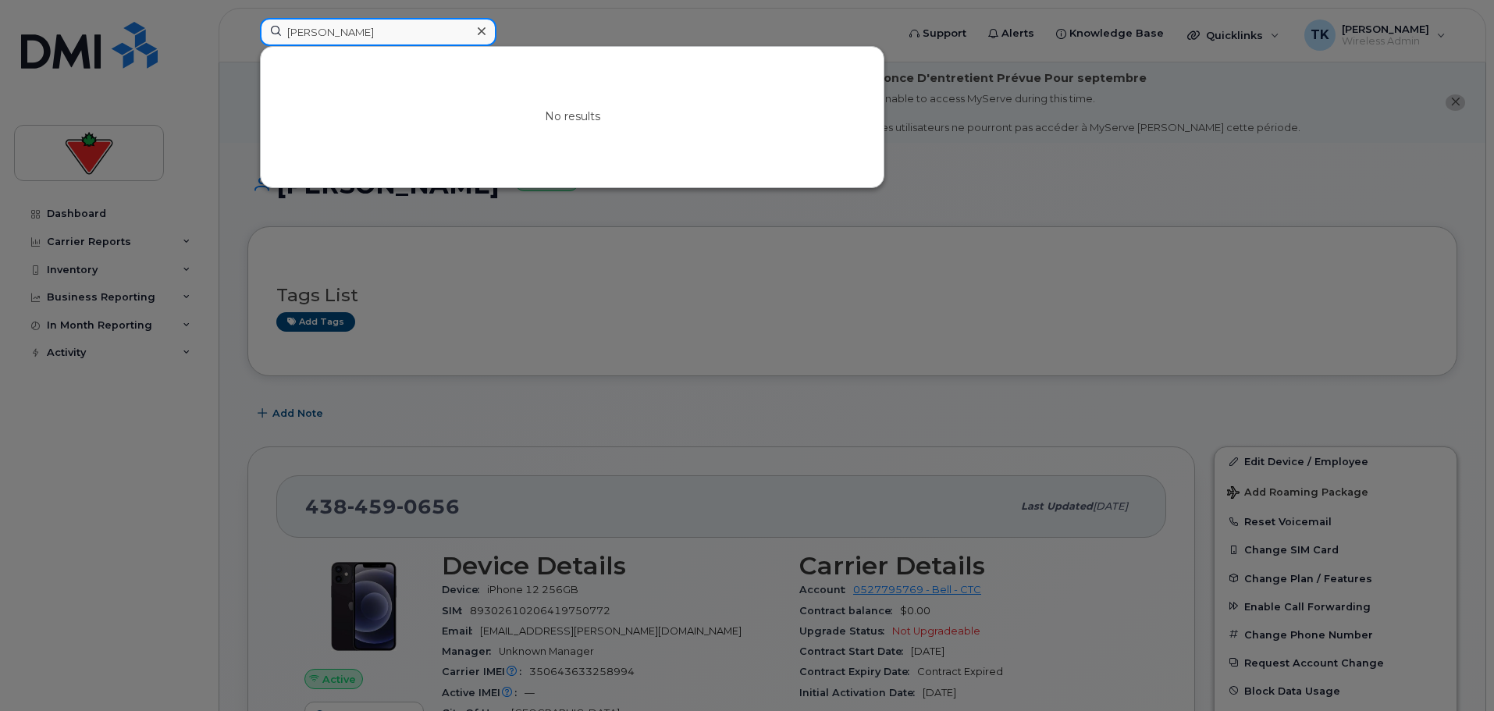
drag, startPoint x: 368, startPoint y: 41, endPoint x: 205, endPoint y: 22, distance: 163.4
click at [247, 22] on div "[PERSON_NAME] No results" at bounding box center [572, 35] width 651 height 34
paste input "son [PERSON_NAME]"
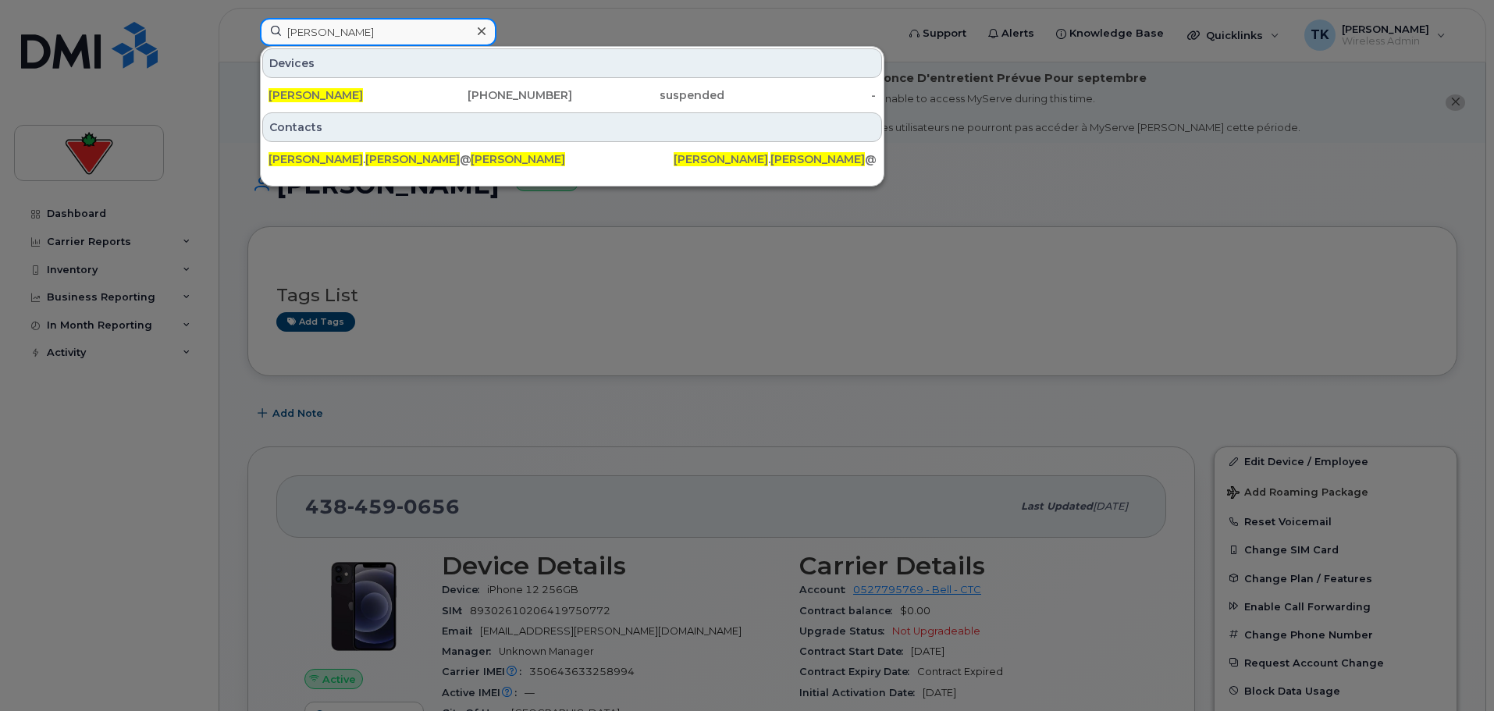
drag, startPoint x: 380, startPoint y: 32, endPoint x: 207, endPoint y: 15, distance: 174.1
click at [247, 18] on div "[PERSON_NAME] Devices [PERSON_NAME] [PHONE_NUMBER] suspended - Contacts [PERSON…" at bounding box center [572, 35] width 651 height 34
paste input "[PERSON_NAME]"
drag, startPoint x: 366, startPoint y: 27, endPoint x: 181, endPoint y: 28, distance: 185.0
click at [247, 28] on div "[PERSON_NAME] Devices [PERSON_NAME] [PHONE_NUMBER] cancelled - Contacts jaskeet…" at bounding box center [572, 35] width 651 height 34
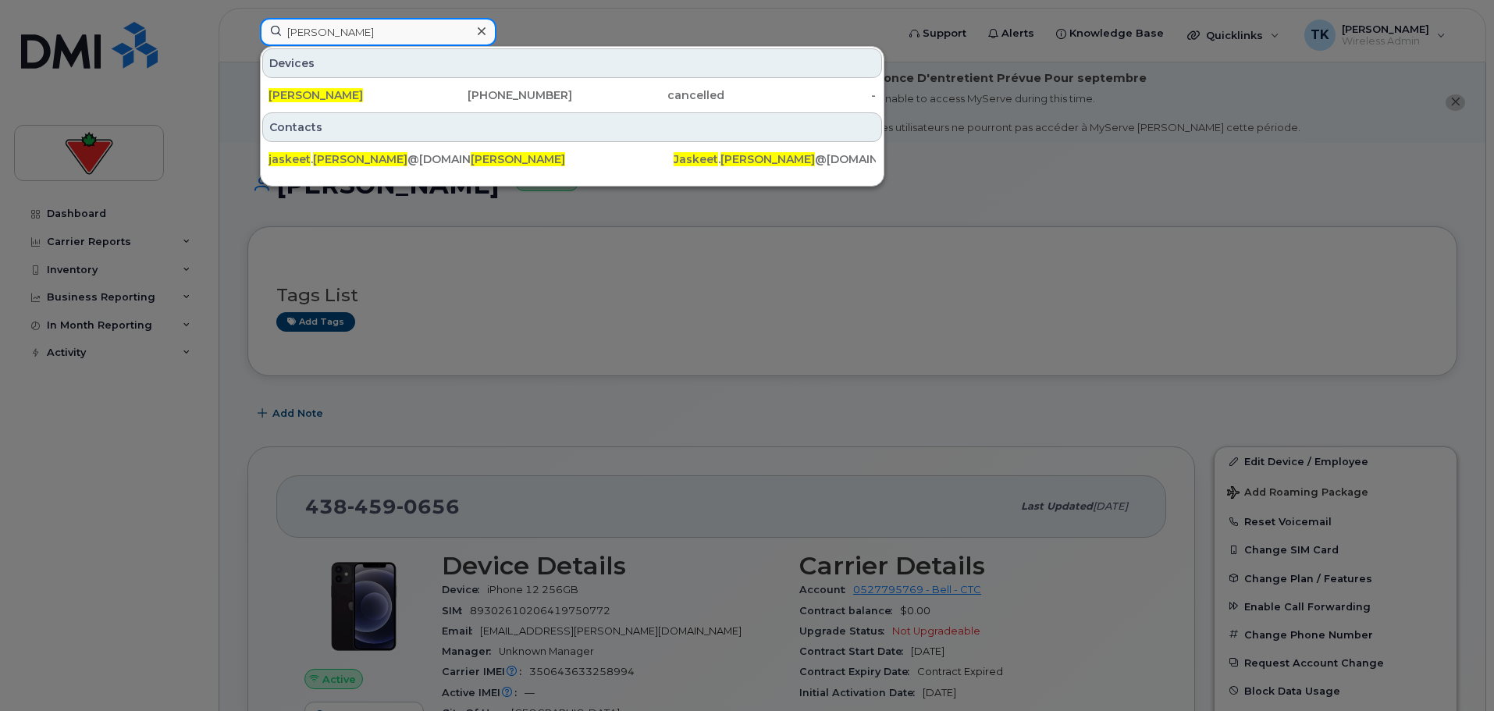
paste input "hanpreet [PERSON_NAME]"
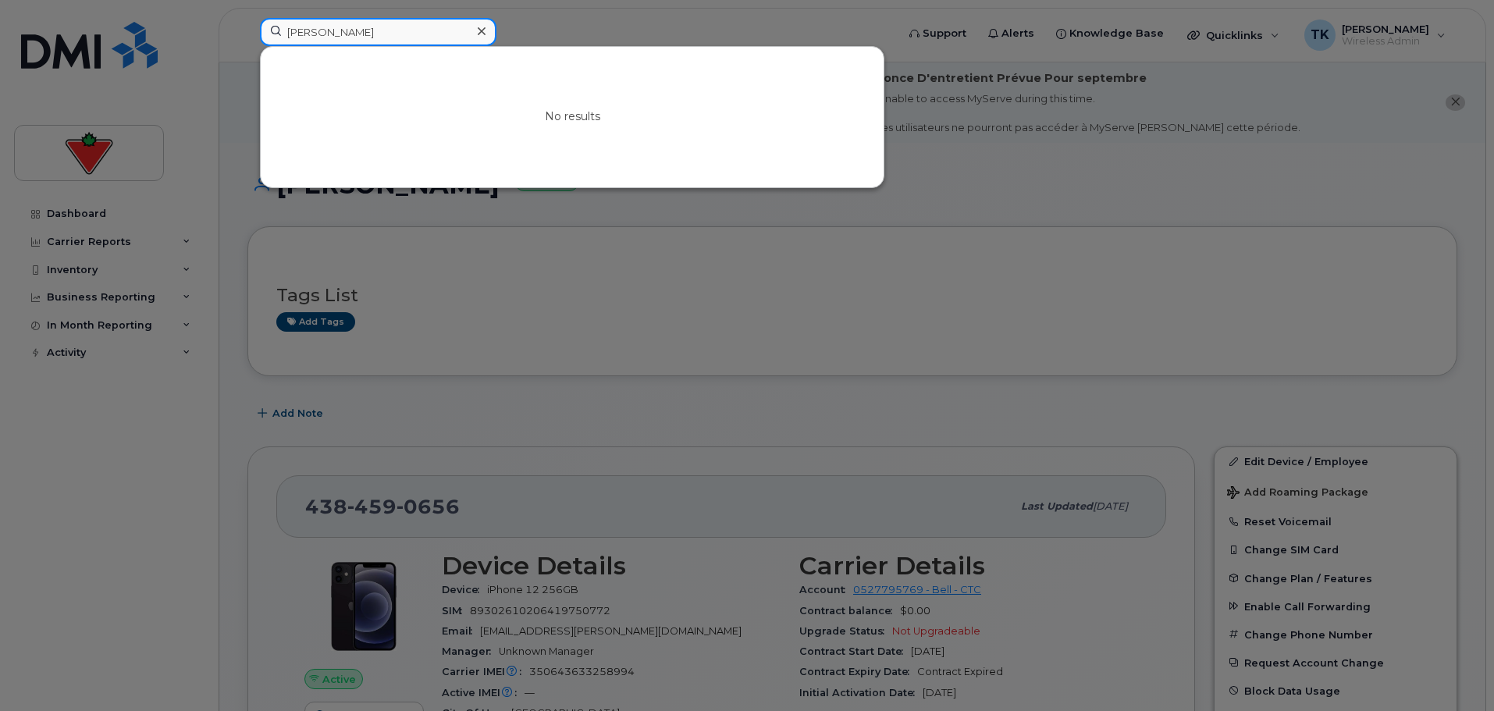
drag, startPoint x: 392, startPoint y: 33, endPoint x: 157, endPoint y: -2, distance: 237.4
paste input "[PERSON_NAME]"
drag, startPoint x: 371, startPoint y: 33, endPoint x: 117, endPoint y: 0, distance: 255.7
click at [247, 18] on div "[PERSON_NAME] No results" at bounding box center [572, 35] width 651 height 34
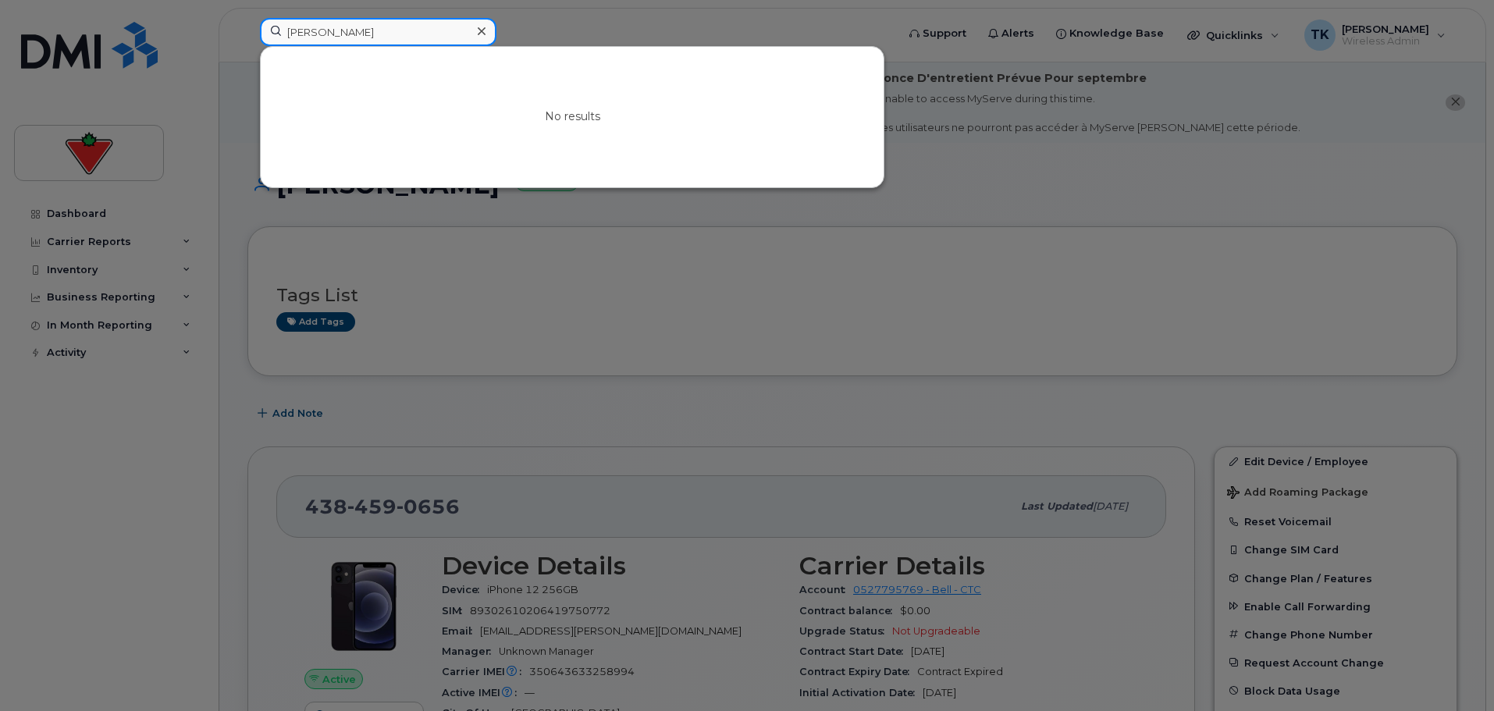
paste input "Fabrice Hagerimana"
drag, startPoint x: 414, startPoint y: 36, endPoint x: 208, endPoint y: 12, distance: 208.1
click at [247, 18] on div "Fabrice Hagerimana No results" at bounding box center [572, 35] width 651 height 34
paste input "[PERSON_NAME]"
drag, startPoint x: 391, startPoint y: 30, endPoint x: 73, endPoint y: 28, distance: 317.6
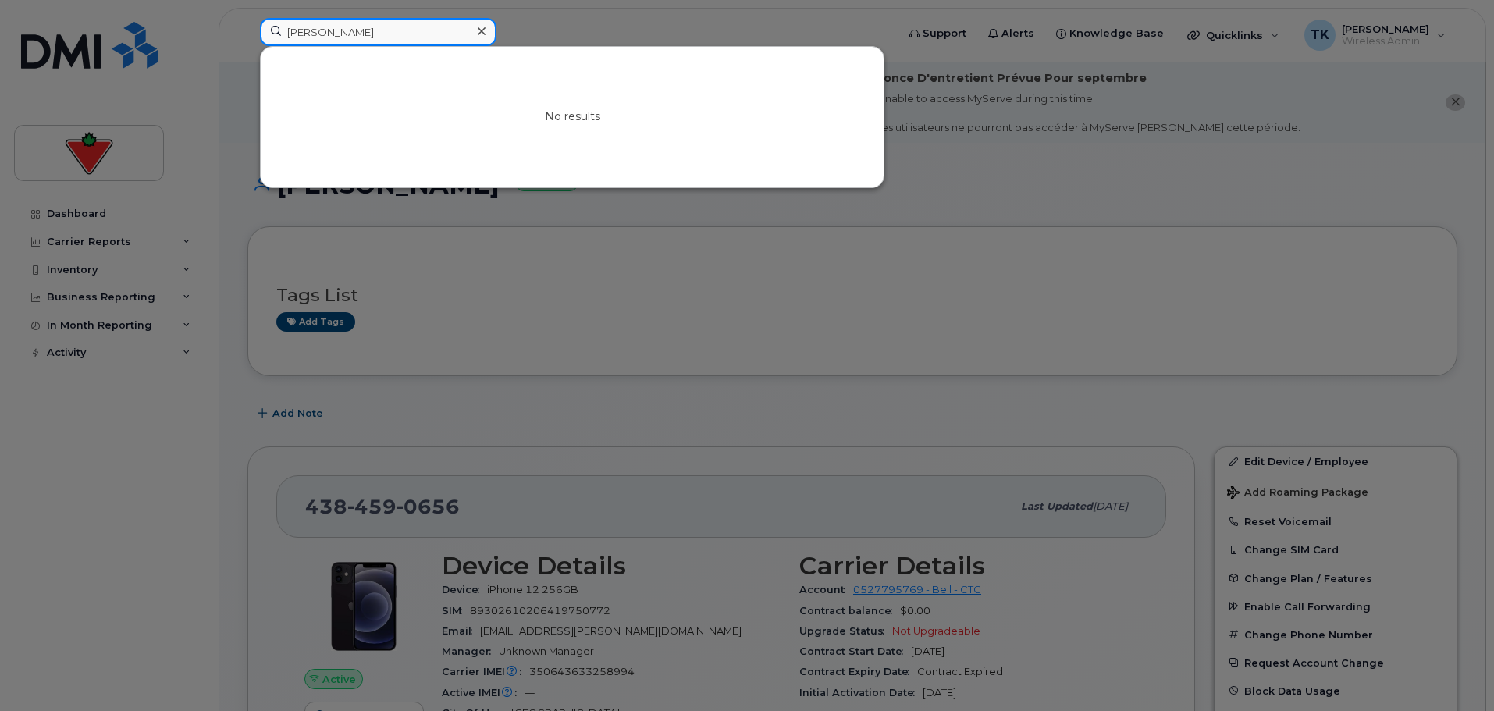
click at [247, 30] on div "[PERSON_NAME] No results" at bounding box center [572, 35] width 651 height 34
paste input "[PERSON_NAME]"
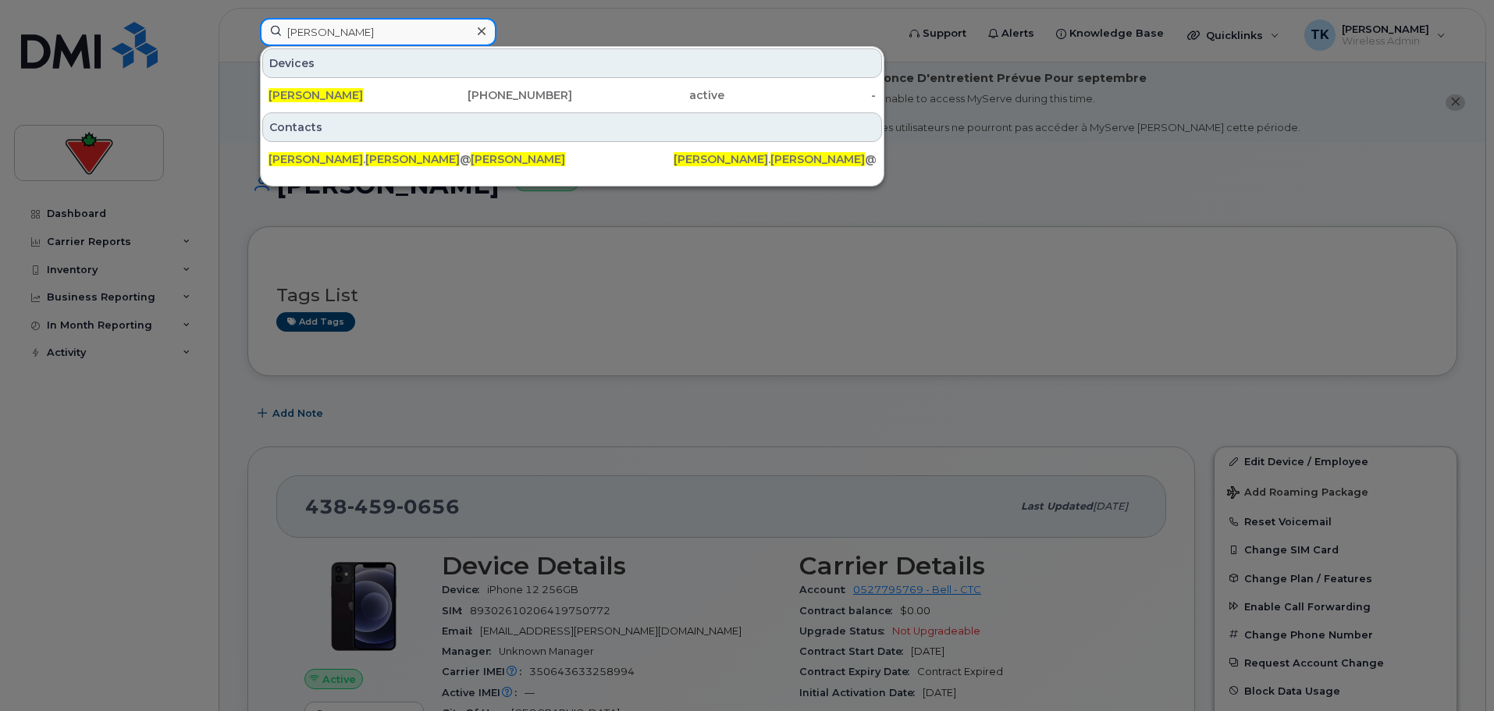
drag, startPoint x: 407, startPoint y: 27, endPoint x: 34, endPoint y: 23, distance: 372.3
click at [247, 24] on div "[PERSON_NAME] Devices [PERSON_NAME] [PHONE_NUMBER] active - Contacts [PERSON_NA…" at bounding box center [572, 35] width 651 height 34
paste input "hyslaine Iblock-Bissaolo"
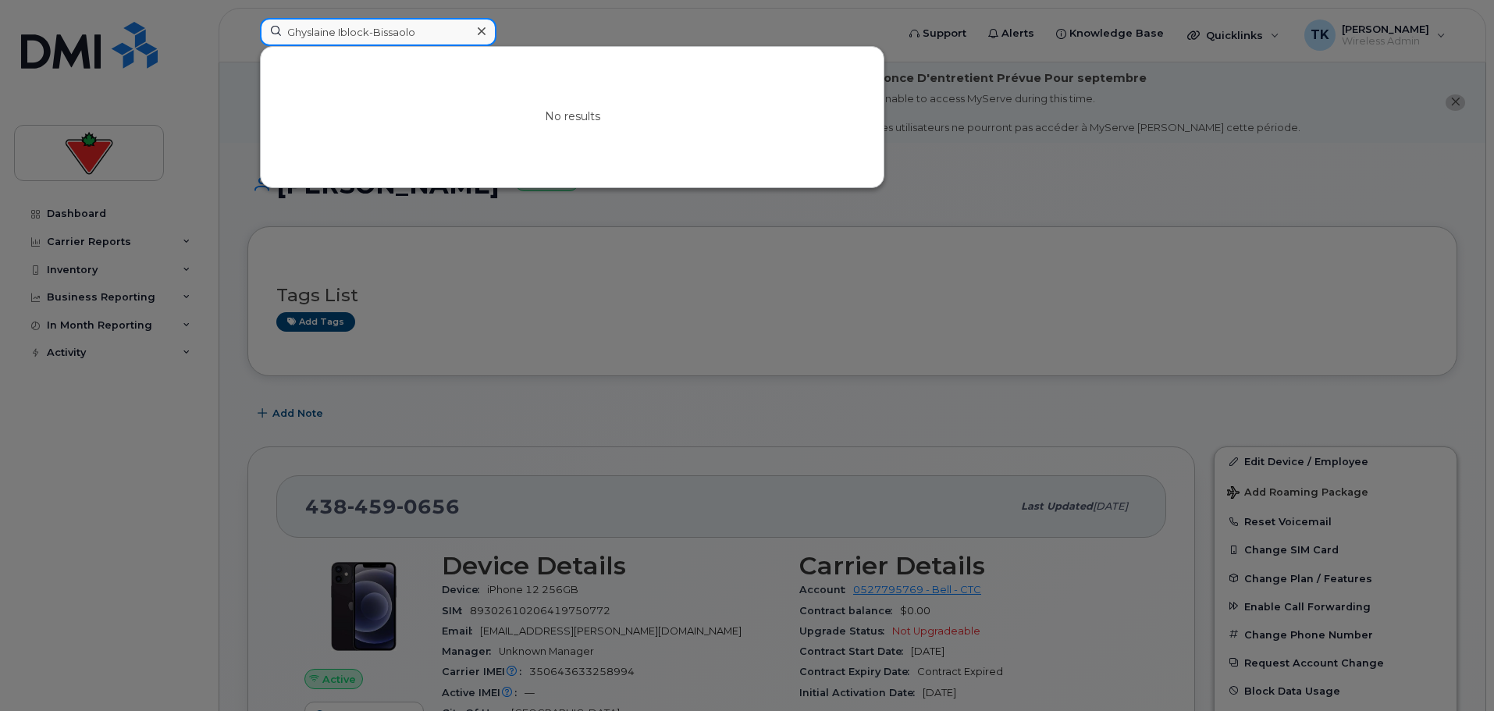
drag, startPoint x: 368, startPoint y: 31, endPoint x: 127, endPoint y: 33, distance: 241.2
click at [247, 33] on div "Ghyslaine Iblock-Bissaolo No results" at bounding box center [572, 35] width 651 height 34
paste input "[PERSON_NAME]"
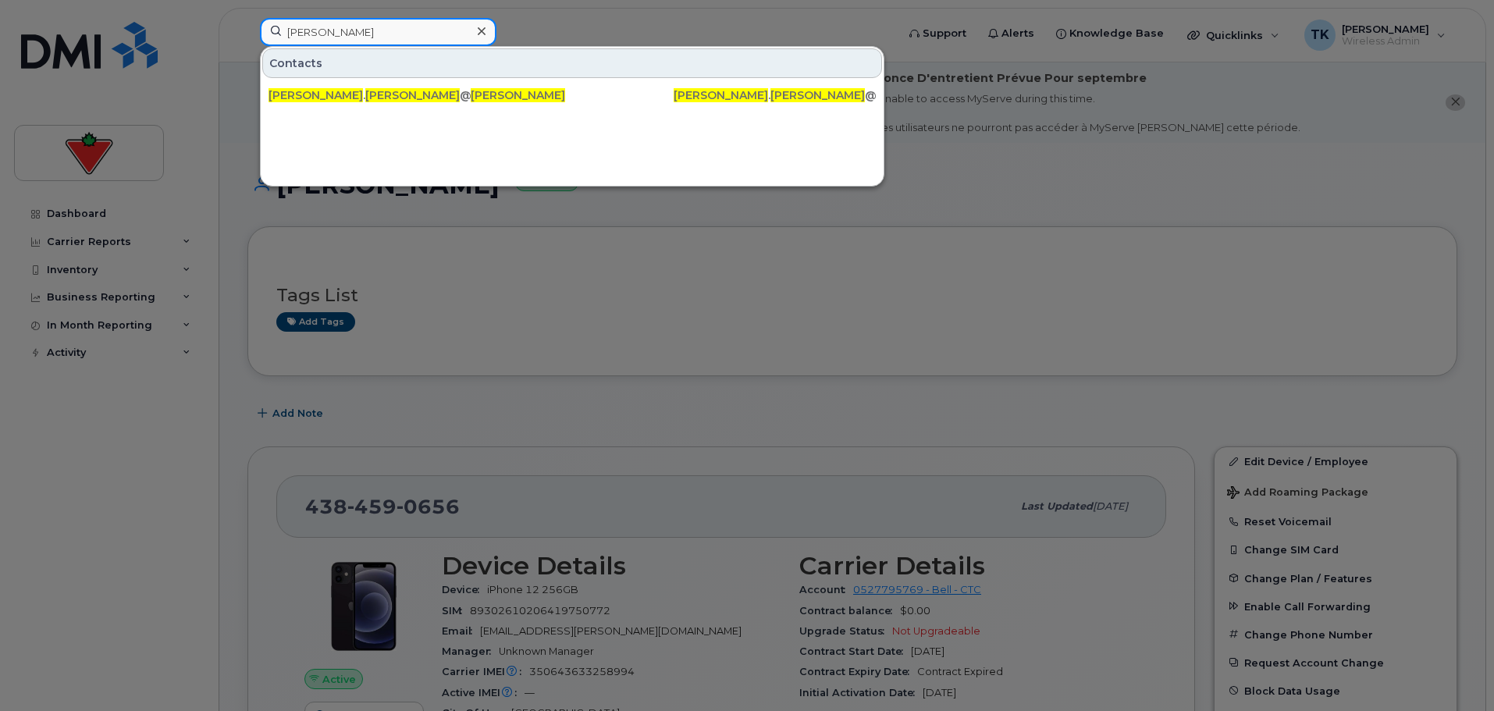
drag, startPoint x: 373, startPoint y: 38, endPoint x: 137, endPoint y: 23, distance: 236.2
click at [247, 23] on div "[PERSON_NAME] Contacts [PERSON_NAME] . [PERSON_NAME] @[DOMAIN_NAME] [PERSON_NAM…" at bounding box center [572, 35] width 651 height 34
paste input "[PERSON_NAME]"
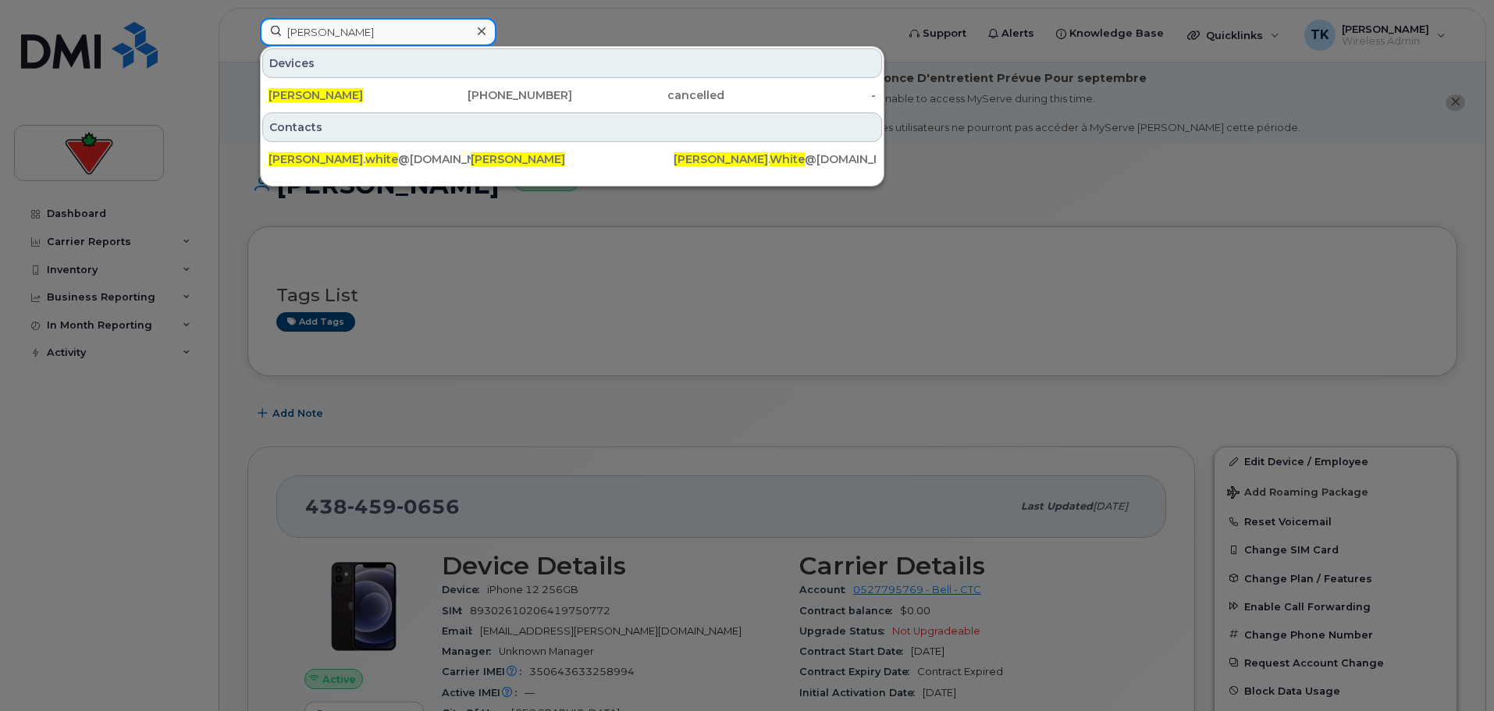
drag, startPoint x: 386, startPoint y: 29, endPoint x: 186, endPoint y: 17, distance: 200.1
click at [247, 18] on div "[PERSON_NAME] Devices [PERSON_NAME] [PHONE_NUMBER] cancelled - Contacts [PERSON…" at bounding box center [572, 35] width 651 height 34
paste input "Teagan Magennis"
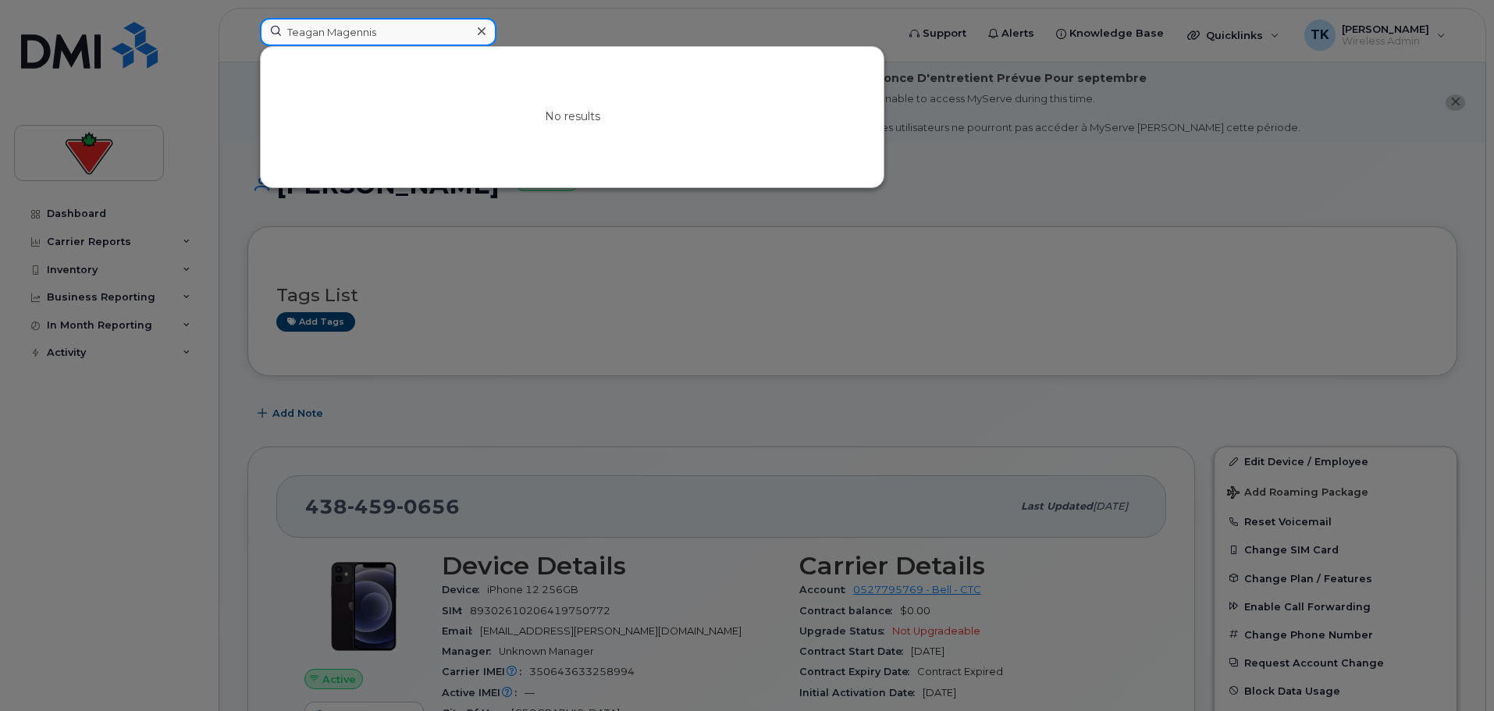
drag, startPoint x: 387, startPoint y: 26, endPoint x: 130, endPoint y: 15, distance: 257.0
click at [247, 18] on div "Teagan Magennis No results" at bounding box center [572, 35] width 651 height 34
paste input "[PERSON_NAME]"
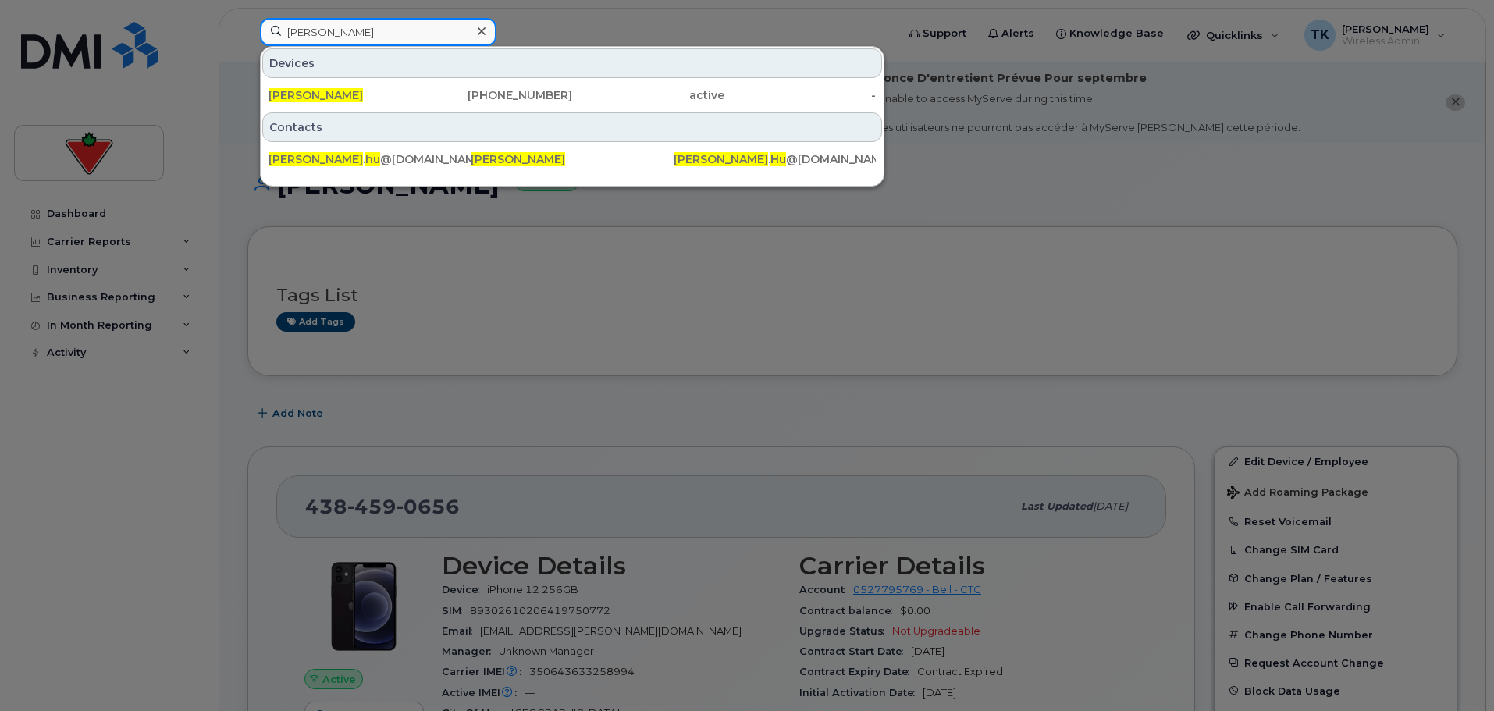
drag, startPoint x: 334, startPoint y: 38, endPoint x: 151, endPoint y: 31, distance: 182.8
click at [247, 31] on div "[PERSON_NAME] Devices [PERSON_NAME] [PHONE_NUMBER] active - Contacts [PERSON_NA…" at bounding box center [572, 35] width 651 height 34
paste input "[PERSON_NAME]"
drag, startPoint x: 371, startPoint y: 27, endPoint x: 176, endPoint y: 9, distance: 196.7
click at [247, 18] on div "[PERSON_NAME] Devices [PERSON_NAME] [PHONE_NUMBER] suspended - Contacts [PERSON…" at bounding box center [572, 35] width 651 height 34
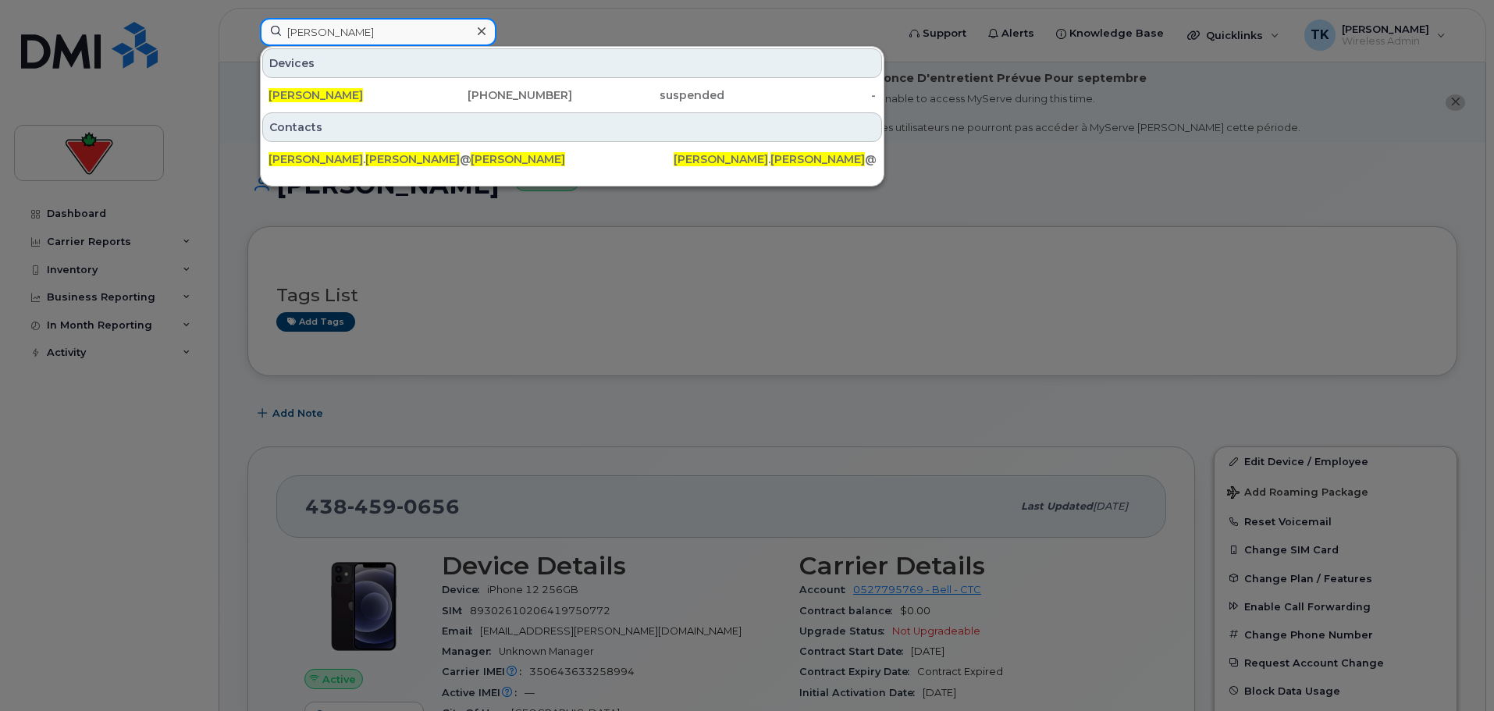
paste input "[PERSON_NAME]"
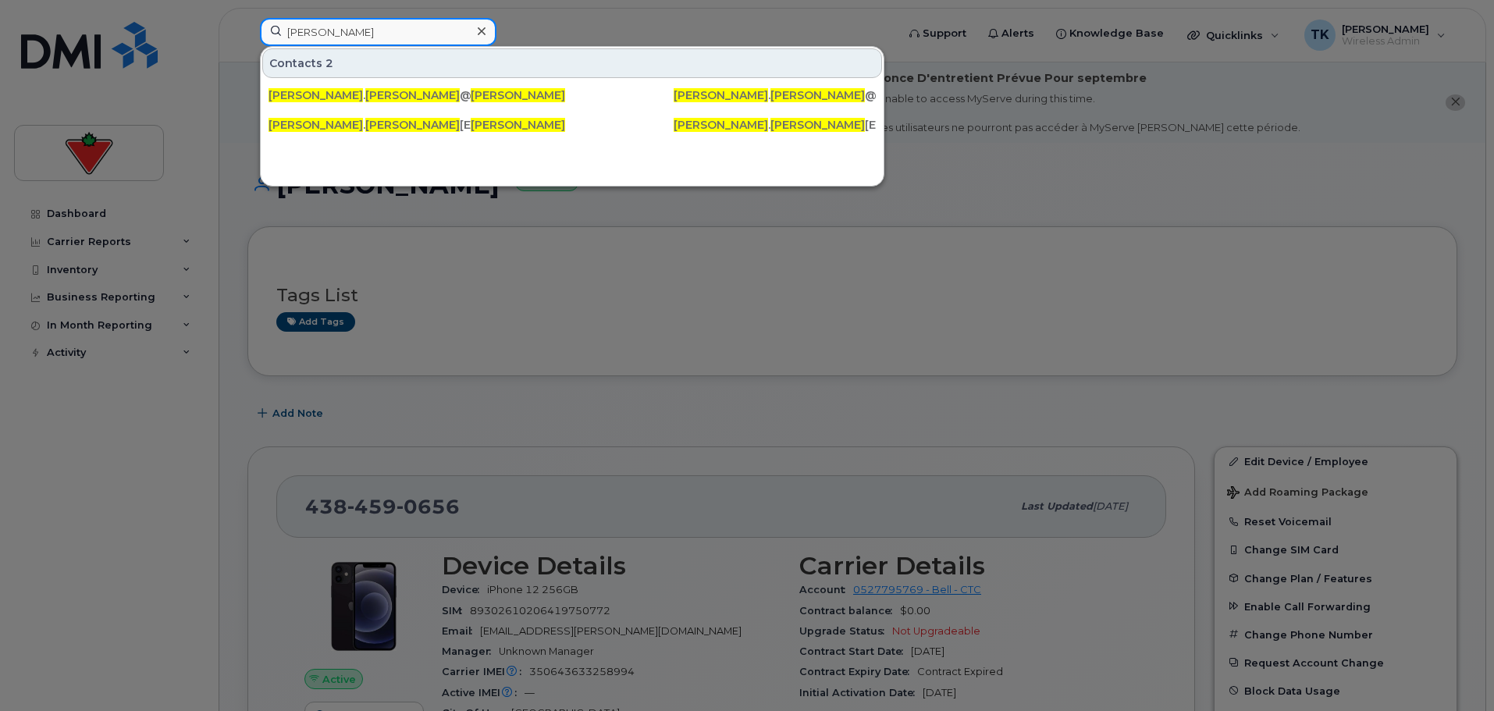
drag, startPoint x: 368, startPoint y: 45, endPoint x: 225, endPoint y: 21, distance: 144.8
click at [247, 21] on div "[PERSON_NAME] Contacts 2 [PERSON_NAME] . [PERSON_NAME] @[DOMAIN_NAME] [PERSON_N…" at bounding box center [572, 35] width 651 height 34
paste input "[PERSON_NAME]"
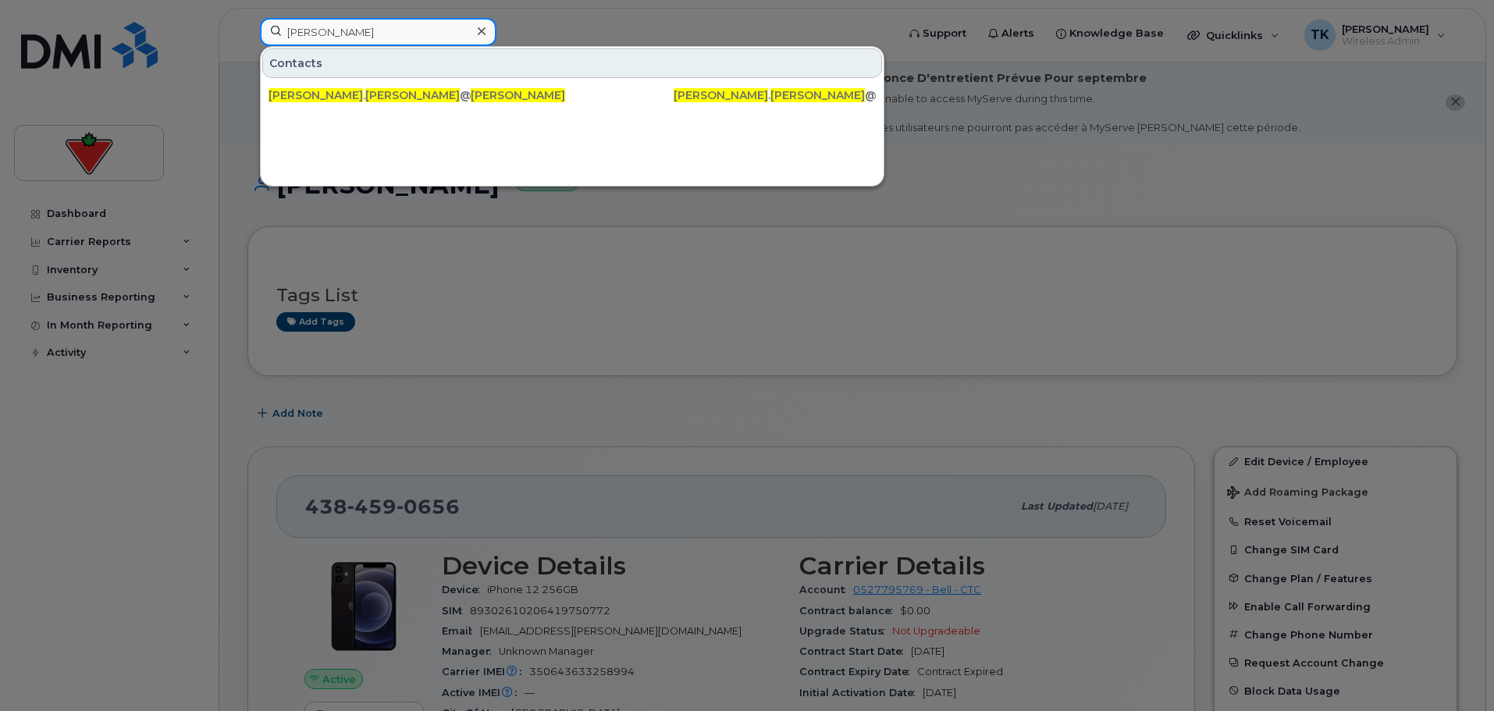
paste input "[MEDICAL_DATA][PERSON_NAME]"
drag, startPoint x: 402, startPoint y: 34, endPoint x: 133, endPoint y: -5, distance: 272.2
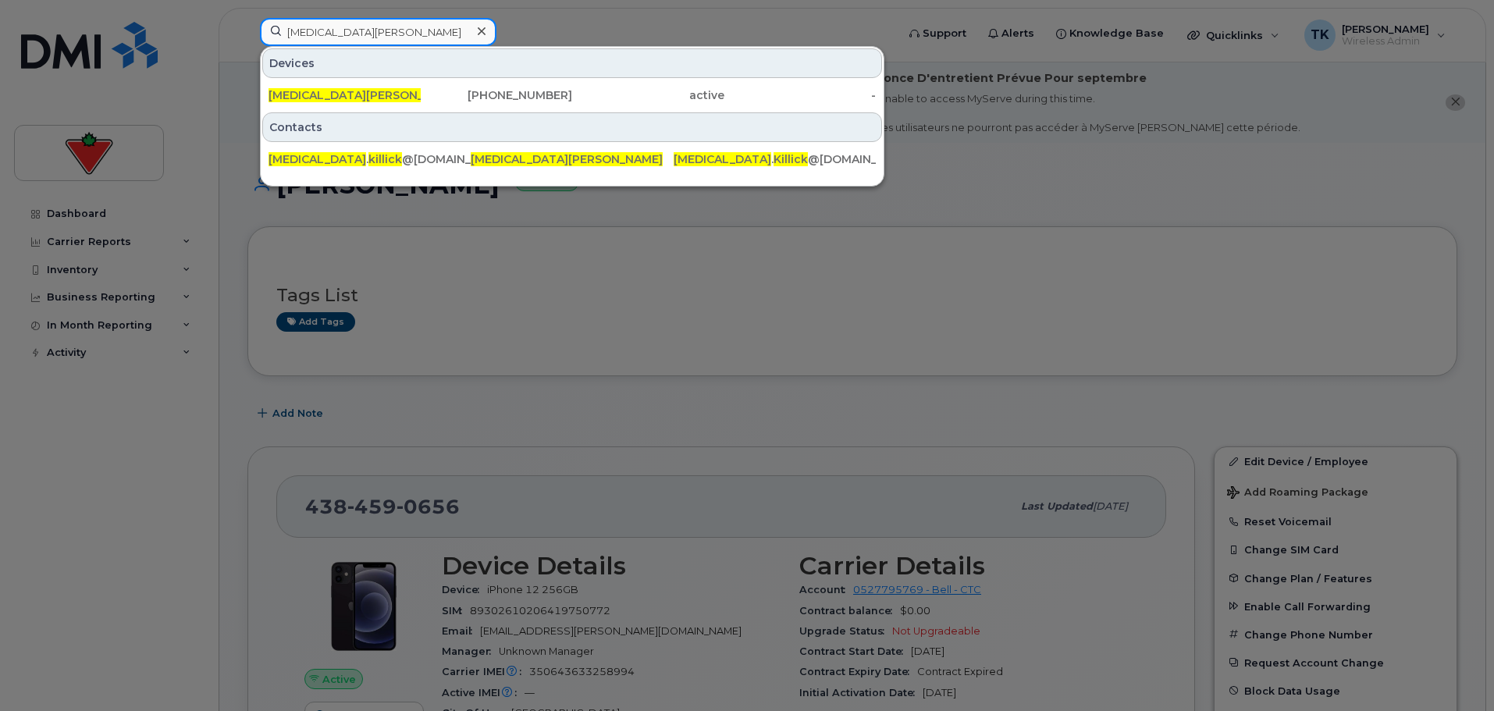
paste input "[PERSON_NAME]"
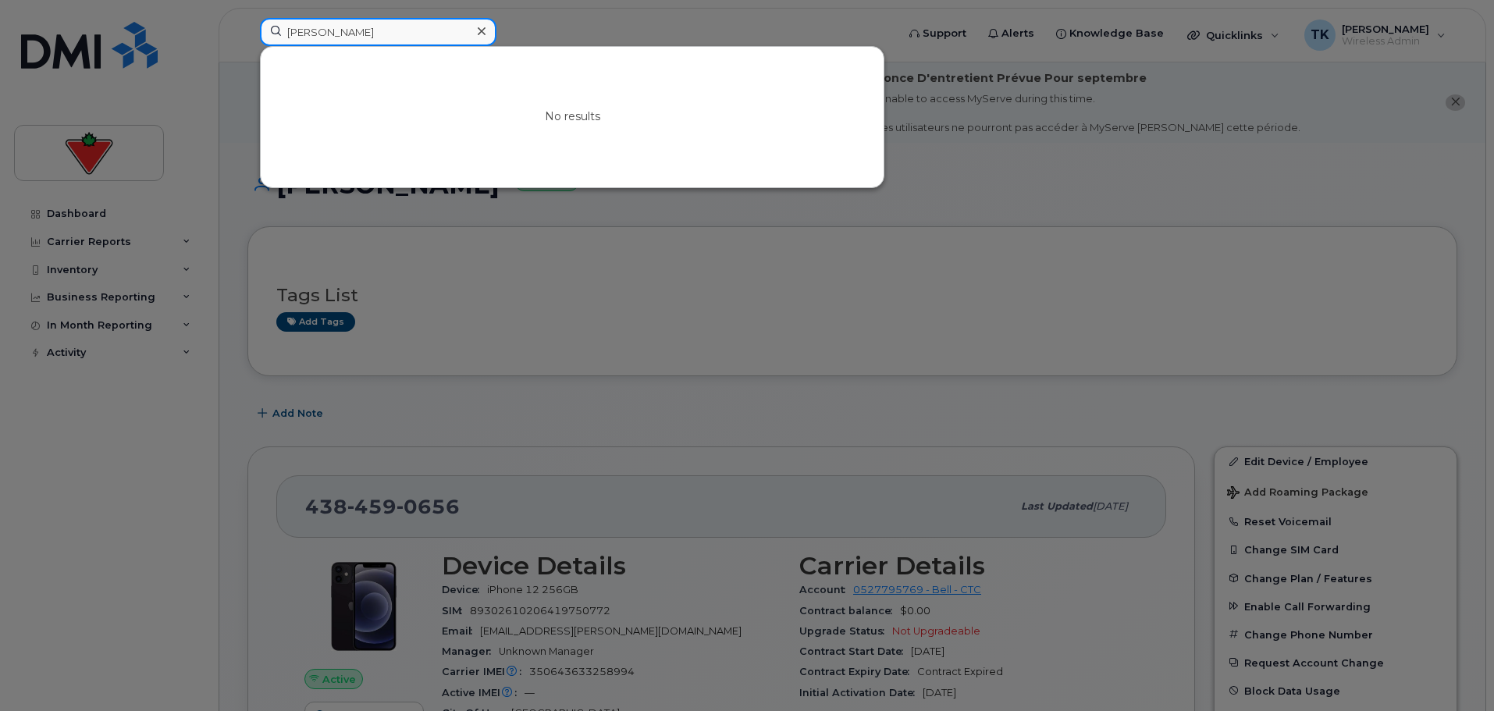
drag, startPoint x: 418, startPoint y: 28, endPoint x: 233, endPoint y: 10, distance: 186.6
click at [247, 18] on div "[PERSON_NAME] No results" at bounding box center [572, 35] width 651 height 34
paste input "[PERSON_NAME]"
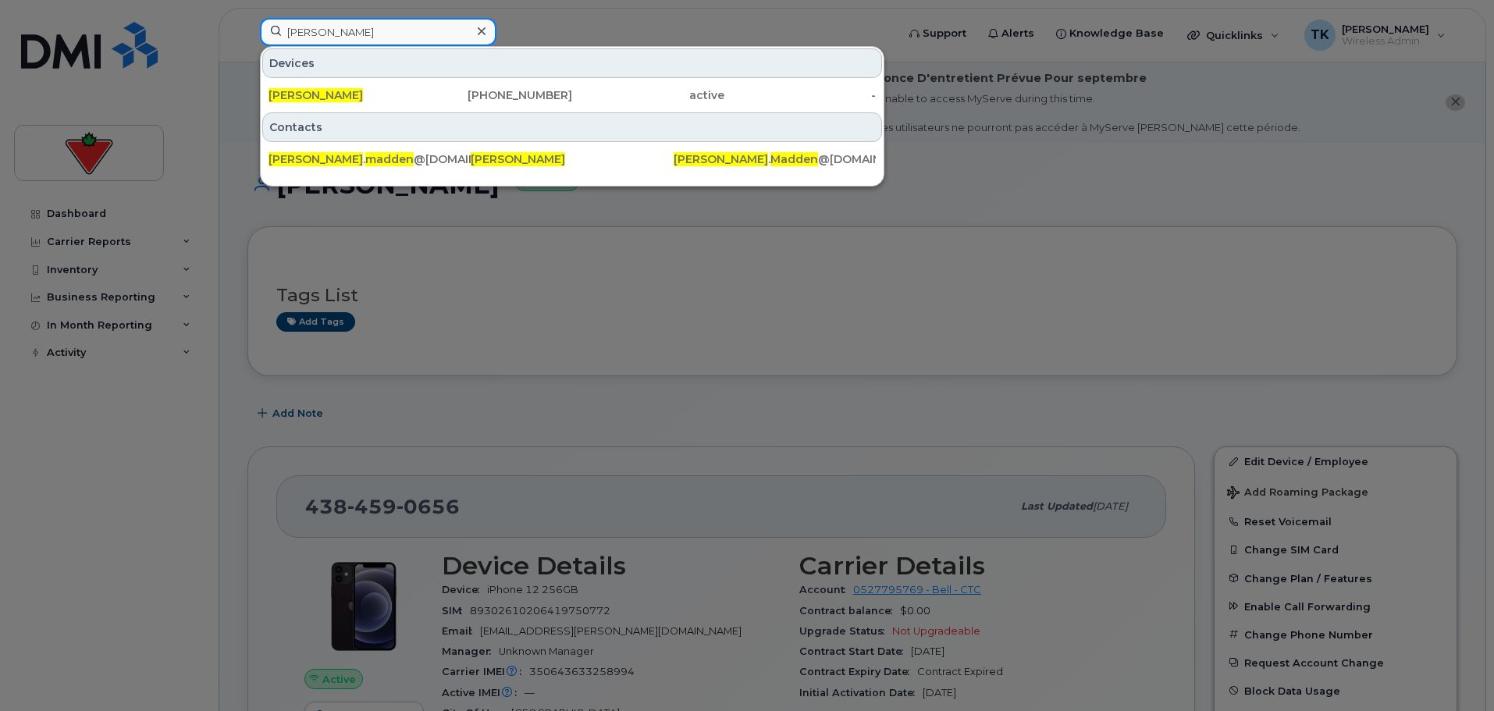
drag, startPoint x: 384, startPoint y: 36, endPoint x: 176, endPoint y: 19, distance: 209.1
click at [247, 19] on div "[PERSON_NAME] [PERSON_NAME] [PHONE_NUMBER] active - Contacts [PERSON_NAME] . [P…" at bounding box center [572, 35] width 651 height 34
paste input "[PERSON_NAME]"
drag, startPoint x: 318, startPoint y: 30, endPoint x: 257, endPoint y: 26, distance: 61.8
click at [259, 27] on div "[PERSON_NAME] Devices [PERSON_NAME] [PHONE_NUMBER] suspended - Contacts [PERSON…" at bounding box center [572, 35] width 651 height 34
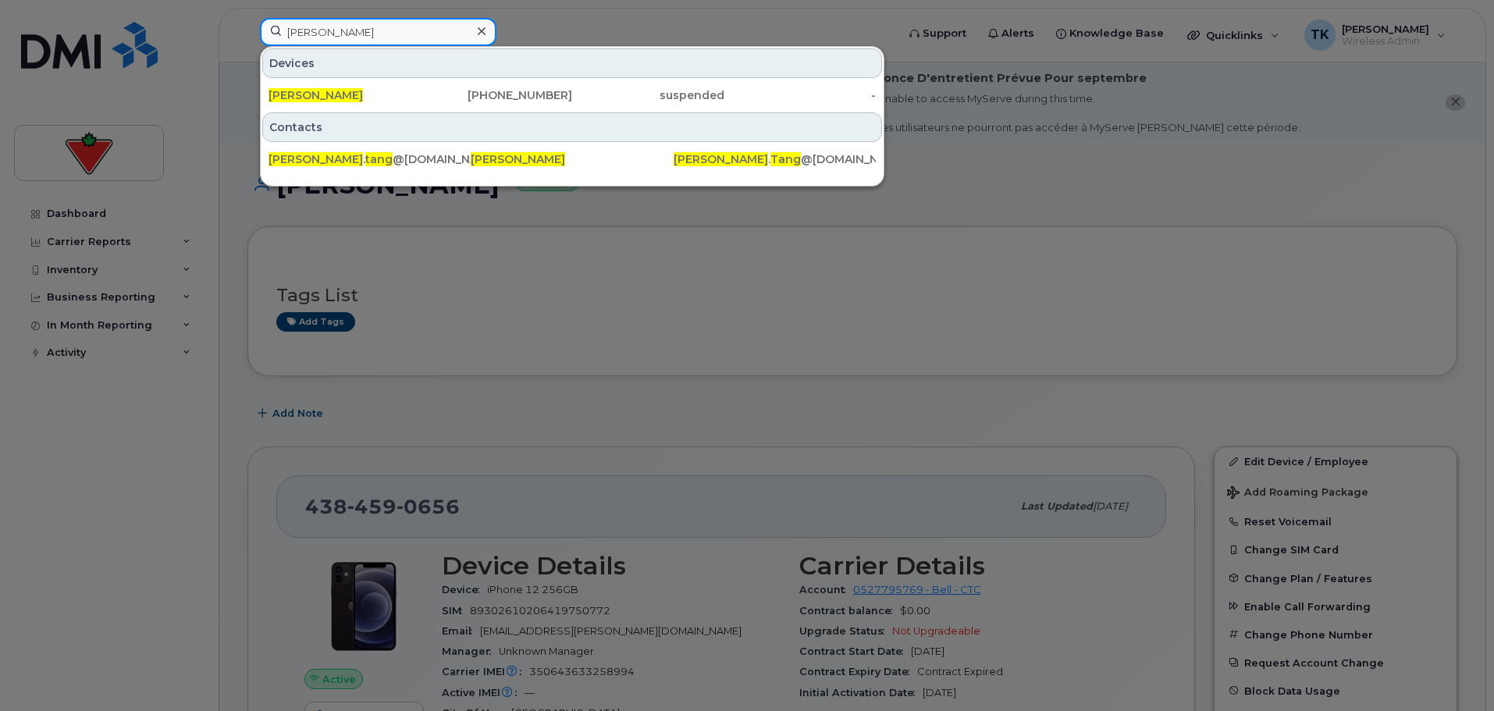
paste input "e [PERSON_NAME]"
drag, startPoint x: 251, startPoint y: 30, endPoint x: 155, endPoint y: 15, distance: 97.1
click at [247, 18] on div "[PERSON_NAME] Devices [PERSON_NAME] [PHONE_NUMBER] suspended - Contacts [PERSON…" at bounding box center [572, 35] width 651 height 34
paste input "[PERSON_NAME]"
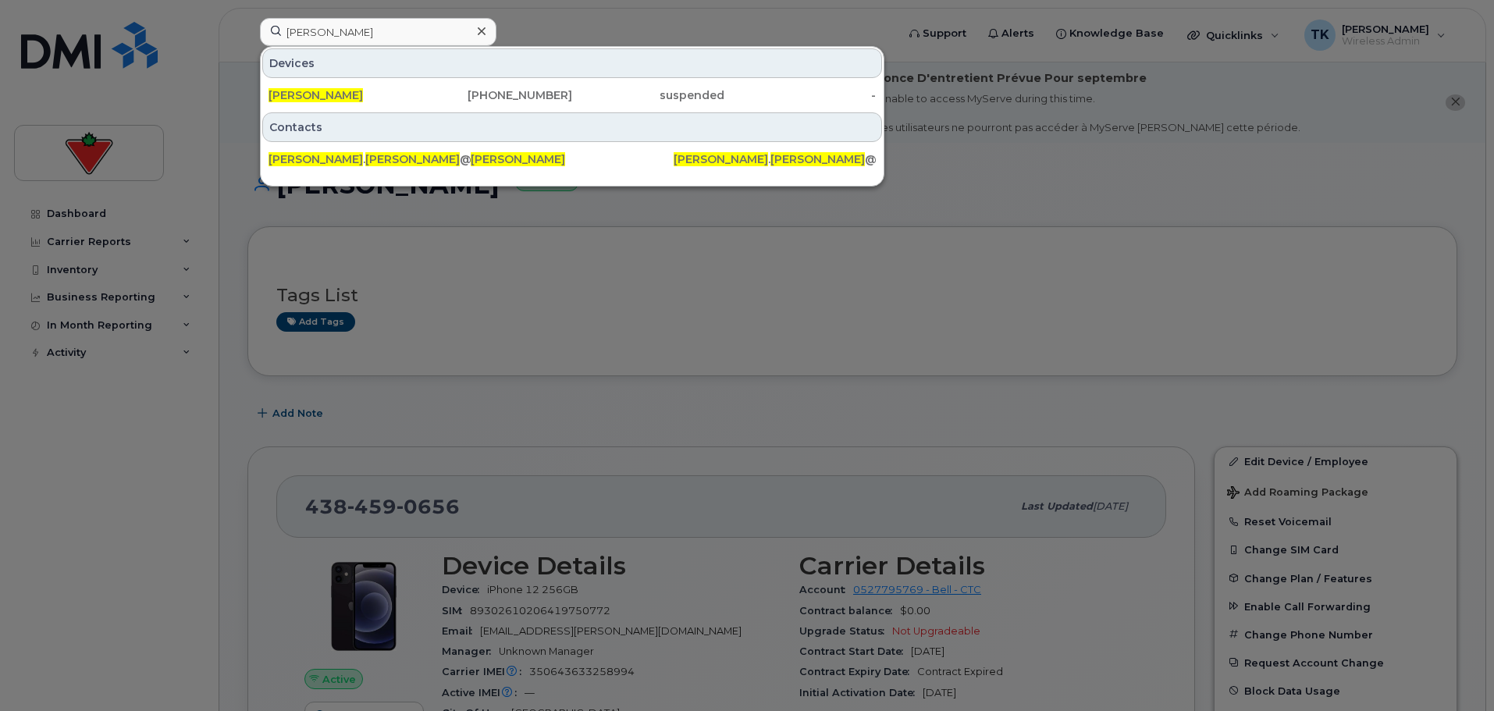
drag, startPoint x: 208, startPoint y: 35, endPoint x: 182, endPoint y: 35, distance: 26.5
click at [182, 35] on div at bounding box center [747, 355] width 1494 height 711
click at [372, 34] on input "[PERSON_NAME]" at bounding box center [378, 32] width 236 height 28
paste input "Doni Tso"
drag, startPoint x: 372, startPoint y: 34, endPoint x: 54, endPoint y: 34, distance: 318.4
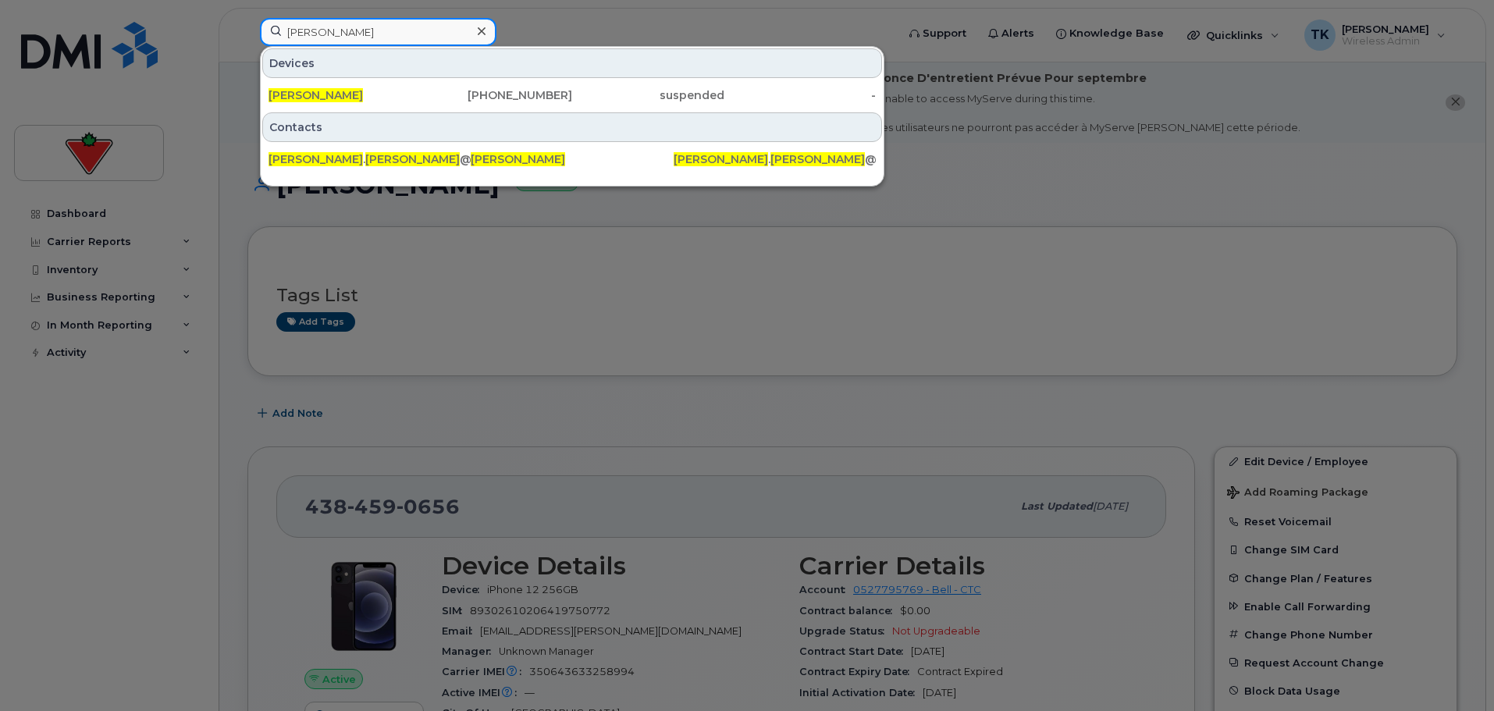
click at [247, 34] on div "[PERSON_NAME] Devices [PERSON_NAME] [PHONE_NUMBER] suspended - Contacts [PERSON…" at bounding box center [572, 35] width 651 height 34
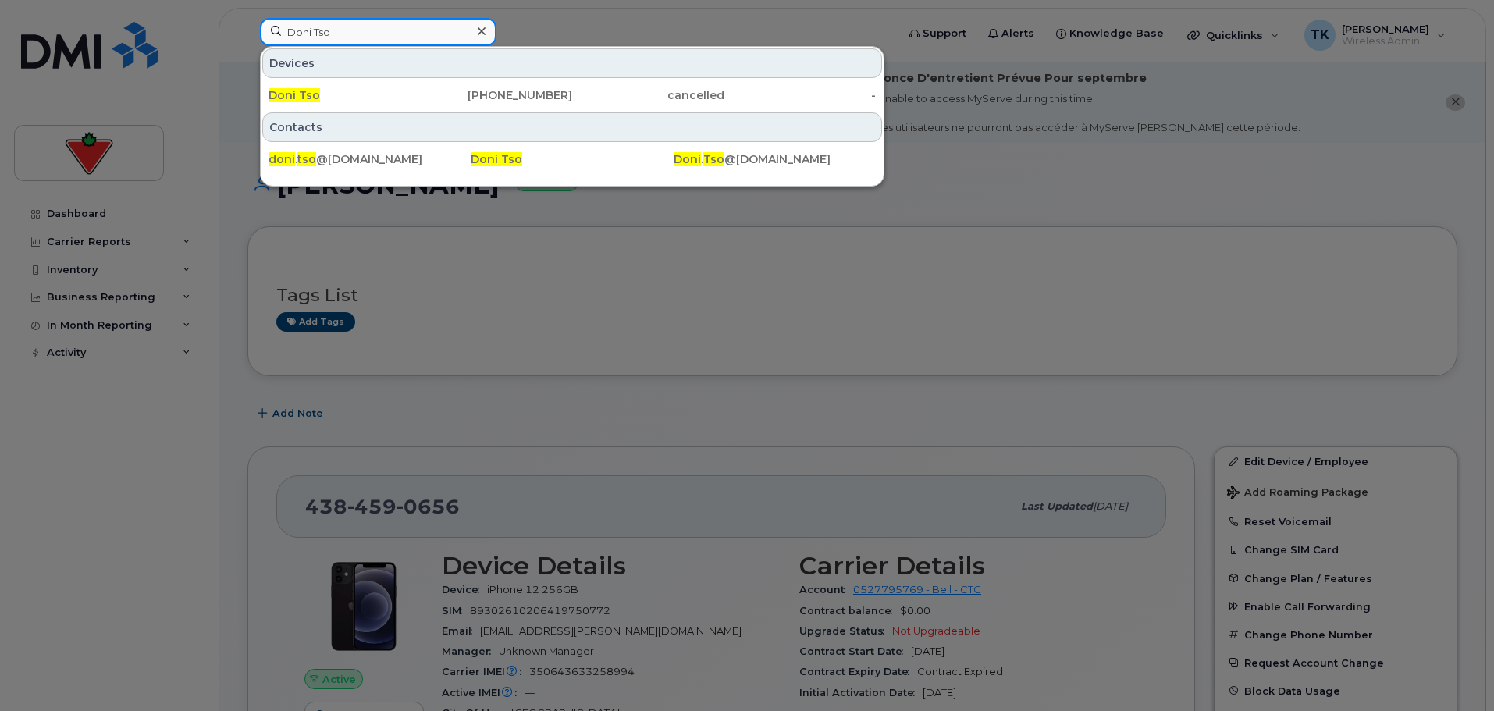
type input "Doni Tso"
